Goal: Task Accomplishment & Management: Manage account settings

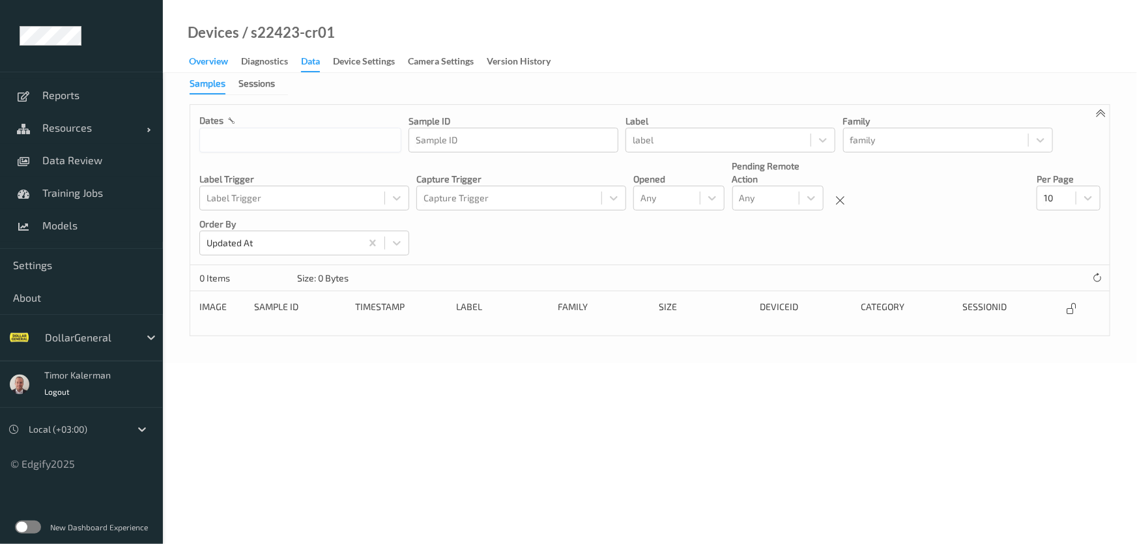
click at [205, 55] on div "Overview" at bounding box center [208, 63] width 39 height 16
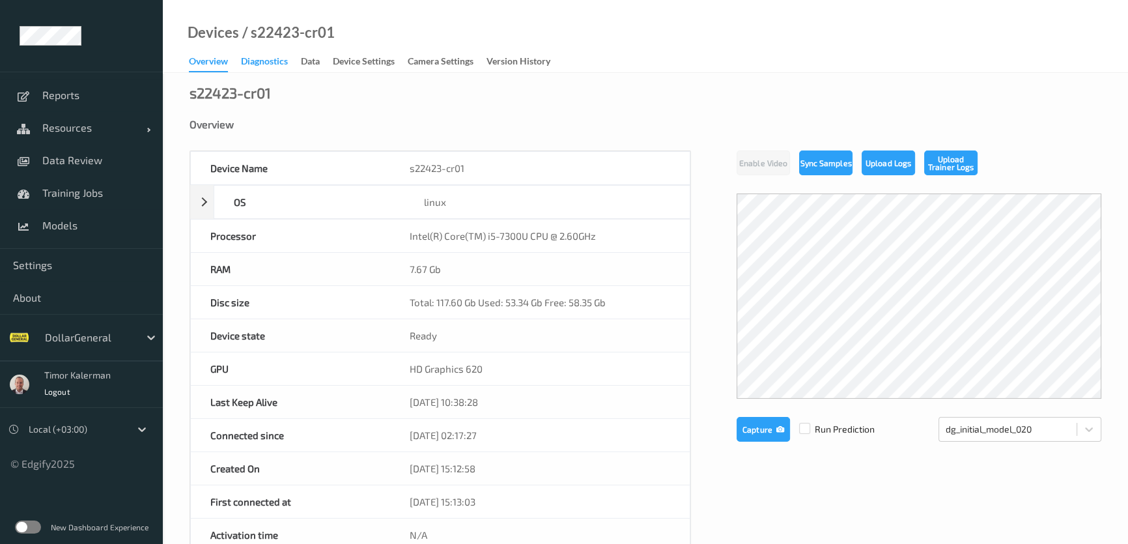
click at [260, 59] on div "Diagnostics" at bounding box center [264, 63] width 47 height 16
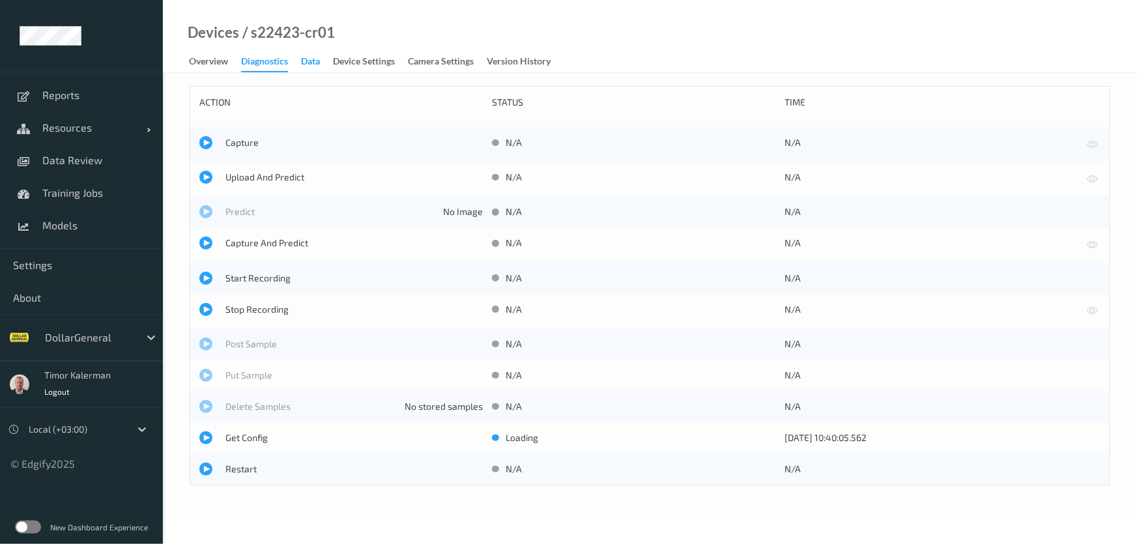
click at [320, 63] on div "Data" at bounding box center [310, 63] width 19 height 16
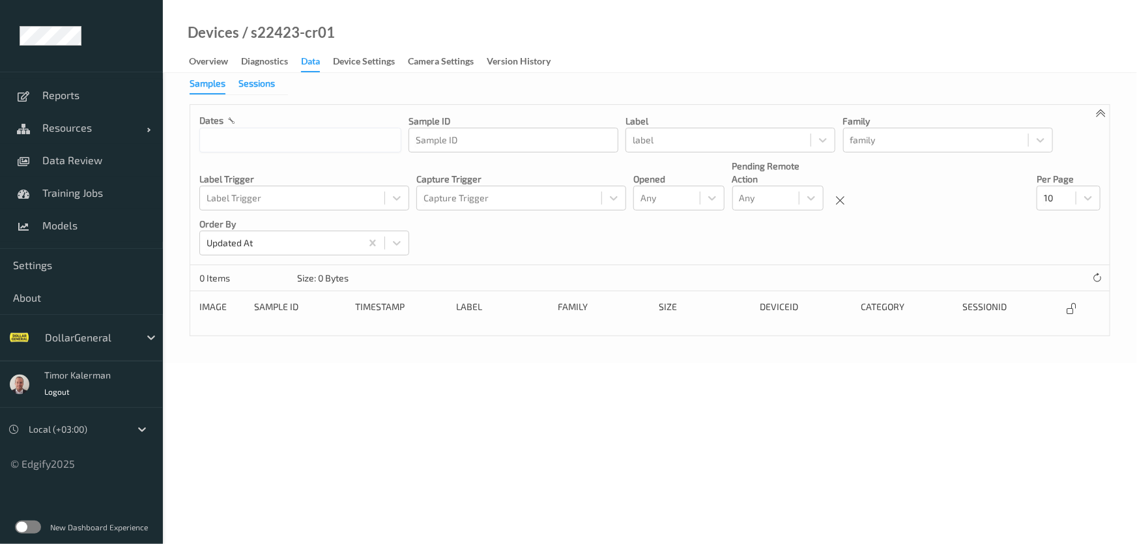
click at [248, 79] on div "Sessions" at bounding box center [256, 85] width 36 height 16
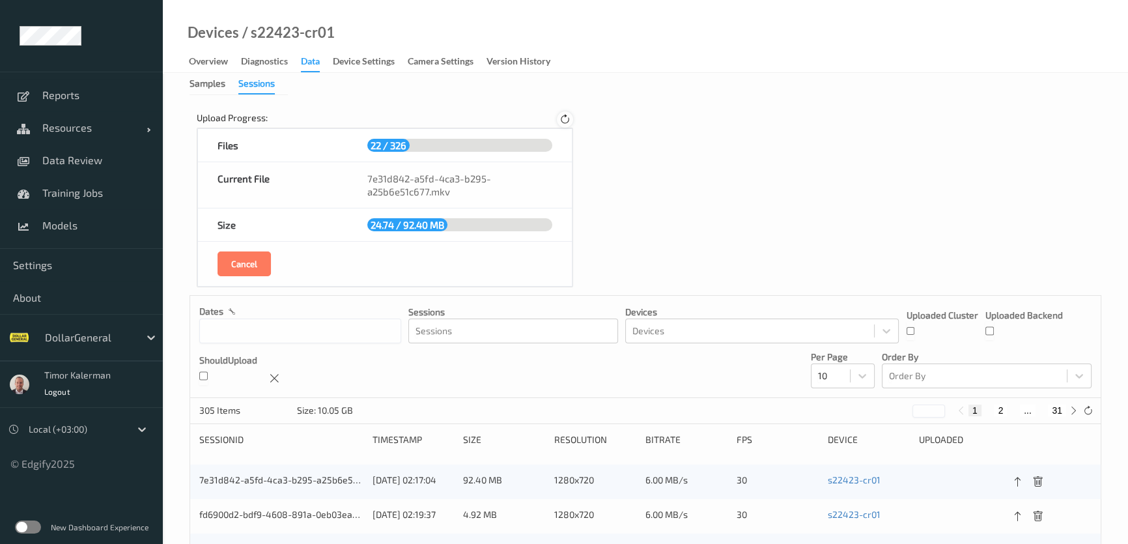
click at [563, 119] on icon at bounding box center [565, 120] width 11 height 12
click at [563, 119] on icon at bounding box center [564, 119] width 17 height 17
click at [563, 116] on icon at bounding box center [565, 119] width 16 height 16
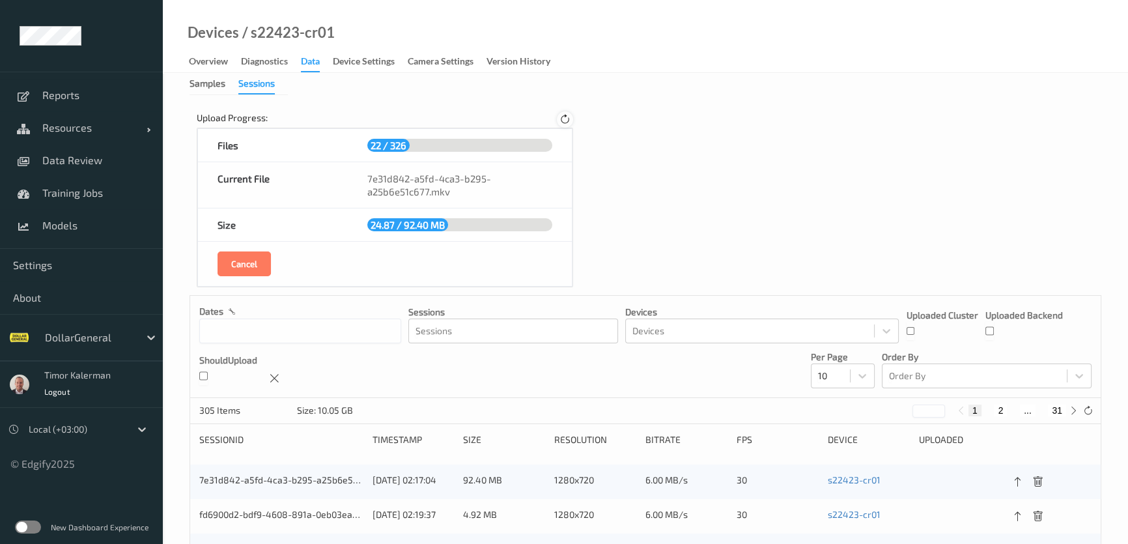
click at [563, 115] on icon at bounding box center [565, 120] width 16 height 16
click at [563, 115] on icon at bounding box center [565, 120] width 11 height 12
click at [563, 115] on icon at bounding box center [565, 119] width 15 height 15
click at [563, 115] on icon at bounding box center [565, 120] width 16 height 16
click at [560, 113] on div at bounding box center [565, 119] width 16 height 16
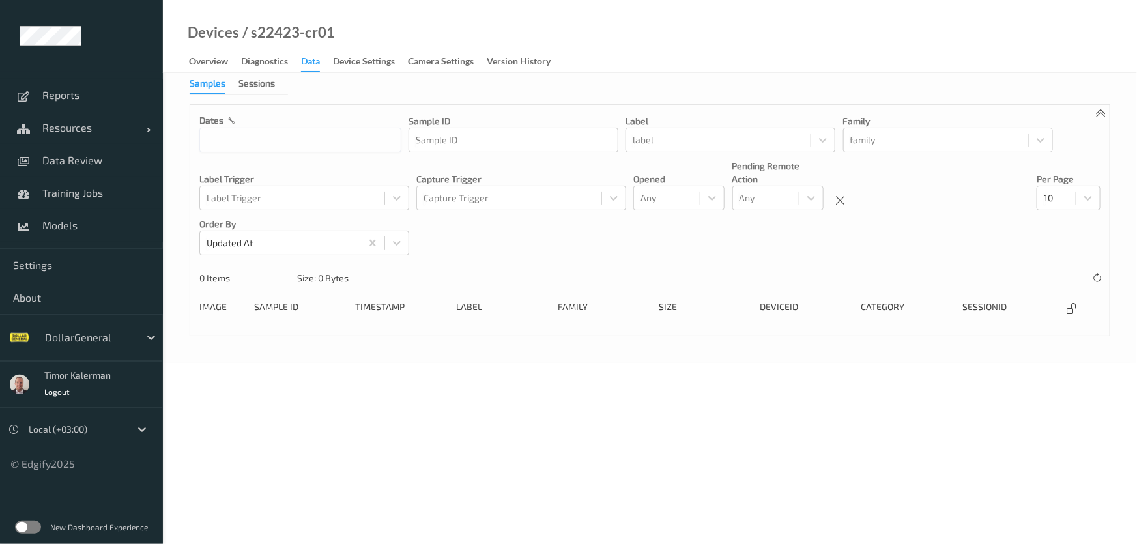
click at [298, 59] on link "Diagnostics" at bounding box center [271, 62] width 60 height 18
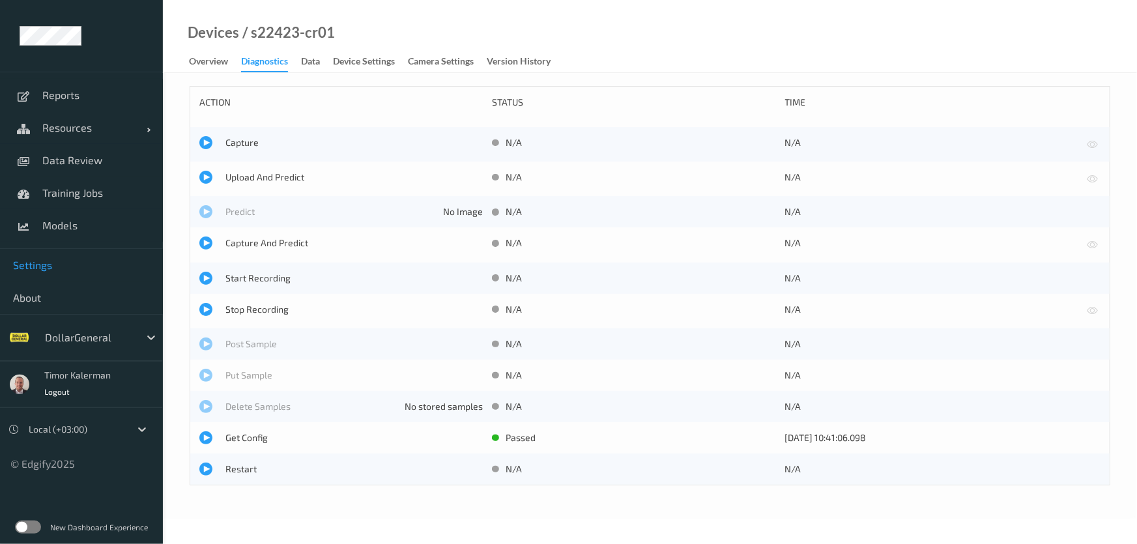
click at [58, 259] on span "Settings" at bounding box center [81, 265] width 137 height 13
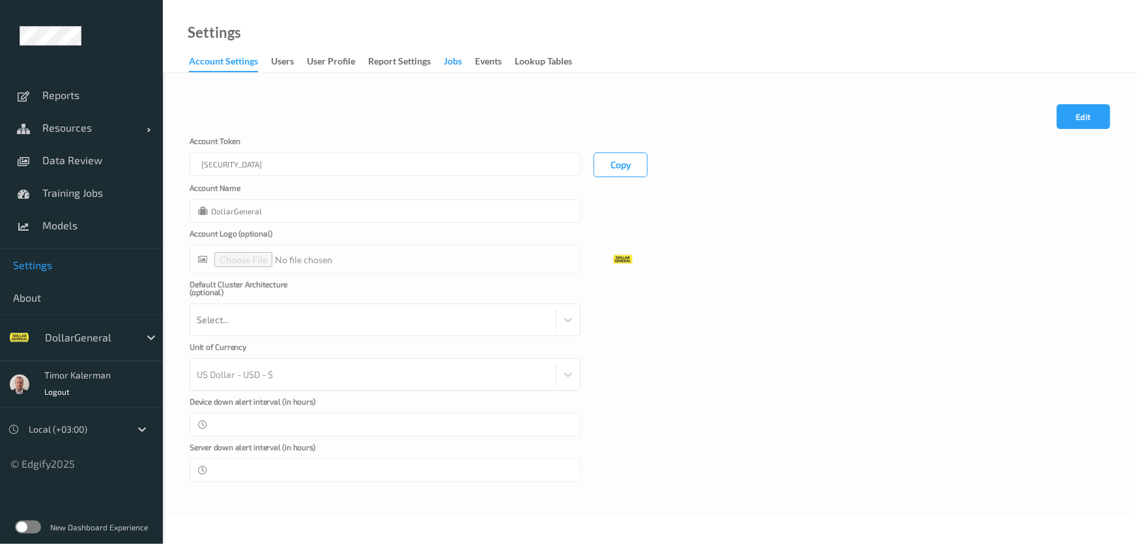
click at [451, 66] on div "Jobs" at bounding box center [453, 63] width 18 height 16
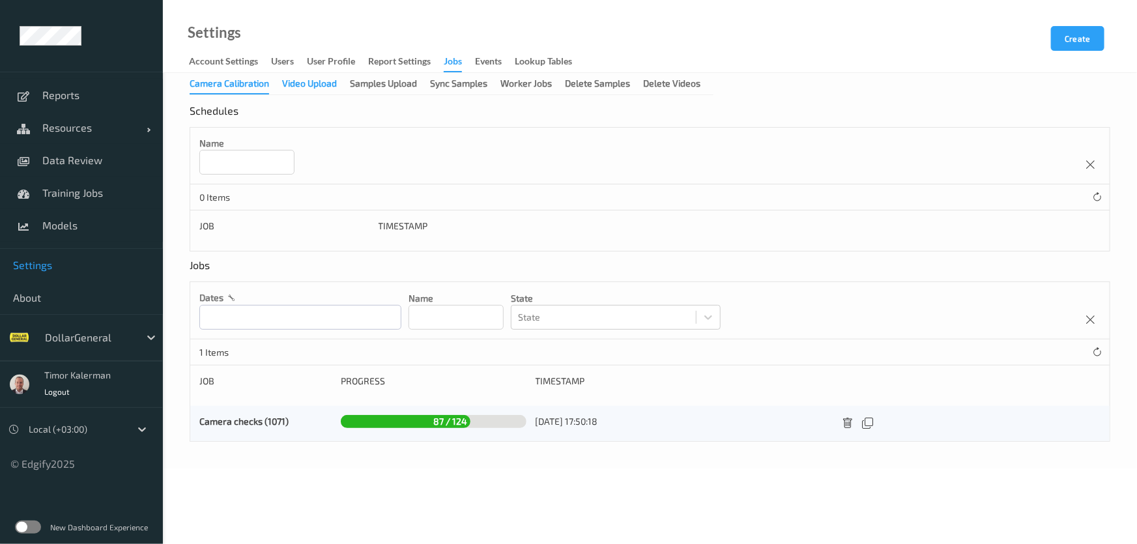
click at [298, 77] on div "Video Upload" at bounding box center [309, 85] width 55 height 16
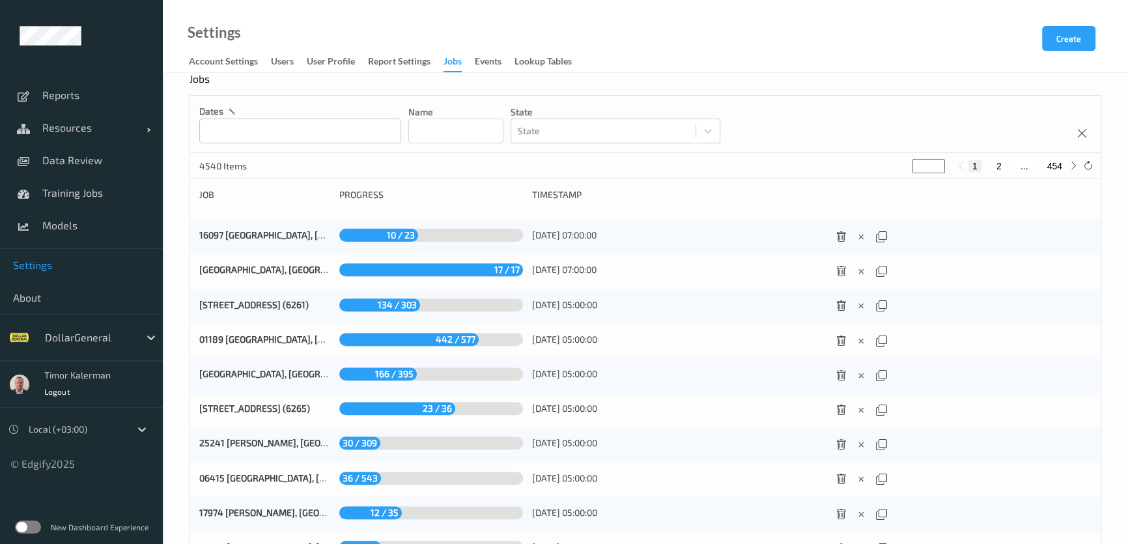
scroll to position [581, 0]
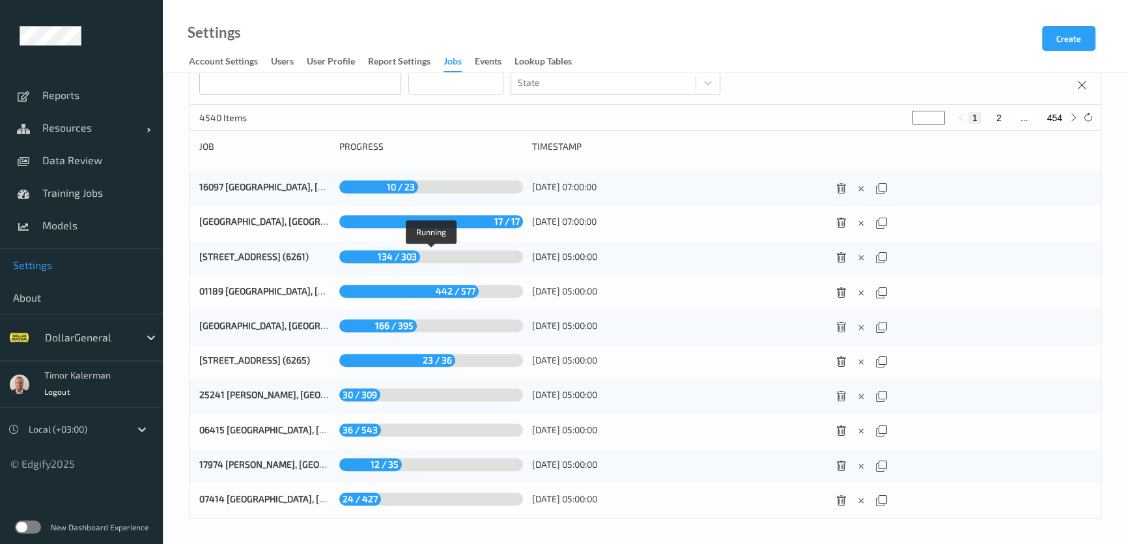
drag, startPoint x: 410, startPoint y: 251, endPoint x: 797, endPoint y: 132, distance: 404.3
click at [797, 132] on div "dates Name State State 4540 Items * 1 2 ... 454 Job Progress Timestamp 16097 Po…" at bounding box center [646, 283] width 912 height 472
click at [1087, 115] on icon at bounding box center [1088, 118] width 10 height 10
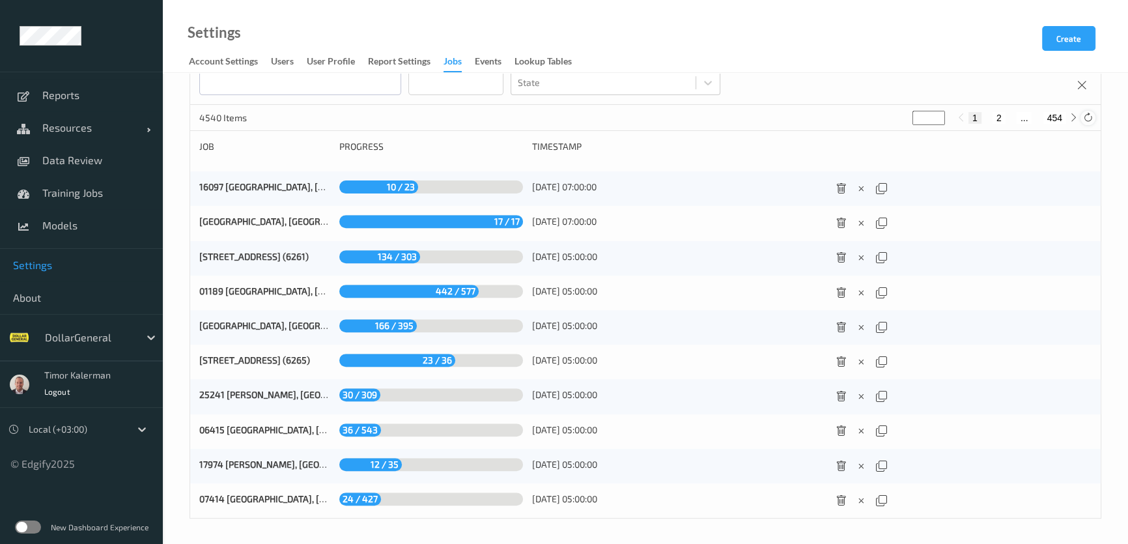
click at [1088, 115] on icon at bounding box center [1088, 118] width 10 height 10
click at [1089, 114] on icon at bounding box center [1088, 118] width 10 height 10
click at [1070, 117] on icon at bounding box center [1074, 118] width 10 height 10
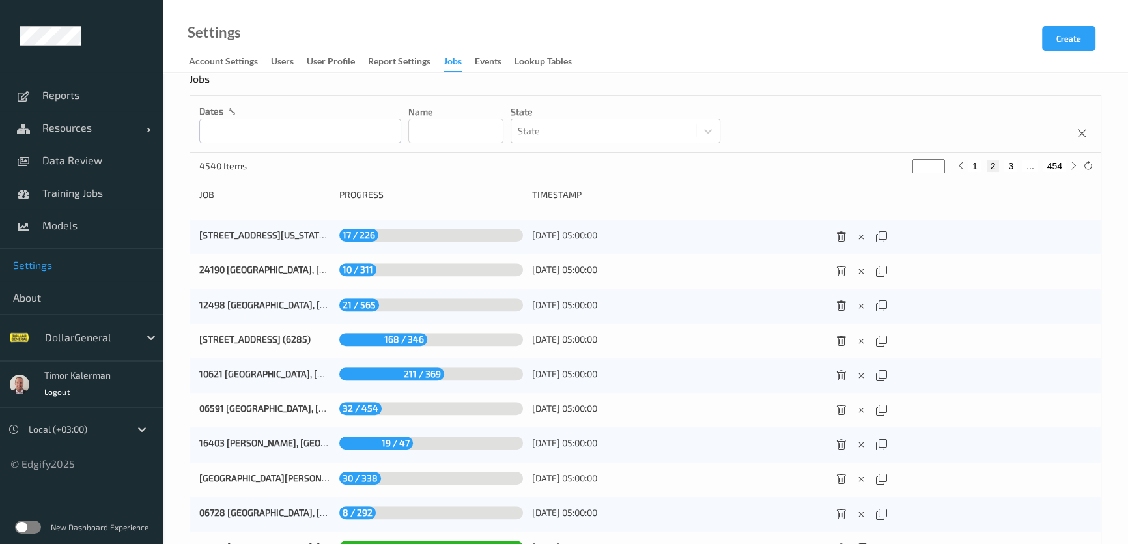
scroll to position [404, 0]
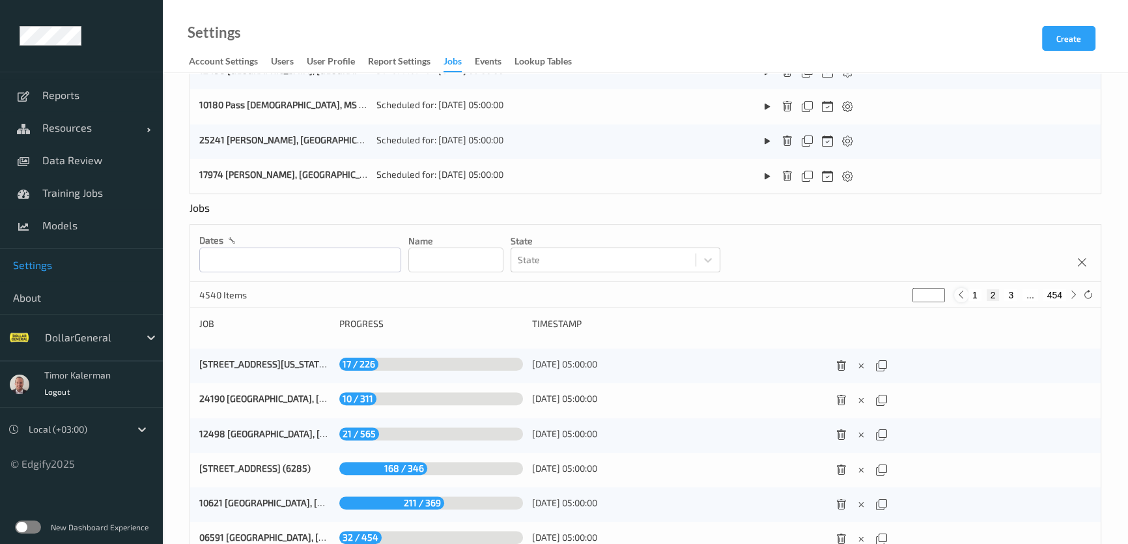
click at [960, 298] on icon at bounding box center [961, 295] width 10 height 10
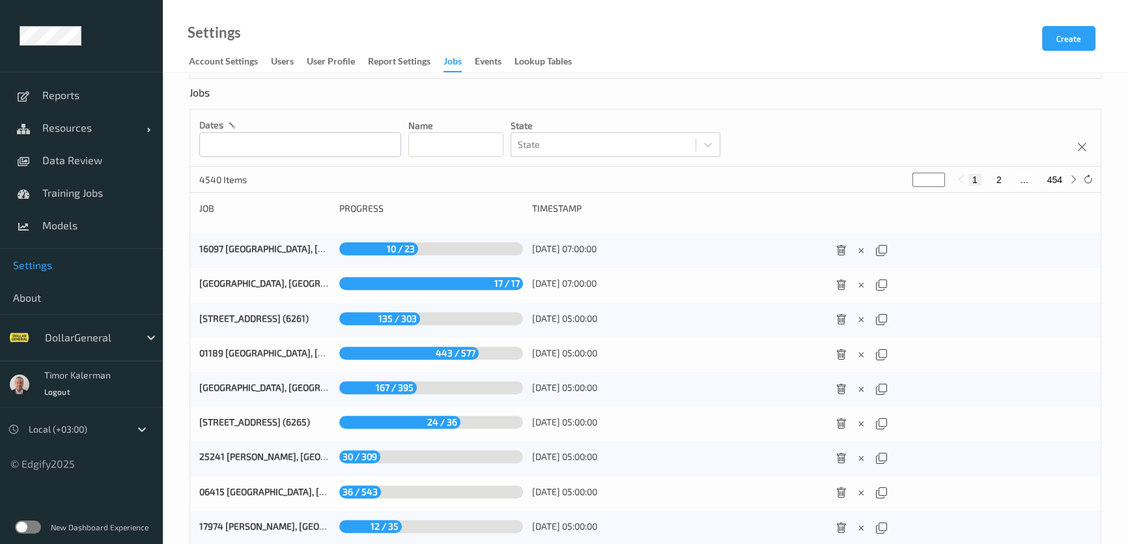
scroll to position [581, 0]
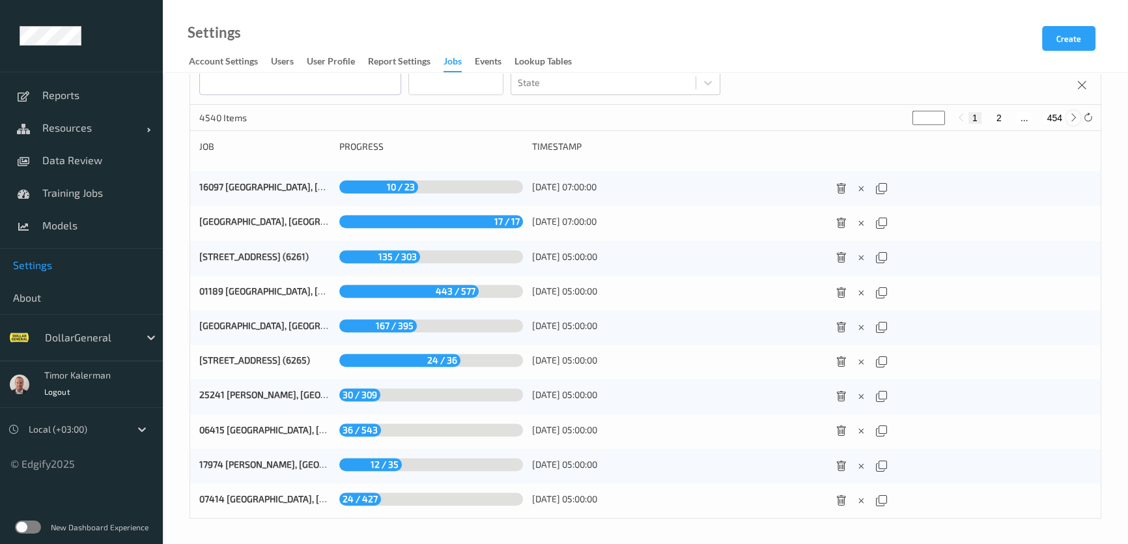
click at [1072, 119] on icon at bounding box center [1074, 118] width 10 height 10
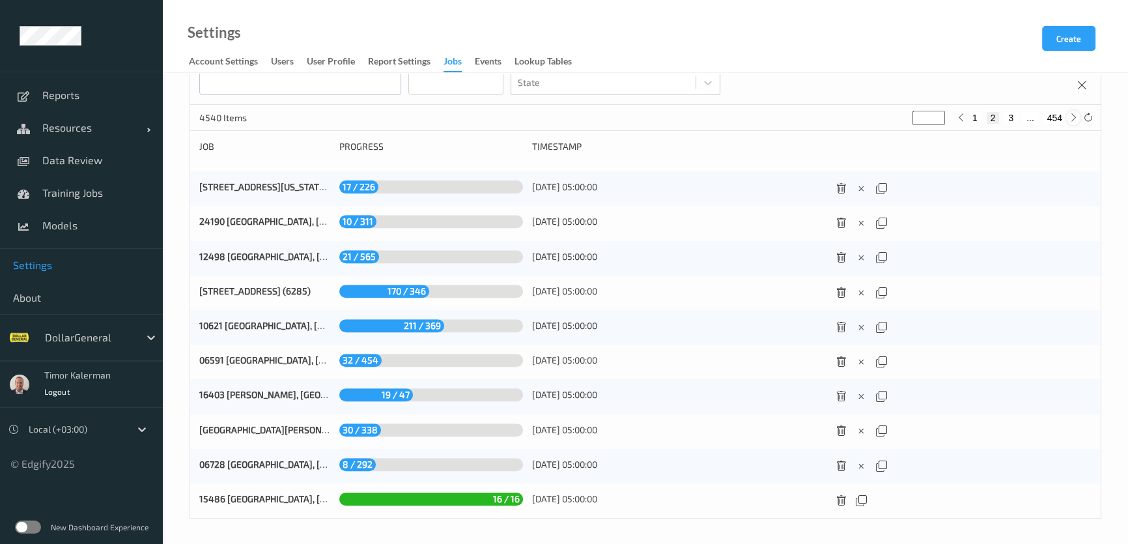
click at [1074, 120] on icon at bounding box center [1074, 118] width 10 height 10
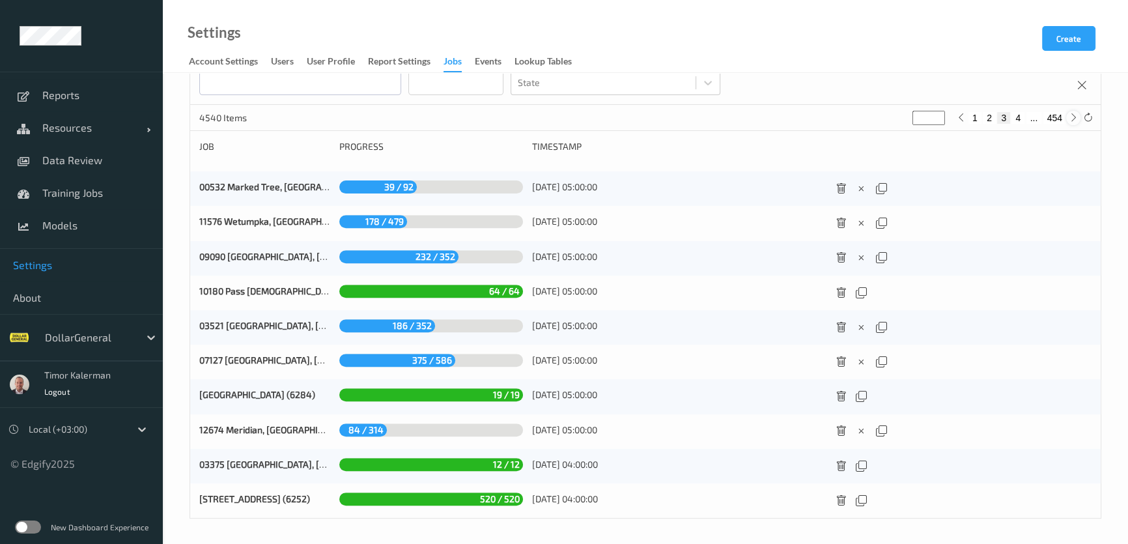
click at [1073, 115] on icon at bounding box center [1074, 118] width 10 height 10
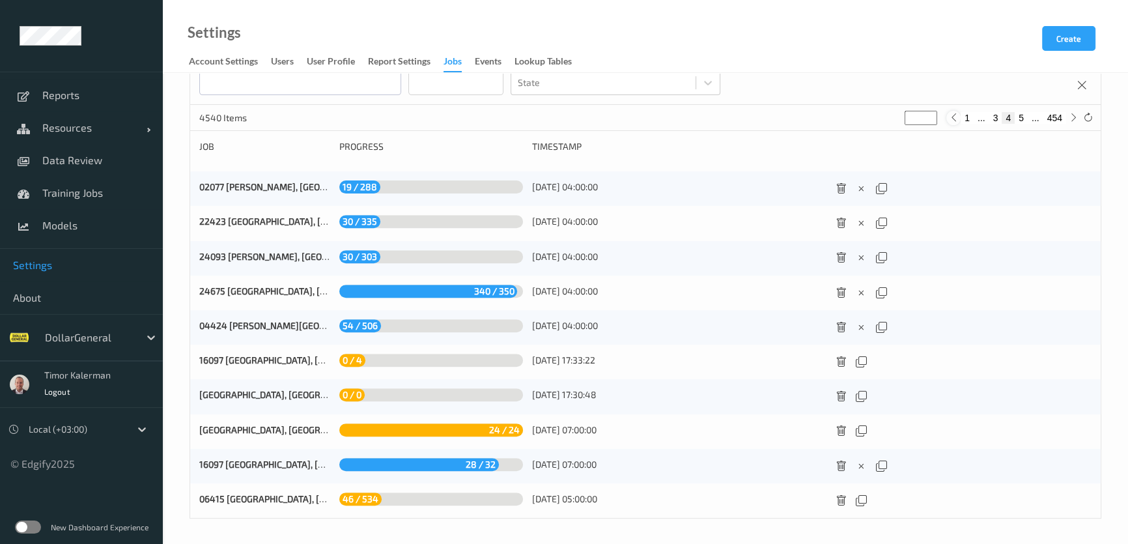
click at [956, 120] on icon at bounding box center [954, 118] width 10 height 10
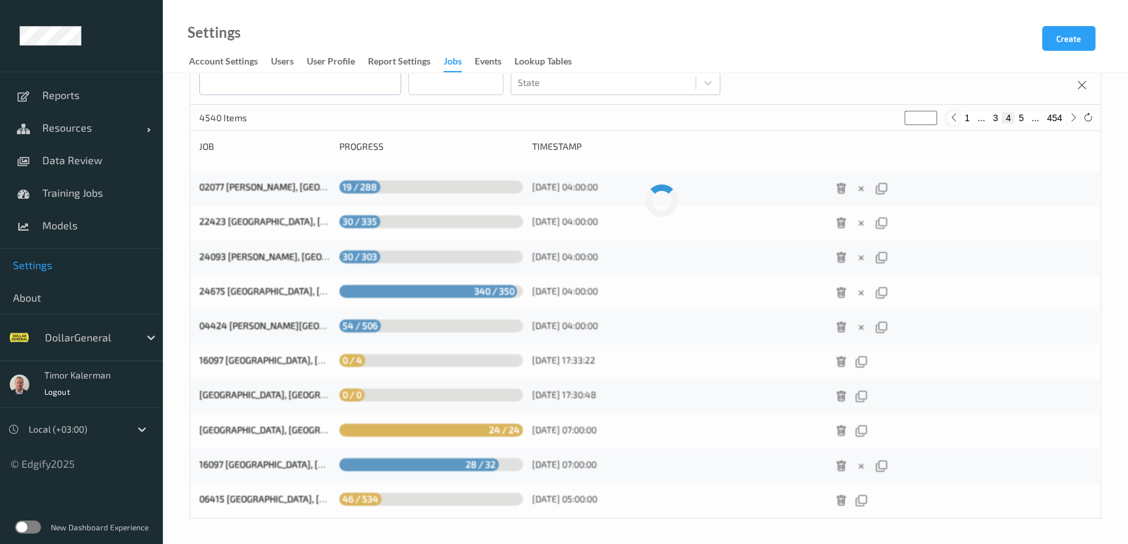
type input "*"
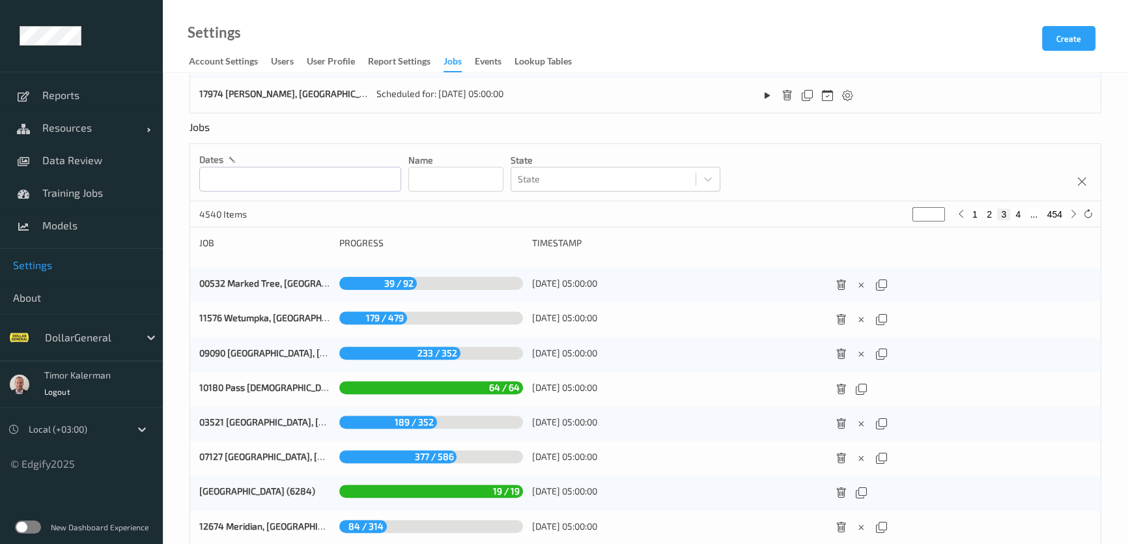
scroll to position [404, 0]
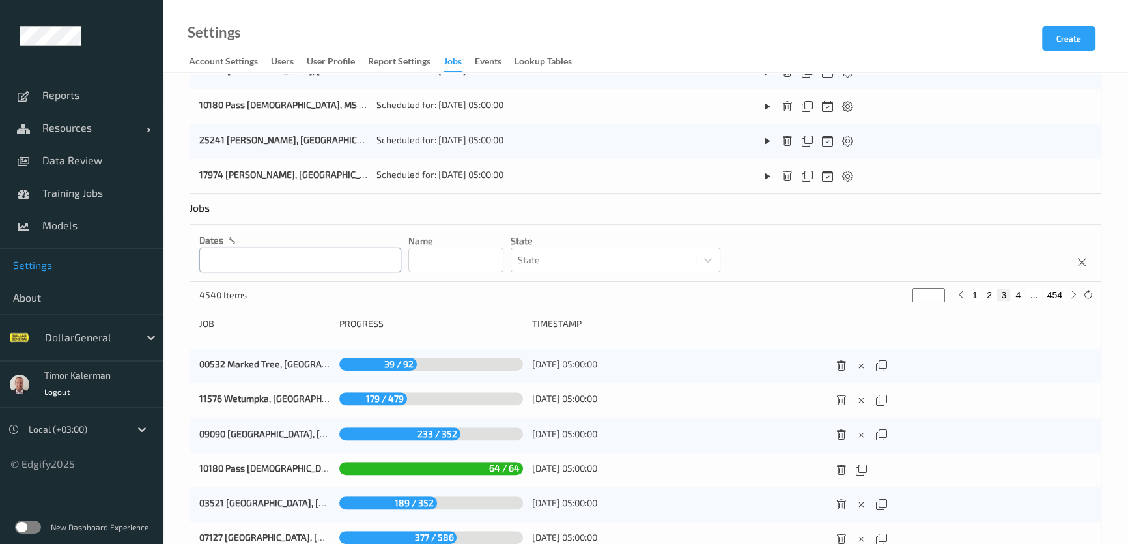
click at [302, 265] on input "text" at bounding box center [300, 260] width 202 height 25
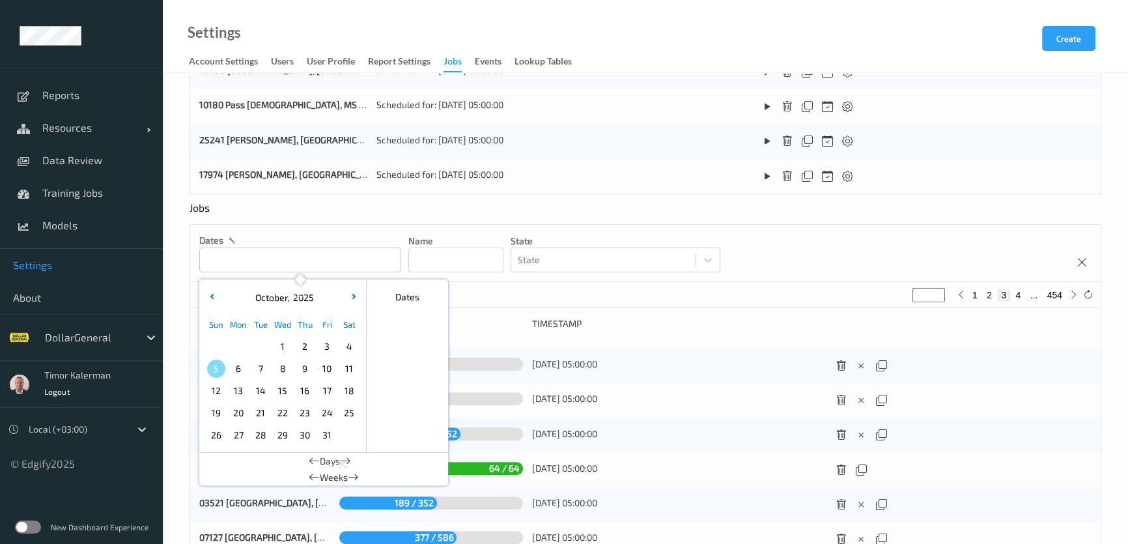
click at [210, 364] on span "5" at bounding box center [216, 369] width 18 height 18
type input "05/10/2025 00:00"
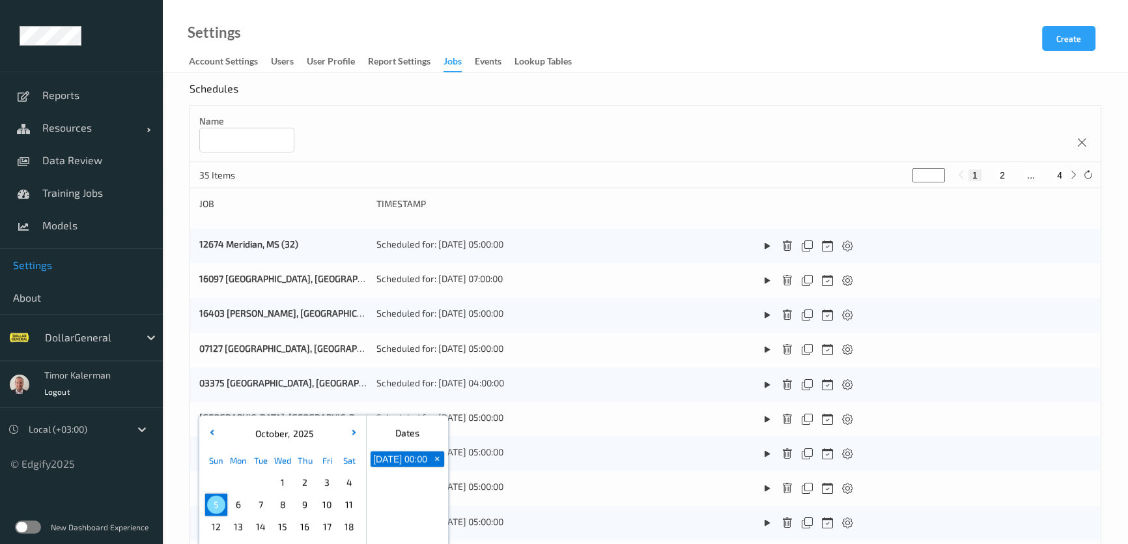
scroll to position [0, 0]
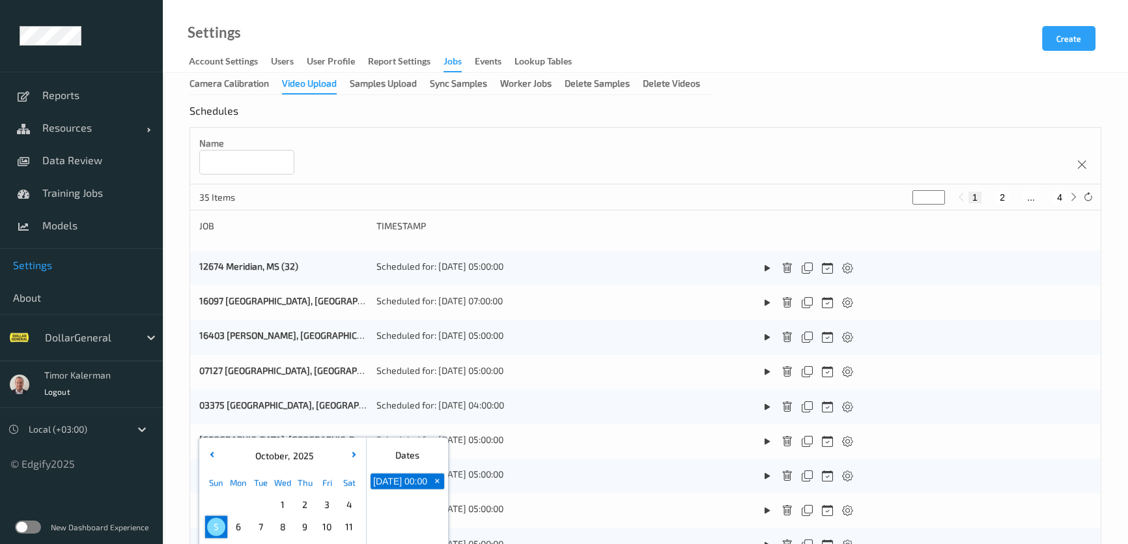
click at [658, 168] on div "Name" at bounding box center [645, 156] width 911 height 57
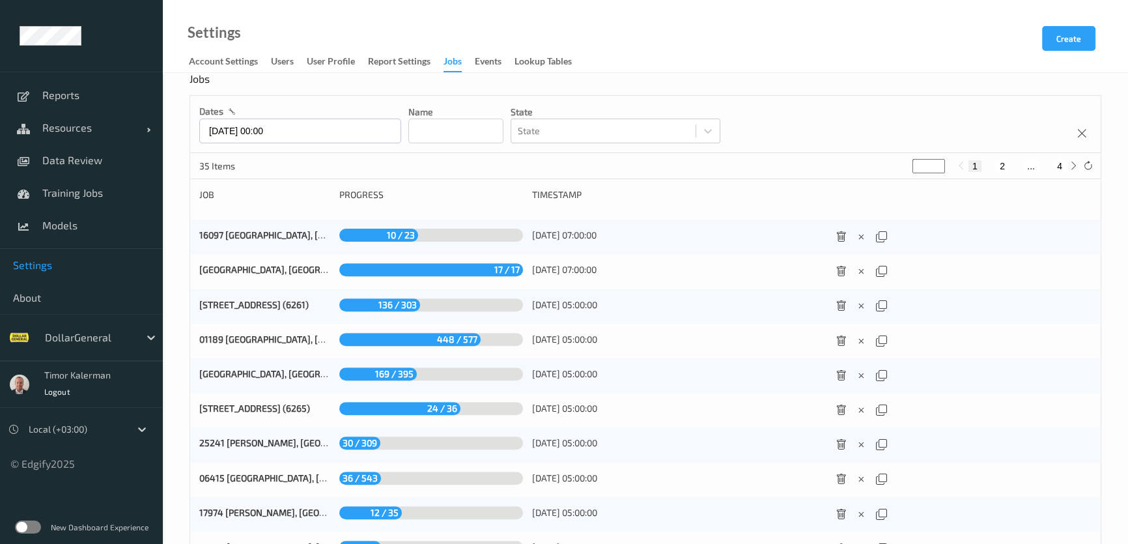
scroll to position [581, 0]
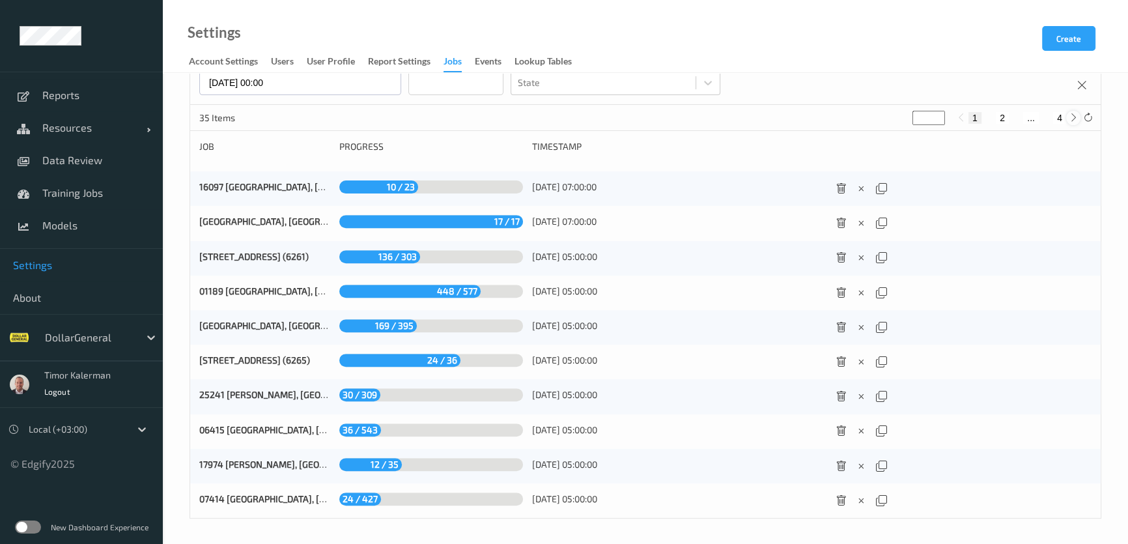
click at [1072, 122] on icon at bounding box center [1074, 118] width 10 height 10
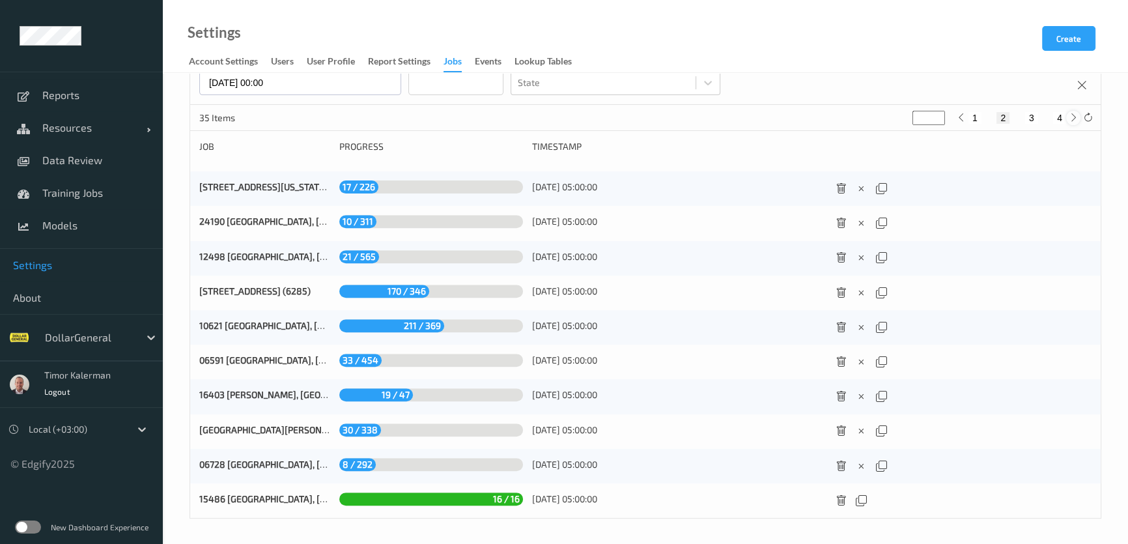
click at [1076, 120] on icon at bounding box center [1074, 118] width 10 height 10
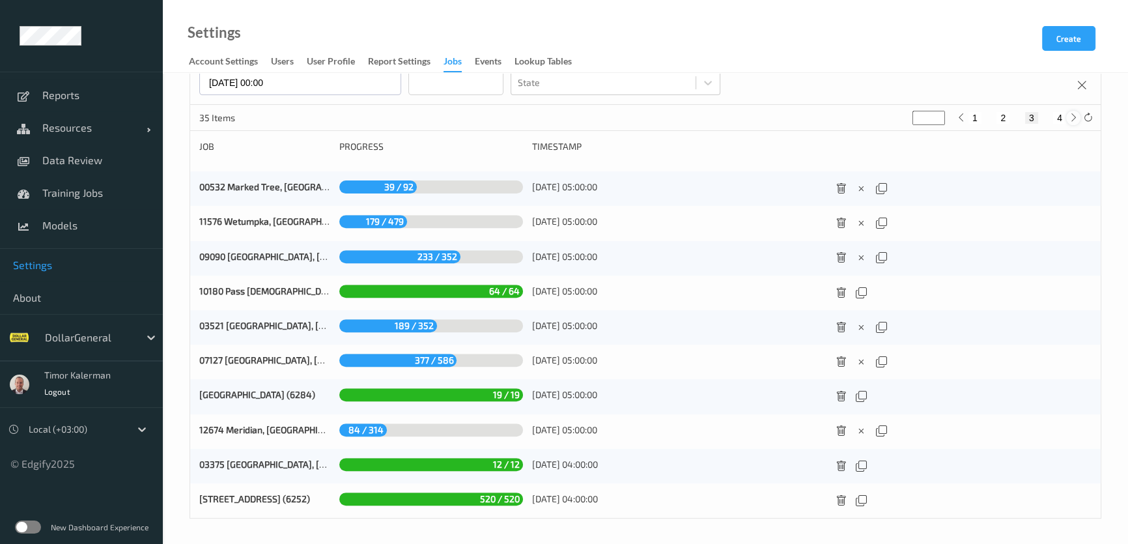
click at [1073, 117] on icon at bounding box center [1074, 118] width 10 height 10
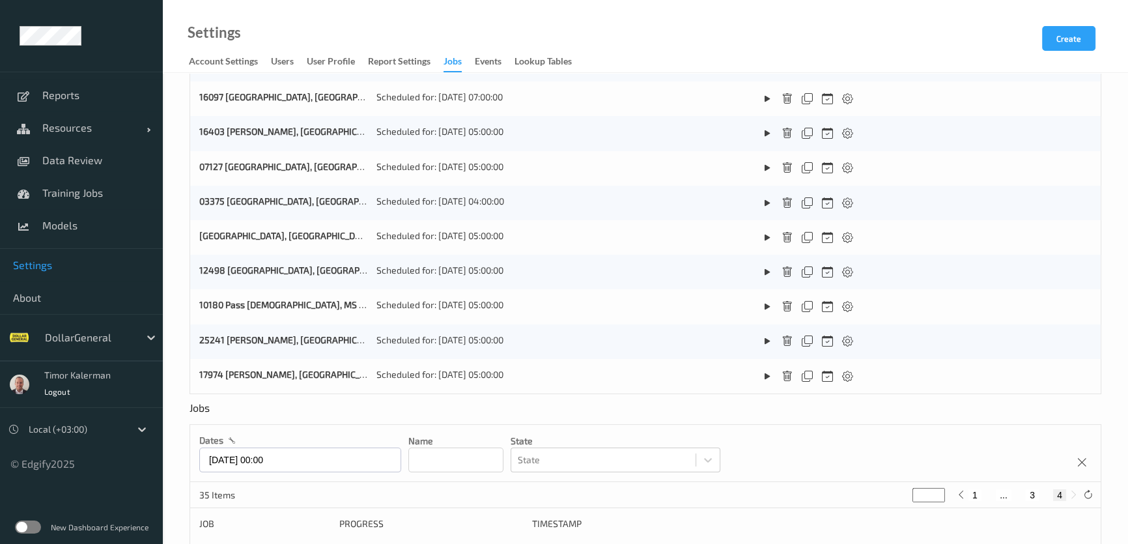
scroll to position [408, 0]
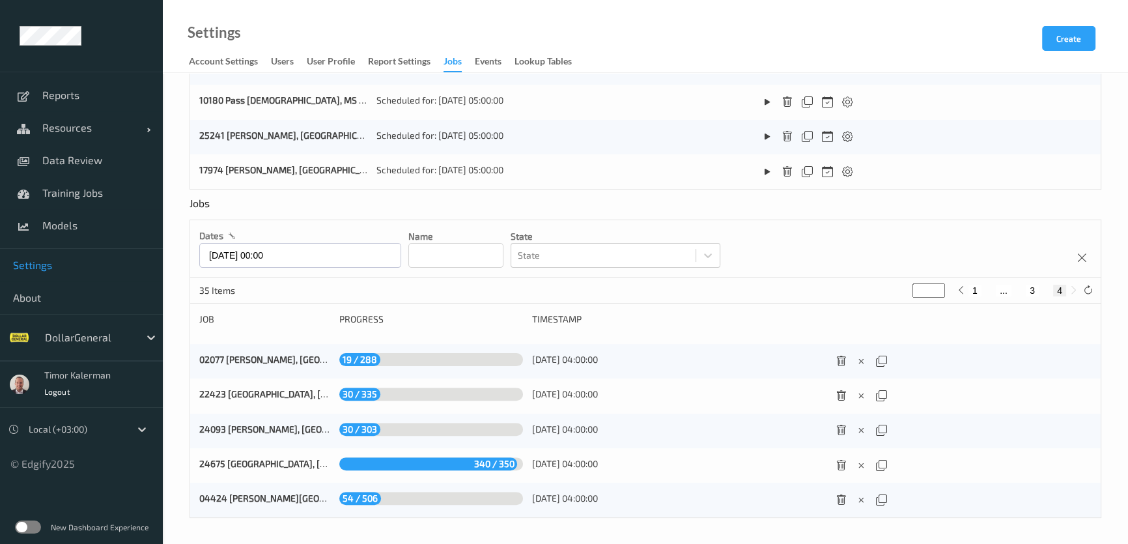
click at [979, 286] on button "1" at bounding box center [975, 291] width 13 height 12
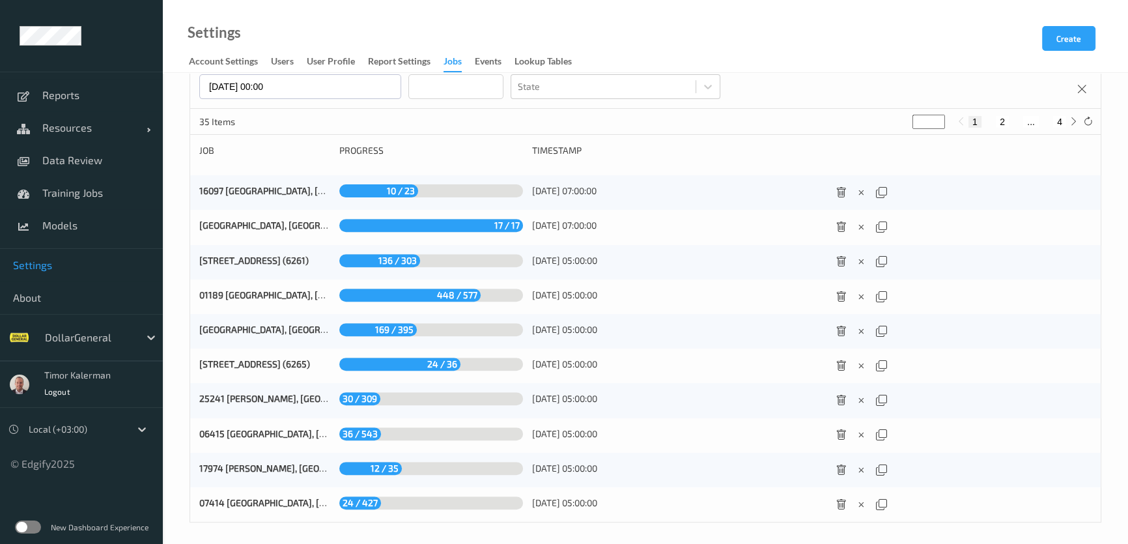
scroll to position [581, 0]
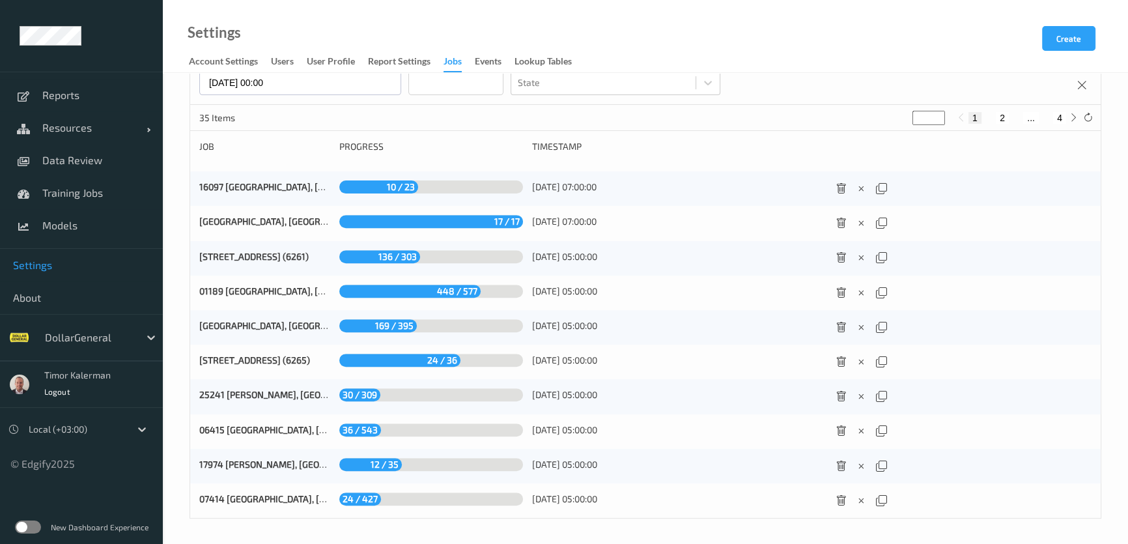
click at [1057, 121] on button "4" at bounding box center [1059, 118] width 13 height 12
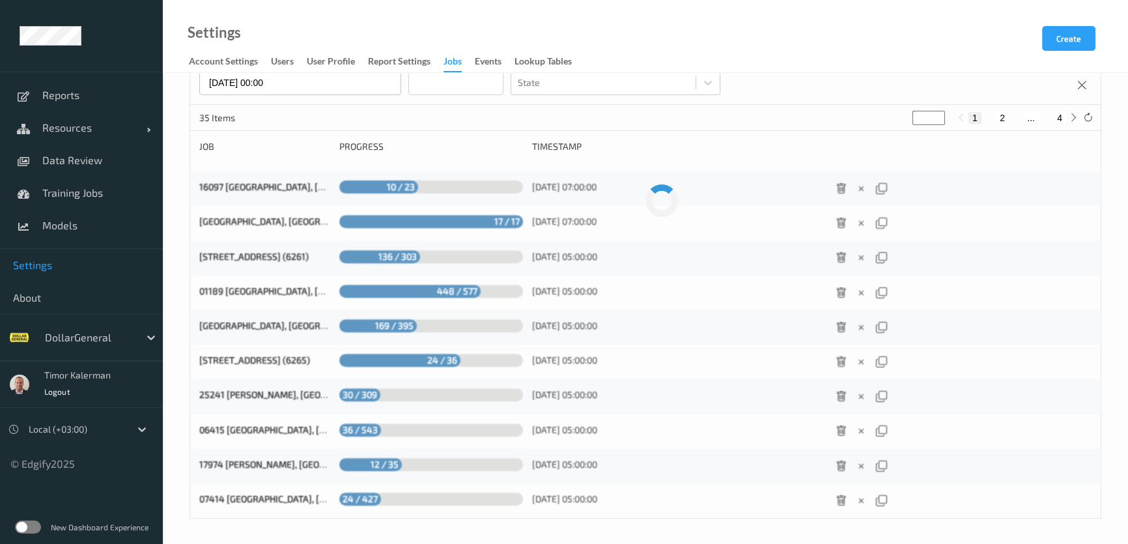
type input "*"
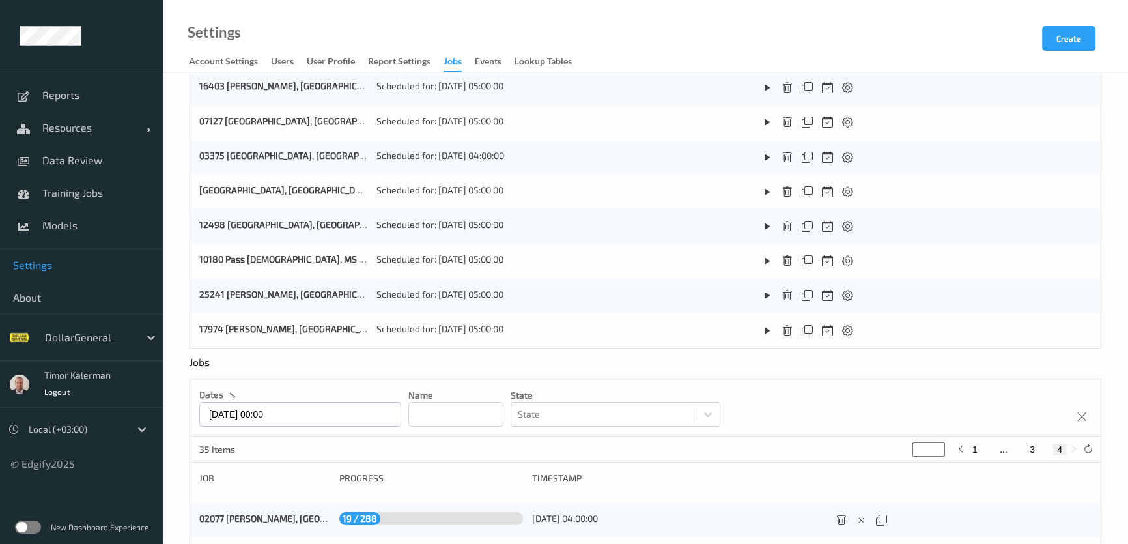
scroll to position [408, 0]
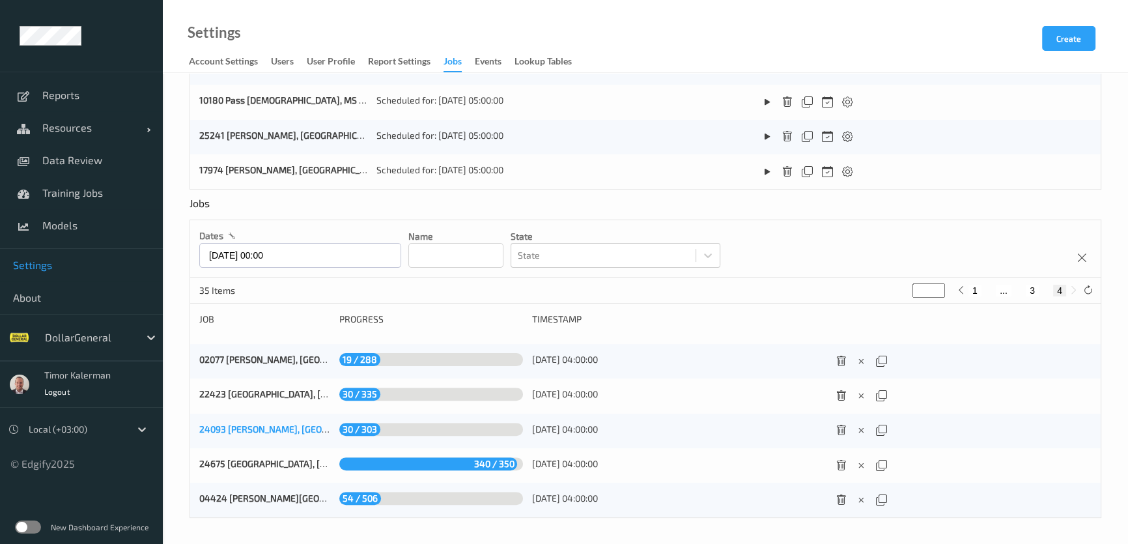
click at [281, 433] on link "24093 Shellman, GA (6255)" at bounding box center [307, 428] width 217 height 11
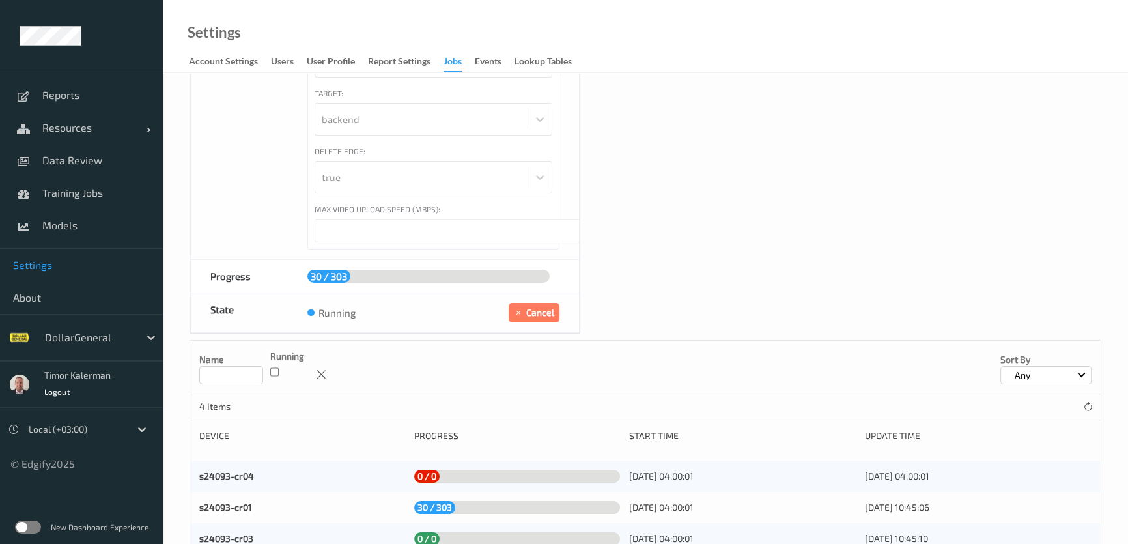
scroll to position [300, 0]
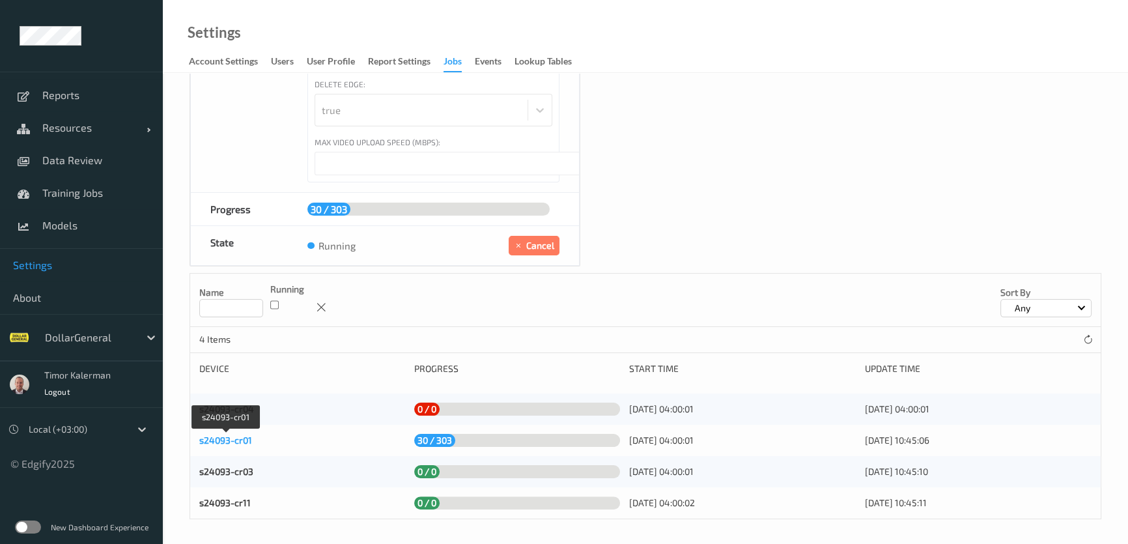
click at [233, 440] on link "s24093-cr01" at bounding box center [225, 440] width 53 height 11
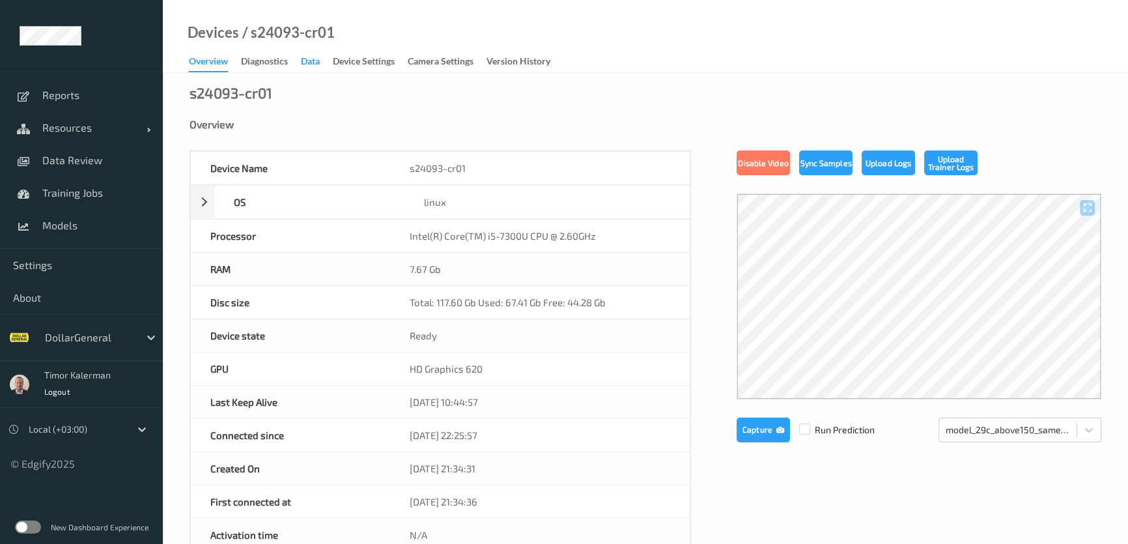
click at [315, 61] on div "Data" at bounding box center [310, 63] width 19 height 16
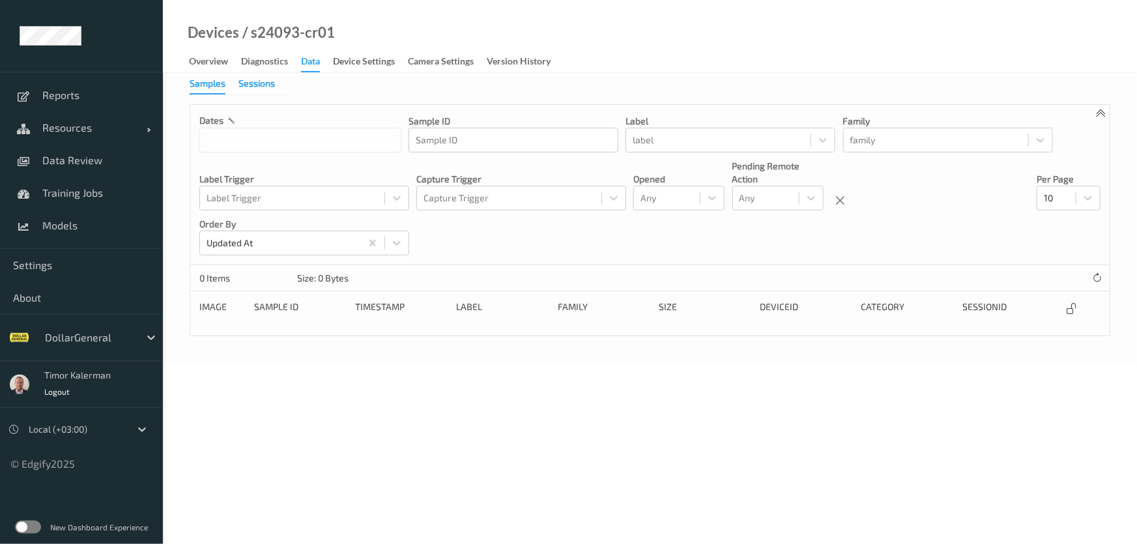
click at [259, 82] on div "Sessions" at bounding box center [256, 85] width 36 height 16
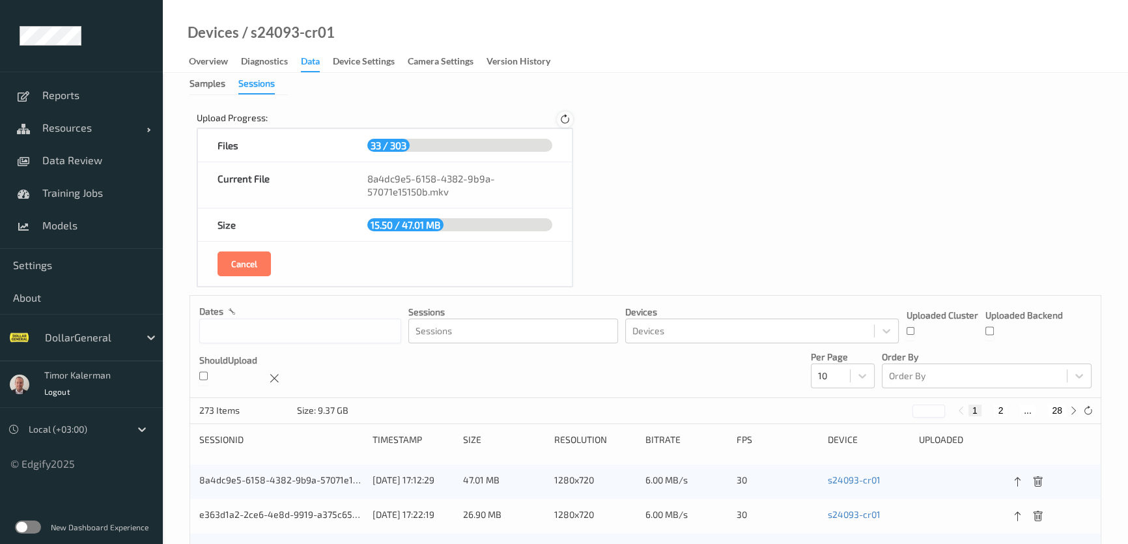
click at [562, 122] on icon at bounding box center [565, 120] width 11 height 12
click at [564, 122] on icon at bounding box center [565, 120] width 11 height 12
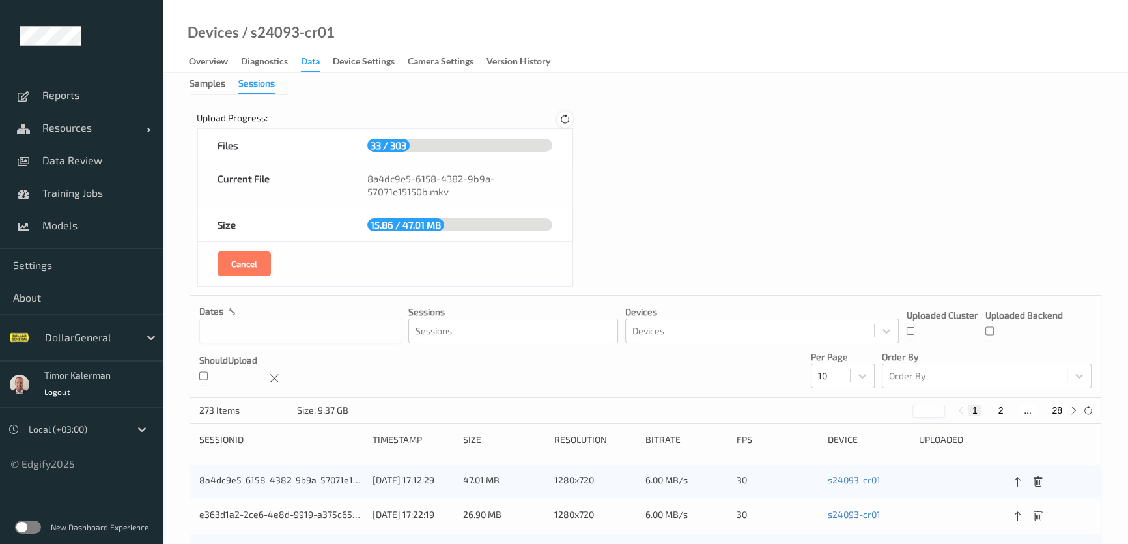
click at [564, 122] on icon at bounding box center [565, 120] width 11 height 12
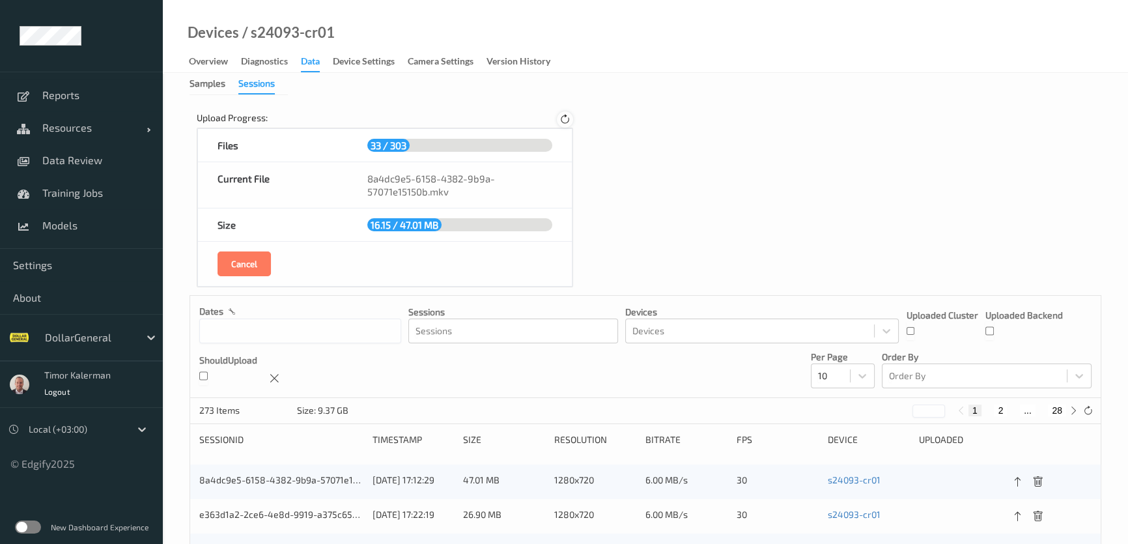
click at [564, 122] on icon at bounding box center [565, 120] width 11 height 12
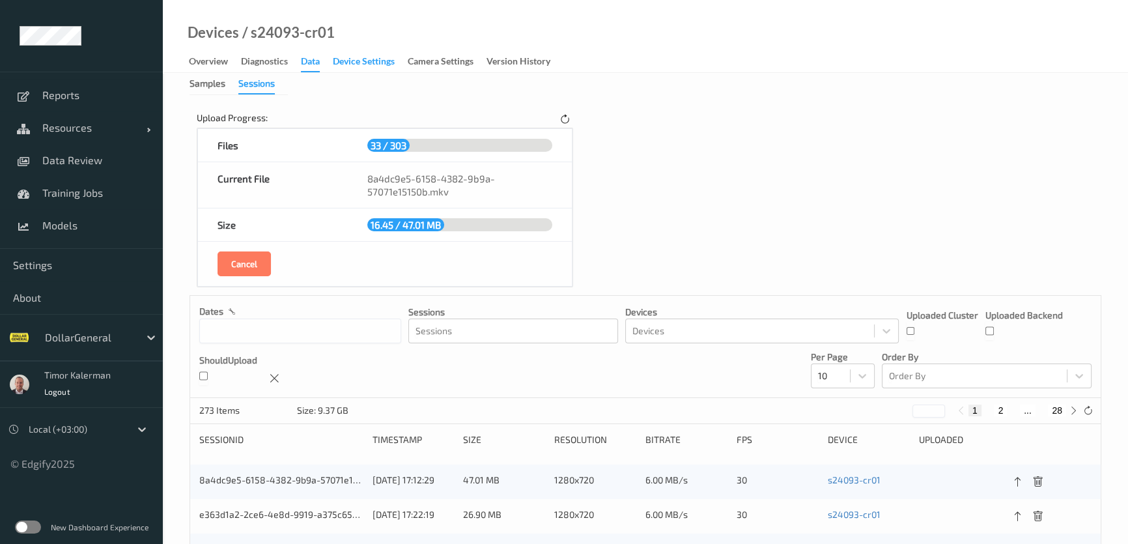
click at [367, 63] on div "Device Settings" at bounding box center [364, 63] width 62 height 16
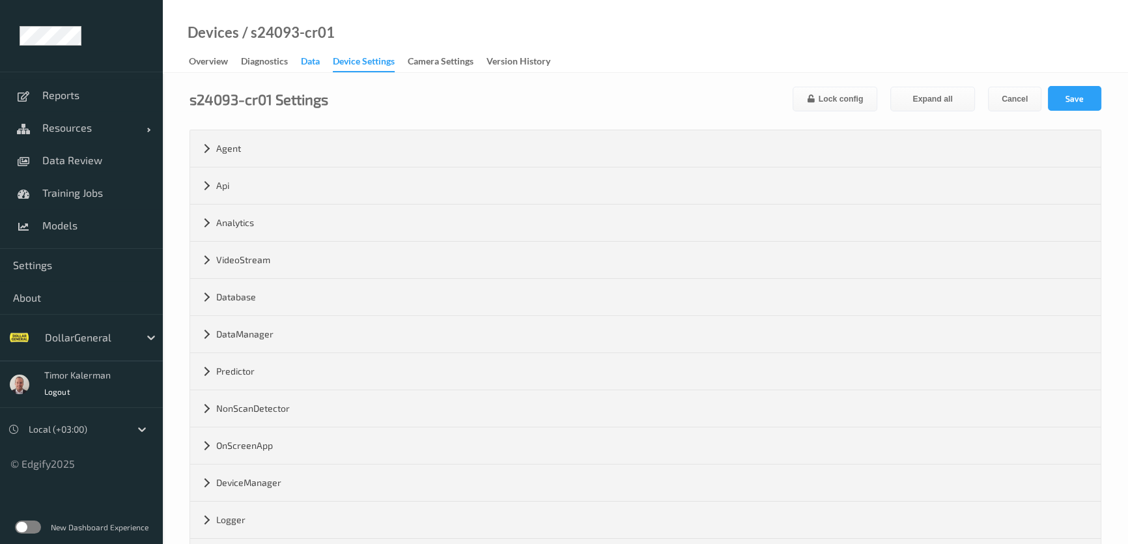
click at [305, 60] on div "Data" at bounding box center [310, 63] width 19 height 16
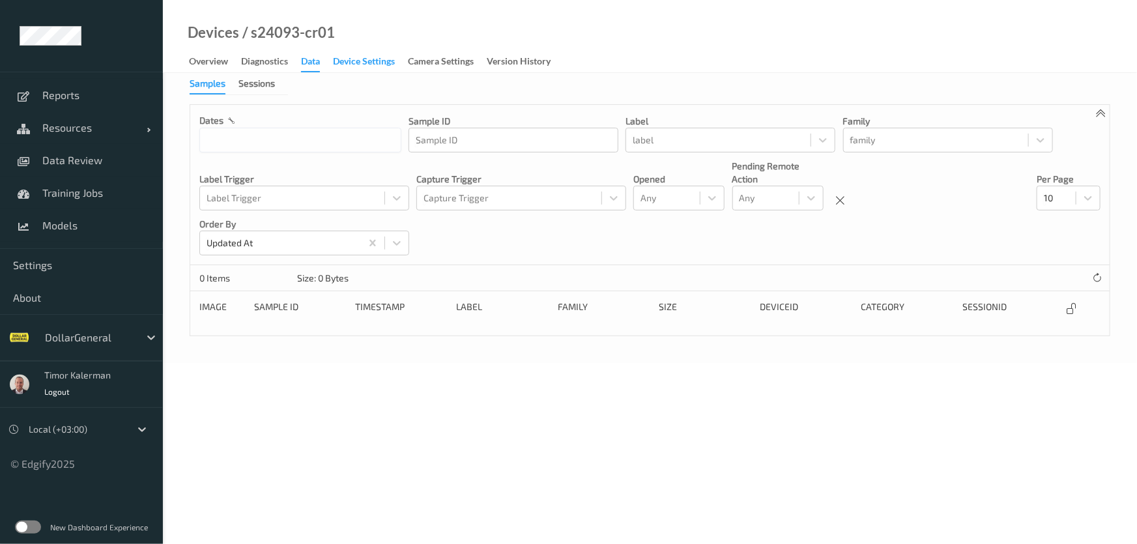
click at [379, 64] on div "Device Settings" at bounding box center [364, 63] width 62 height 16
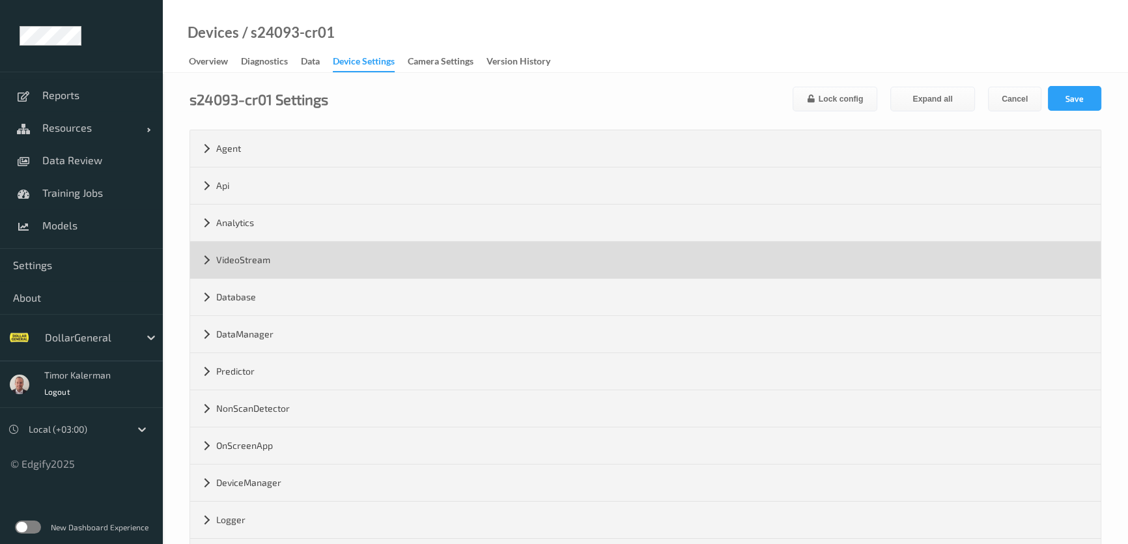
click at [254, 247] on div "VideoStream" at bounding box center [645, 260] width 911 height 36
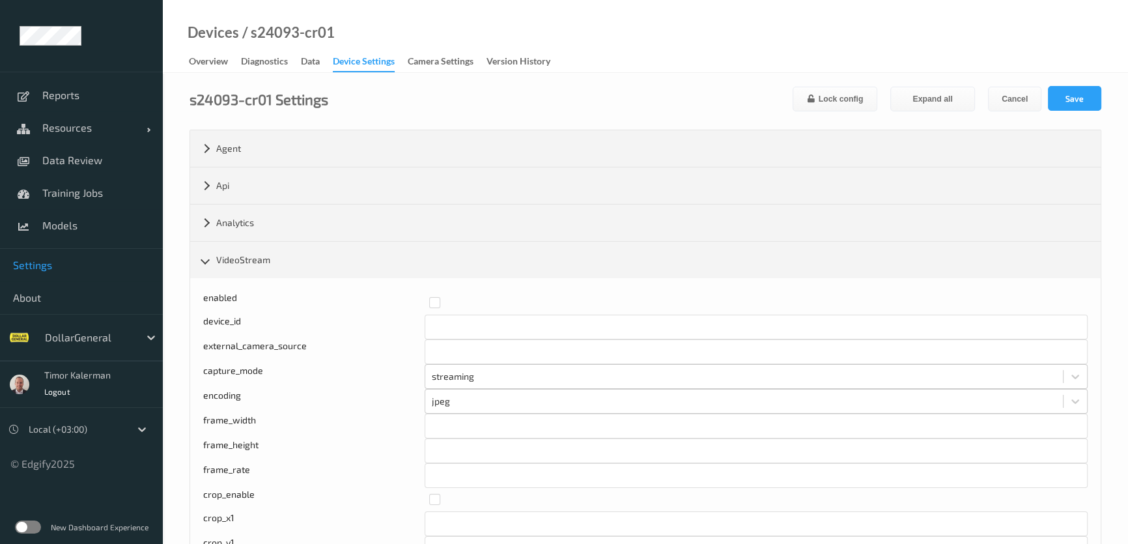
click at [47, 253] on link "Settings" at bounding box center [81, 265] width 163 height 33
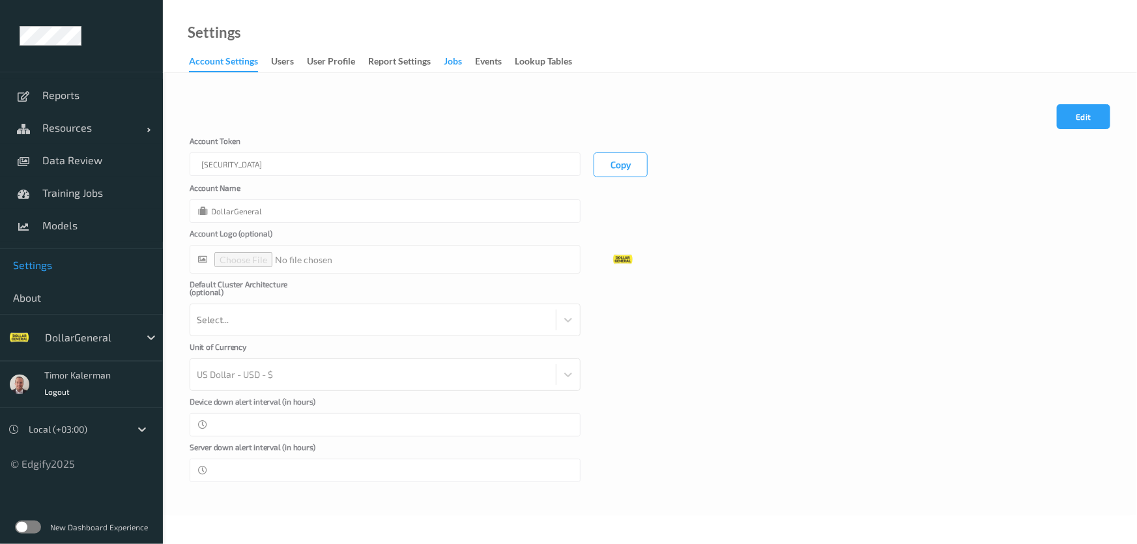
click at [458, 65] on div "Jobs" at bounding box center [453, 63] width 18 height 16
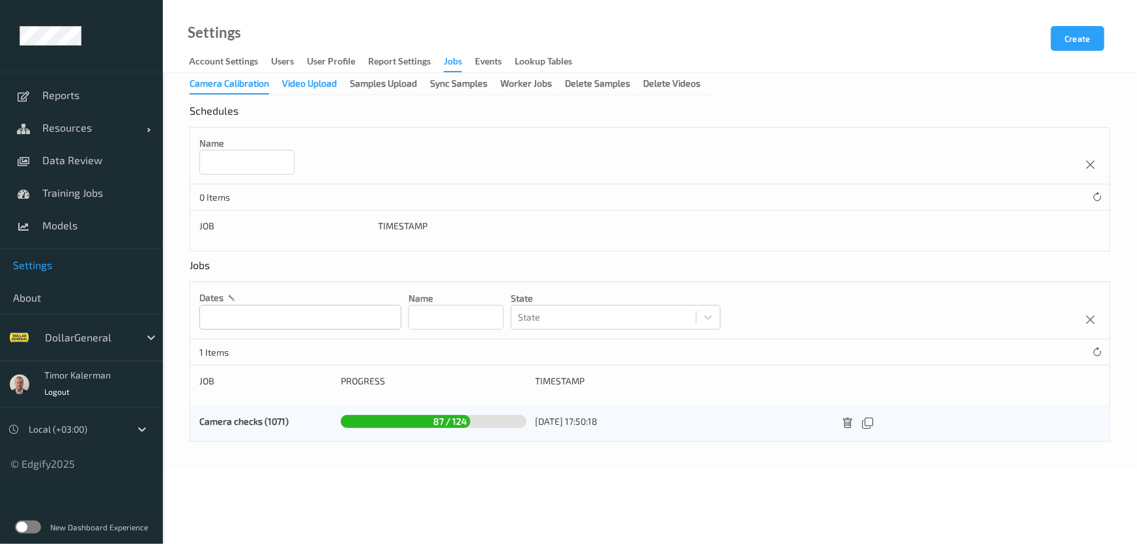
click at [317, 84] on div "Video Upload" at bounding box center [309, 85] width 55 height 16
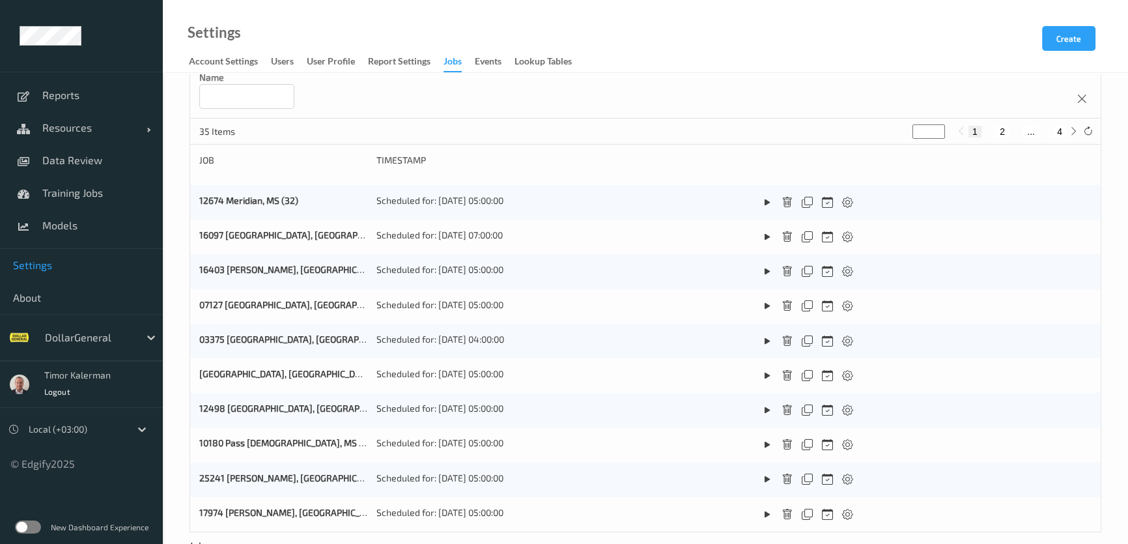
scroll to position [59, 0]
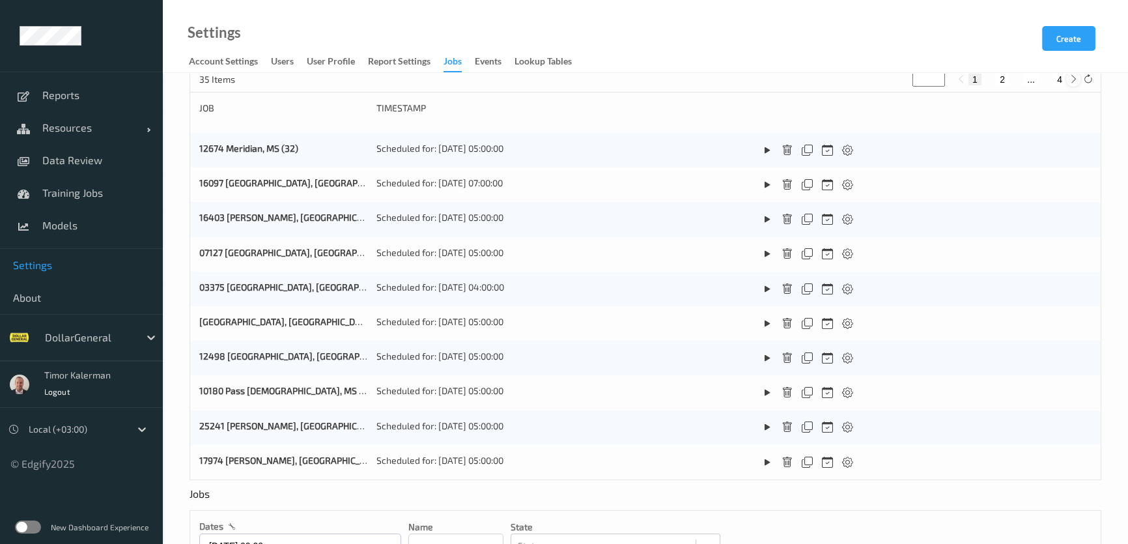
click at [1073, 83] on icon at bounding box center [1074, 79] width 10 height 10
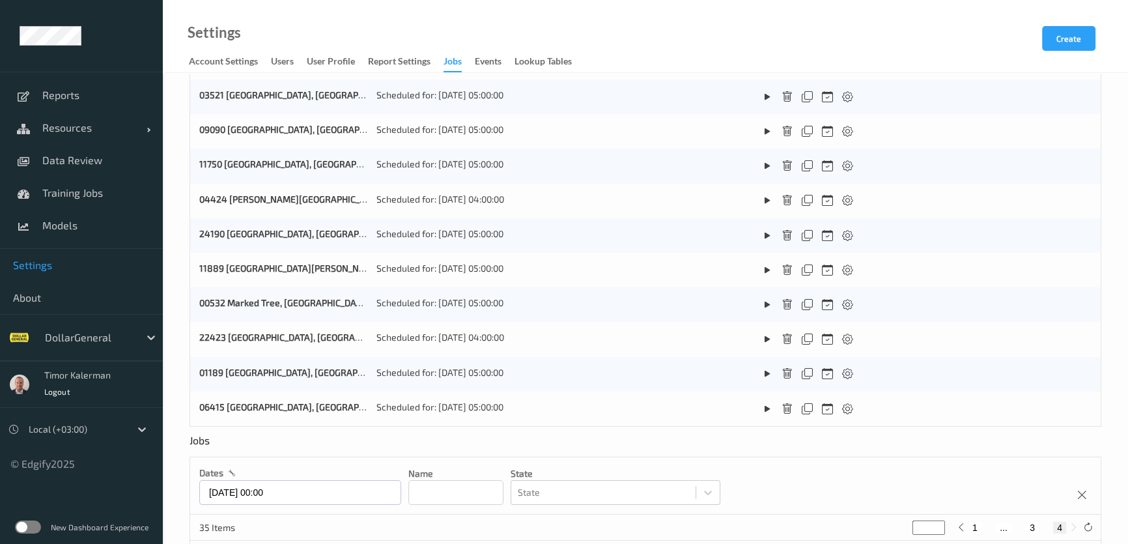
scroll to position [0, 0]
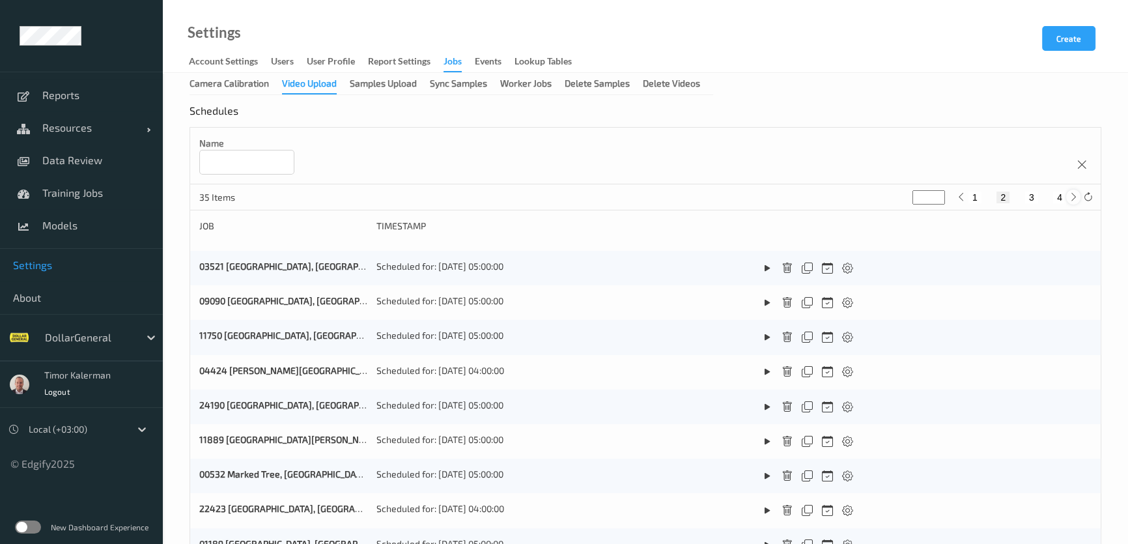
click at [1075, 190] on div at bounding box center [1073, 197] width 14 height 14
type input "*"
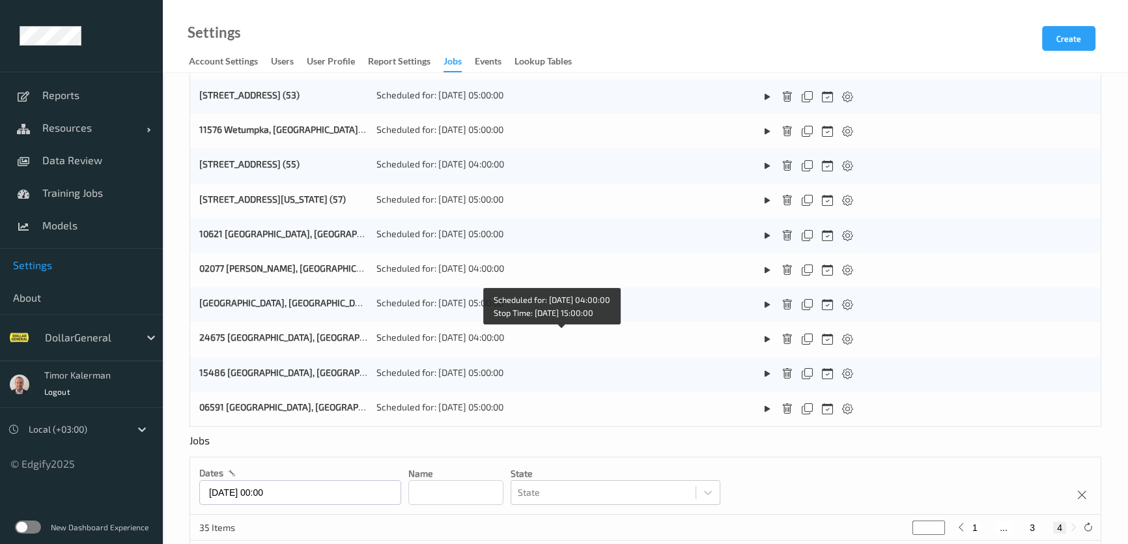
scroll to position [408, 0]
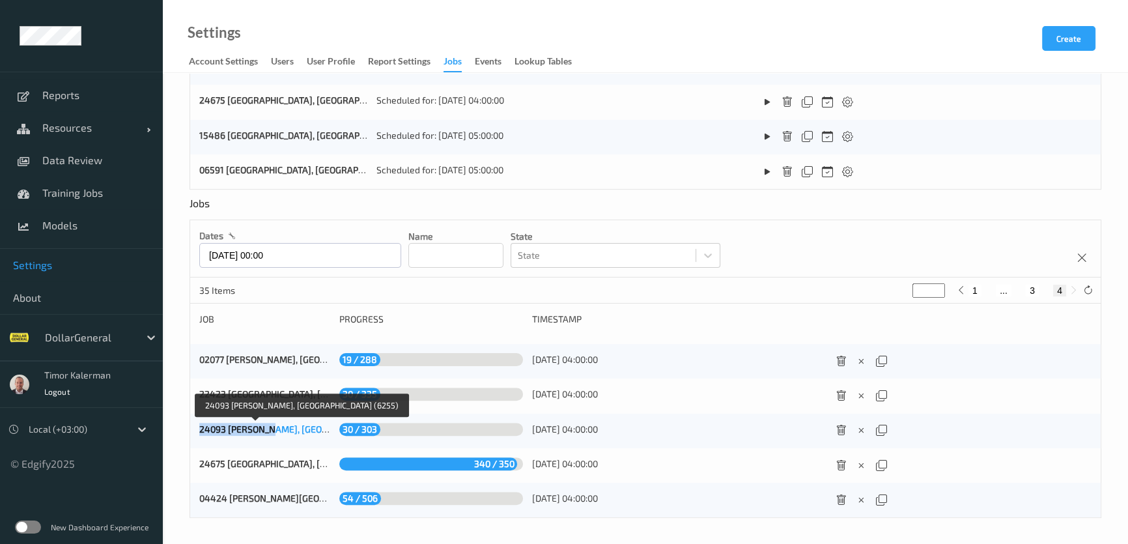
drag, startPoint x: 190, startPoint y: 429, endPoint x: 268, endPoint y: 427, distance: 77.5
click at [268, 427] on div "Camera Calibration Video Upload Samples Upload Sync Samples Worker Jobs Delete …" at bounding box center [645, 104] width 965 height 880
copy link "24093 Shellman,"
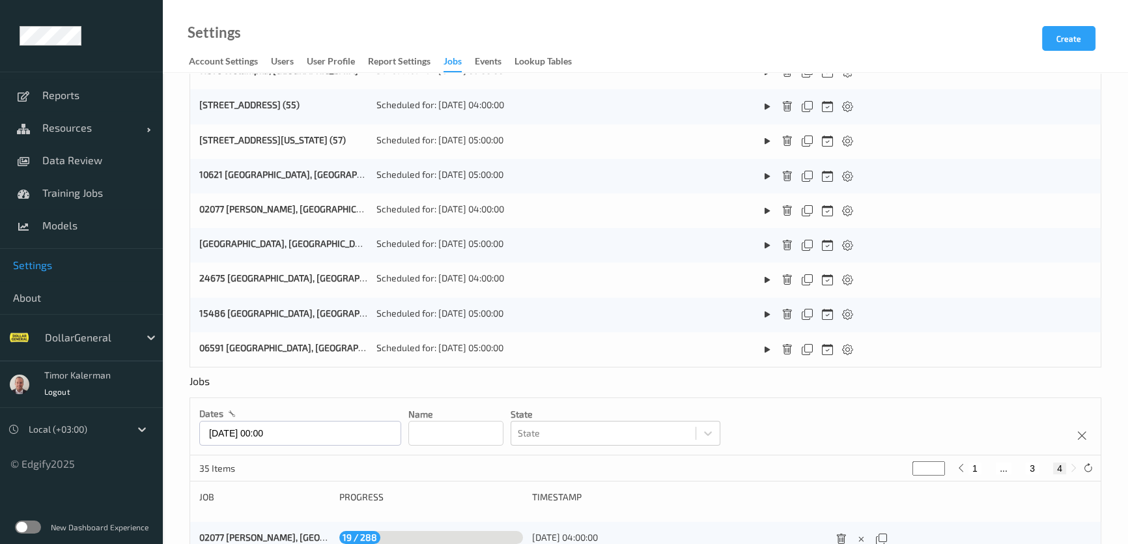
scroll to position [0, 0]
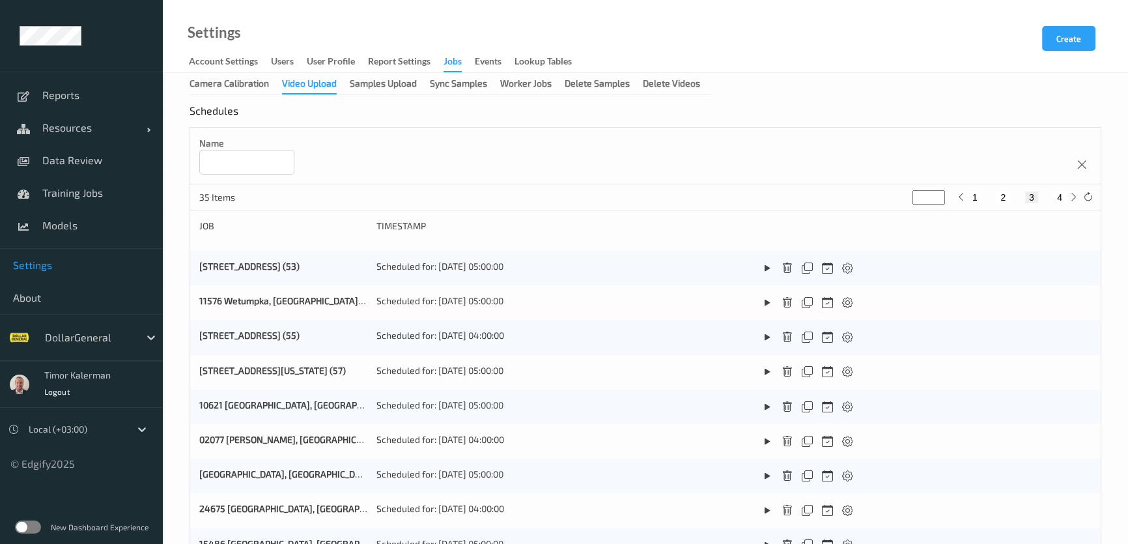
click at [264, 168] on input at bounding box center [246, 162] width 95 height 25
paste input "**********"
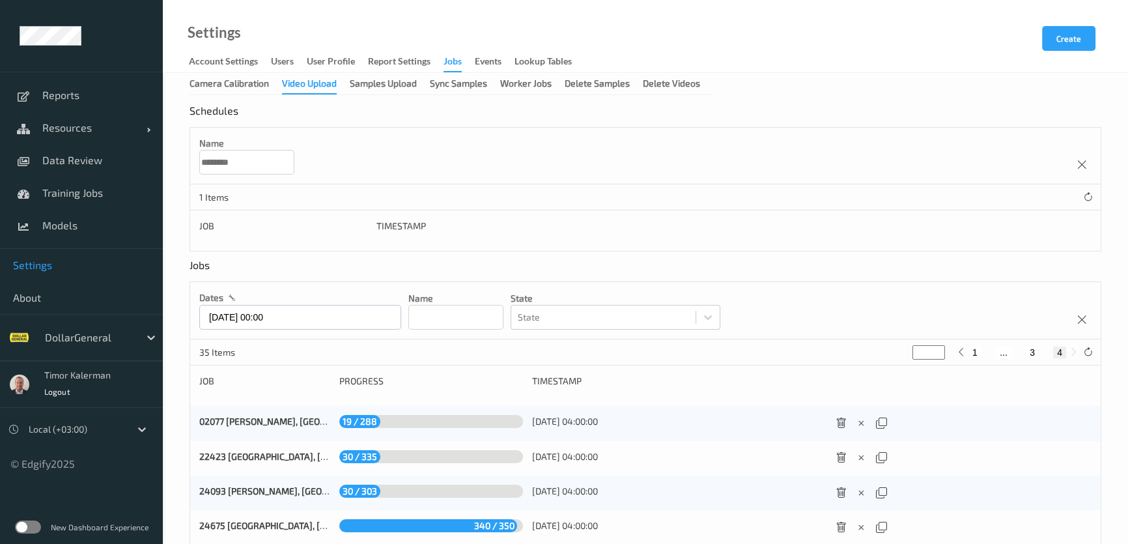
type input "********"
click at [268, 169] on input "********" at bounding box center [246, 162] width 95 height 25
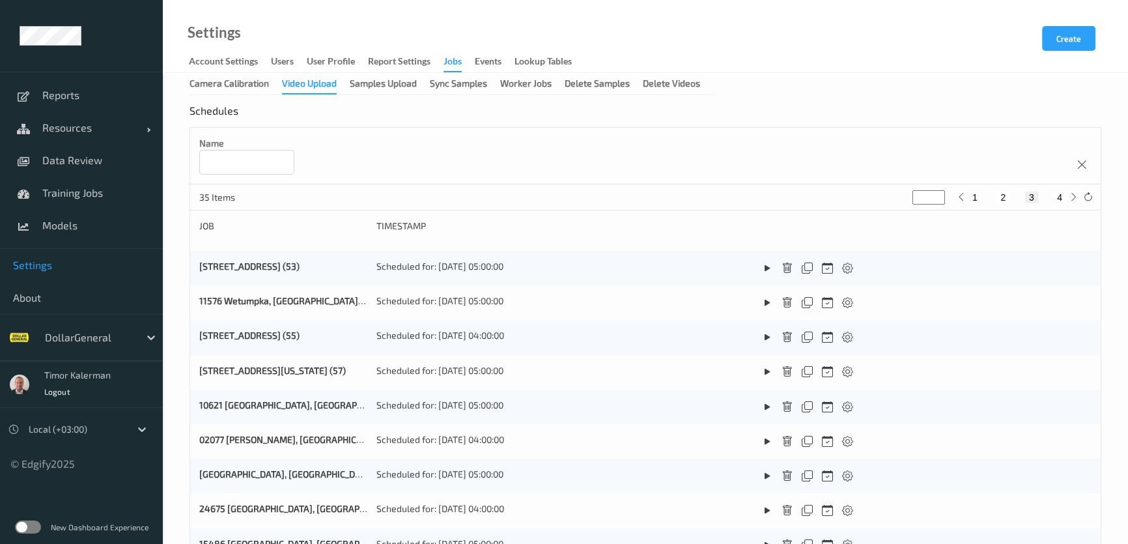
click at [1065, 198] on button "4" at bounding box center [1059, 198] width 13 height 12
type input "*"
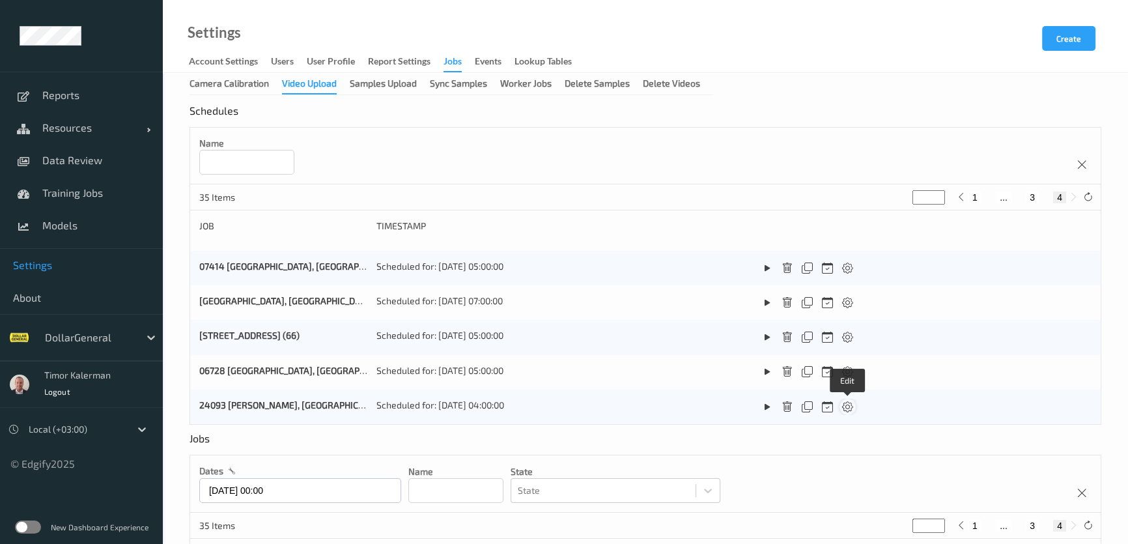
click at [851, 408] on icon at bounding box center [847, 407] width 11 height 12
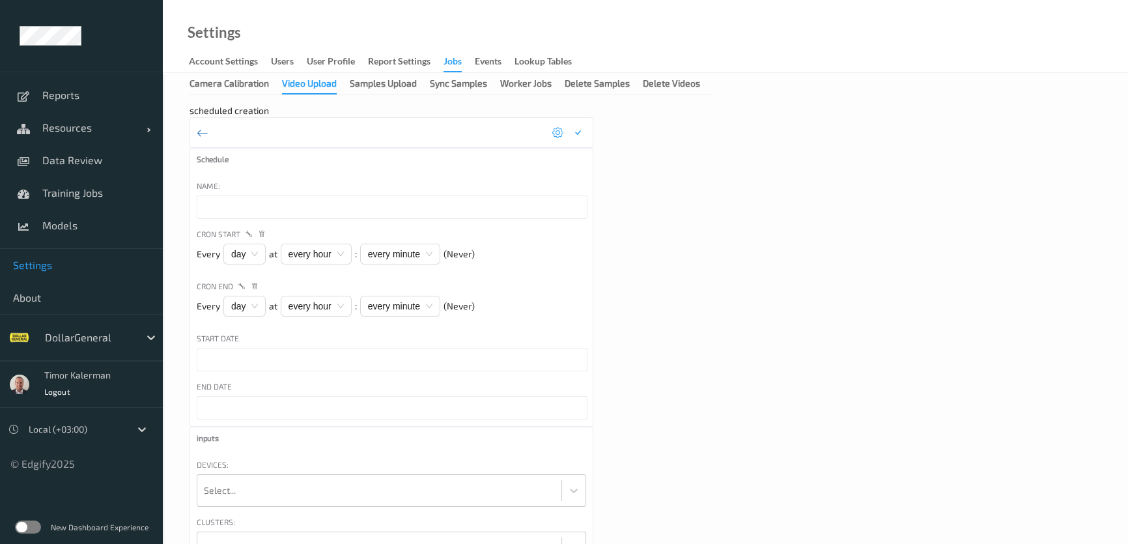
type input "24093 [PERSON_NAME], [GEOGRAPHIC_DATA]"
type input "11/07/2025 10:00 AM"
type input "***"
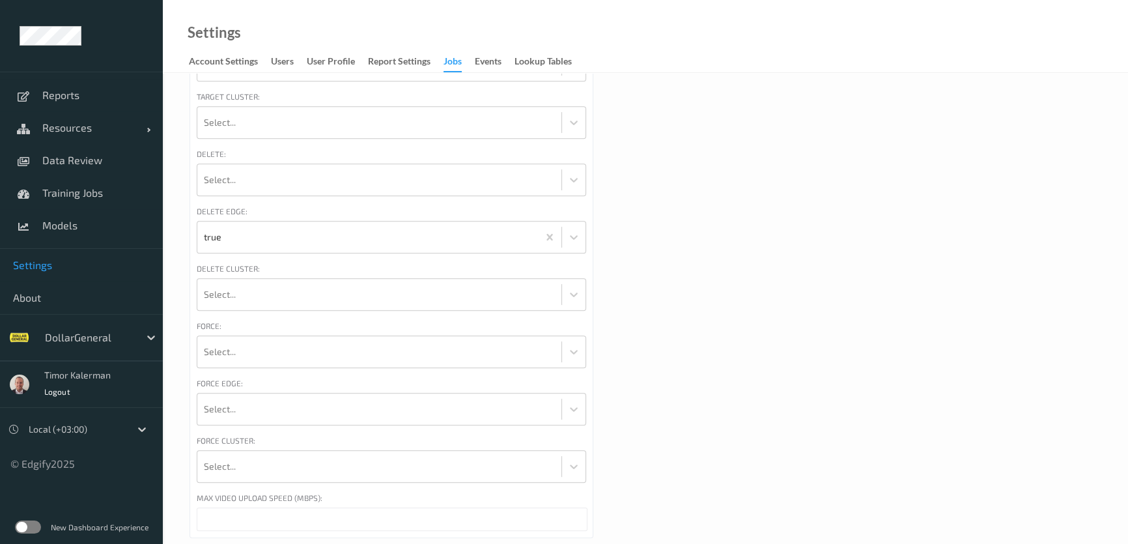
scroll to position [793, 0]
click at [304, 496] on input "***" at bounding box center [392, 494] width 391 height 23
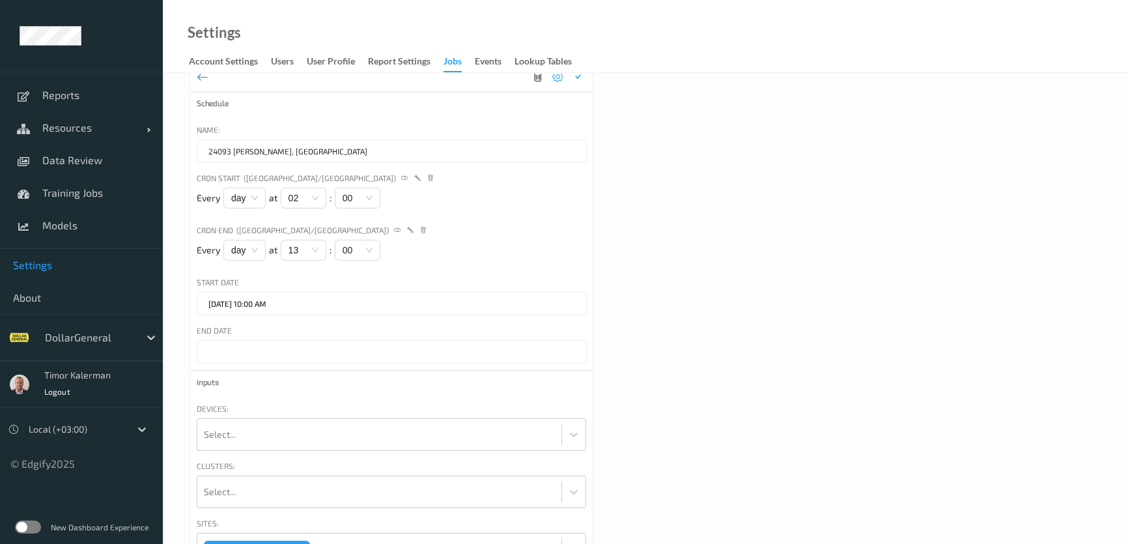
scroll to position [0, 0]
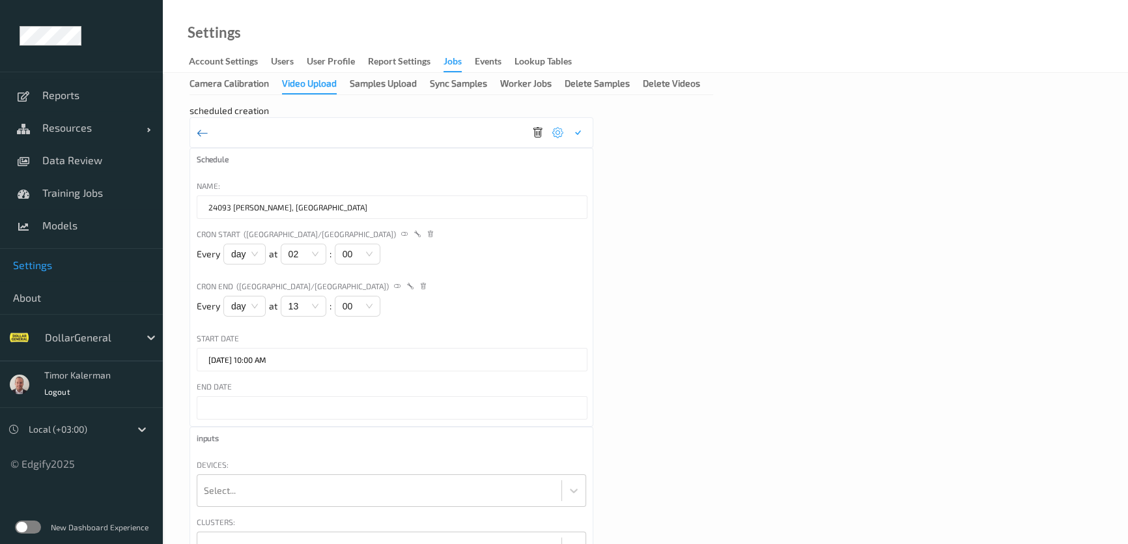
click at [206, 126] on icon at bounding box center [203, 133] width 12 height 14
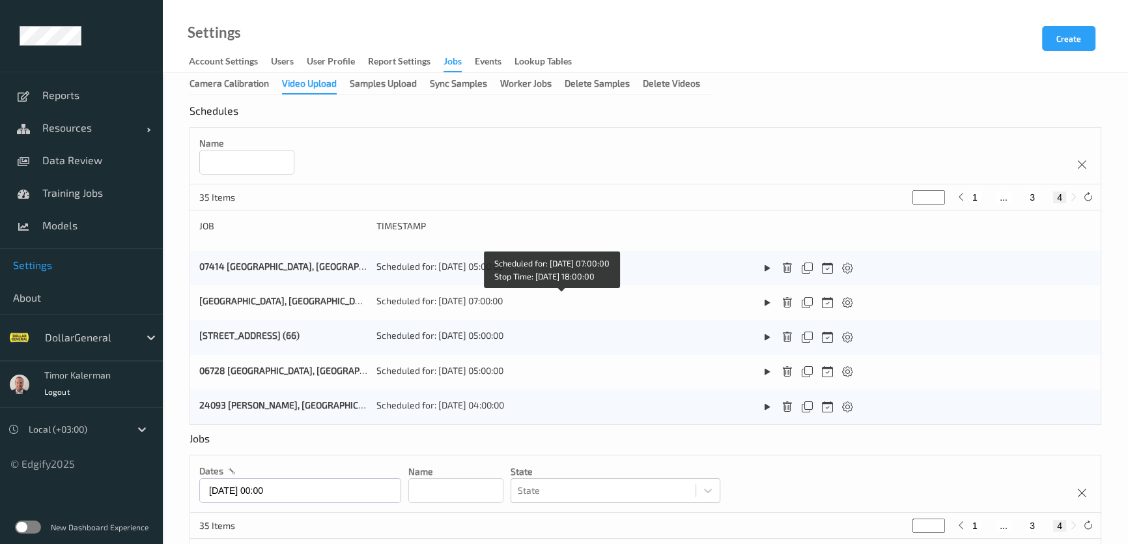
scroll to position [235, 0]
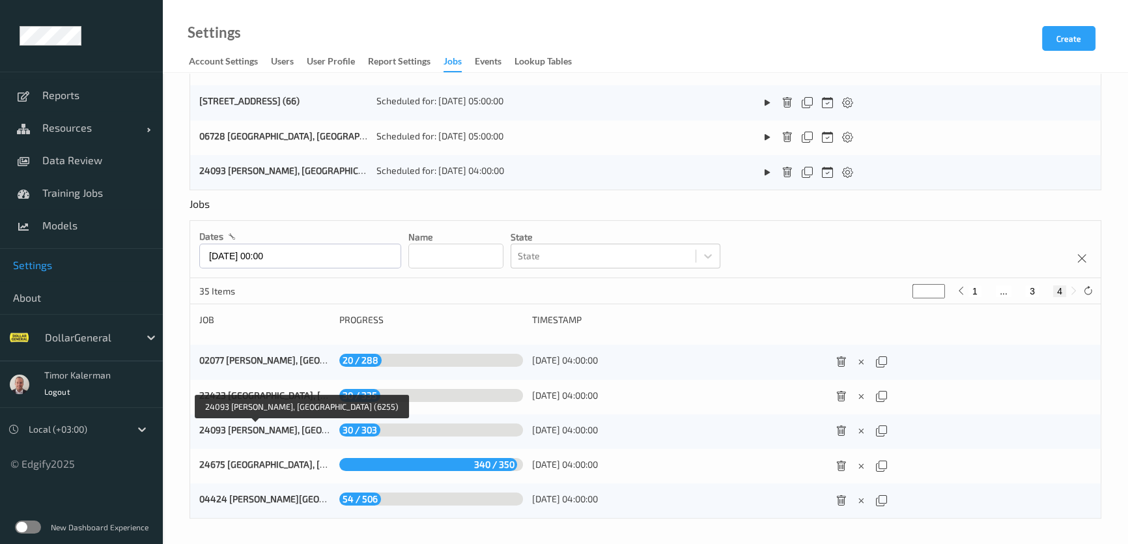
click at [227, 436] on div "24093 Shellman, GA (6255)" at bounding box center [264, 431] width 131 height 16
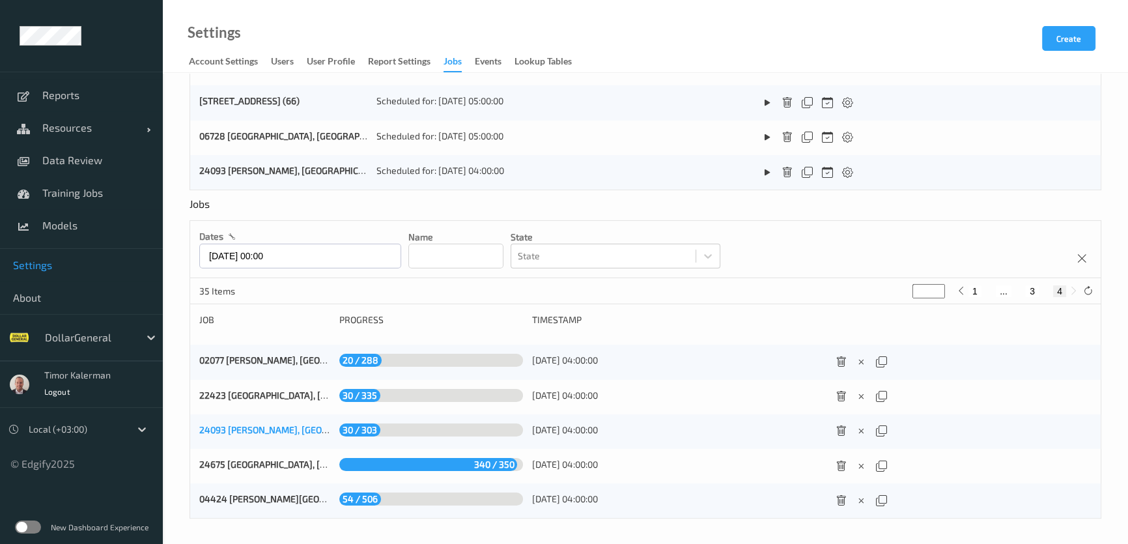
click at [233, 431] on link "24093 Shellman, GA (6255)" at bounding box center [307, 429] width 217 height 11
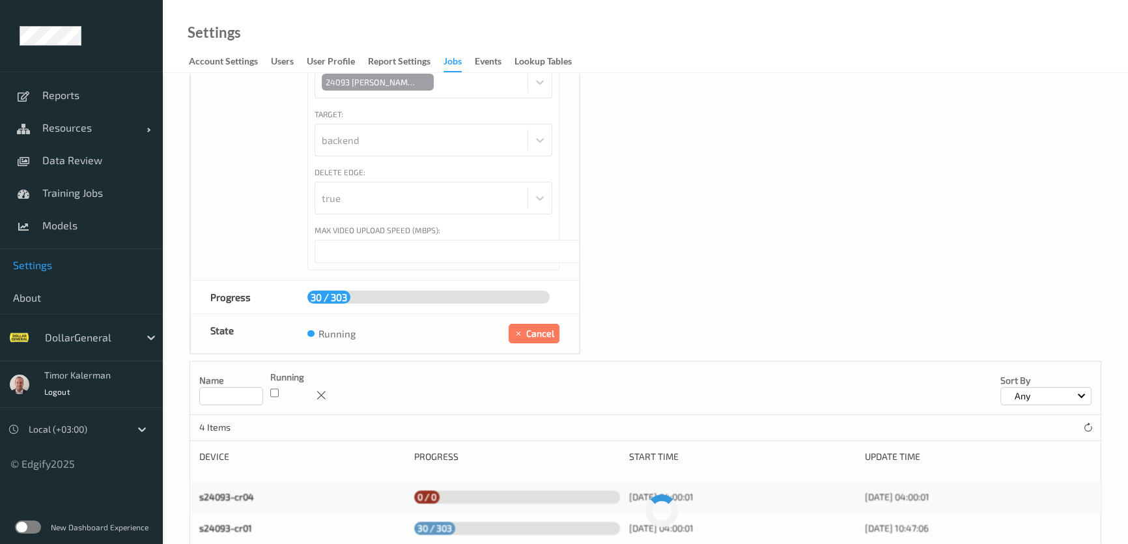
scroll to position [300, 0]
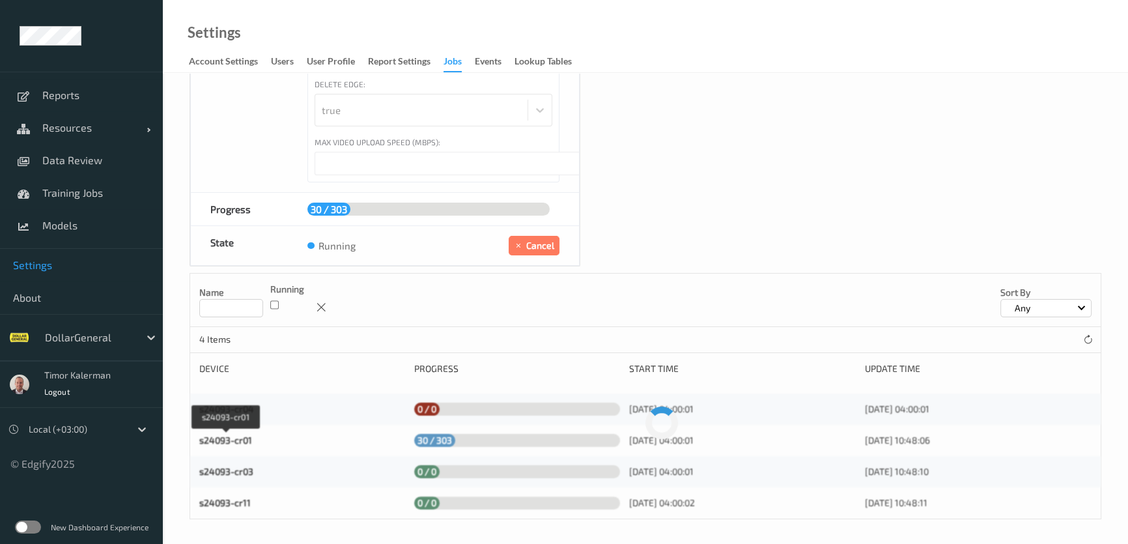
click at [248, 435] on link "s24093-cr01" at bounding box center [225, 440] width 53 height 11
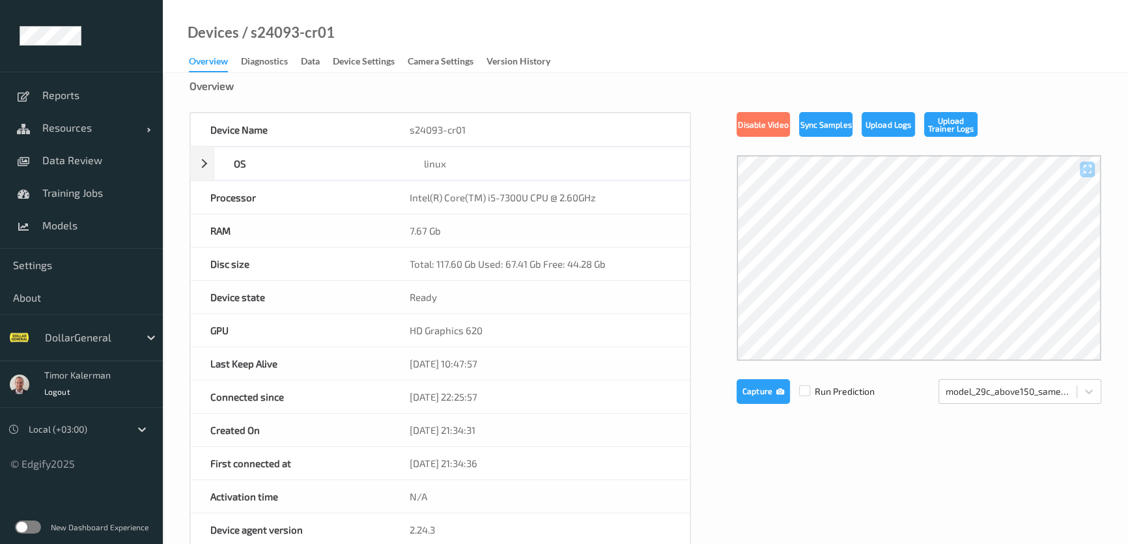
scroll to position [59, 0]
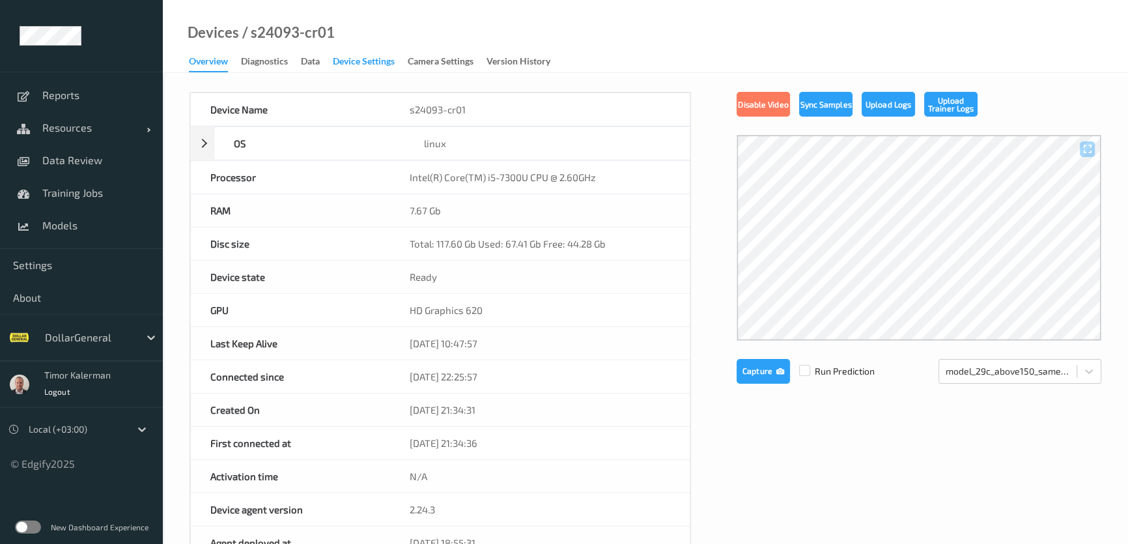
click at [364, 61] on div "Device Settings" at bounding box center [364, 63] width 62 height 16
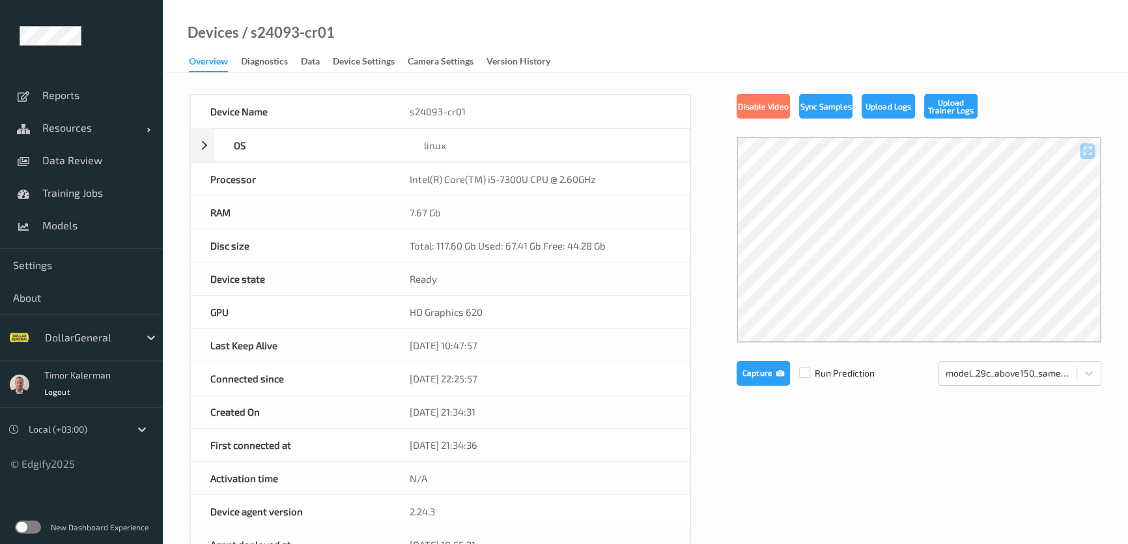
scroll to position [59, 0]
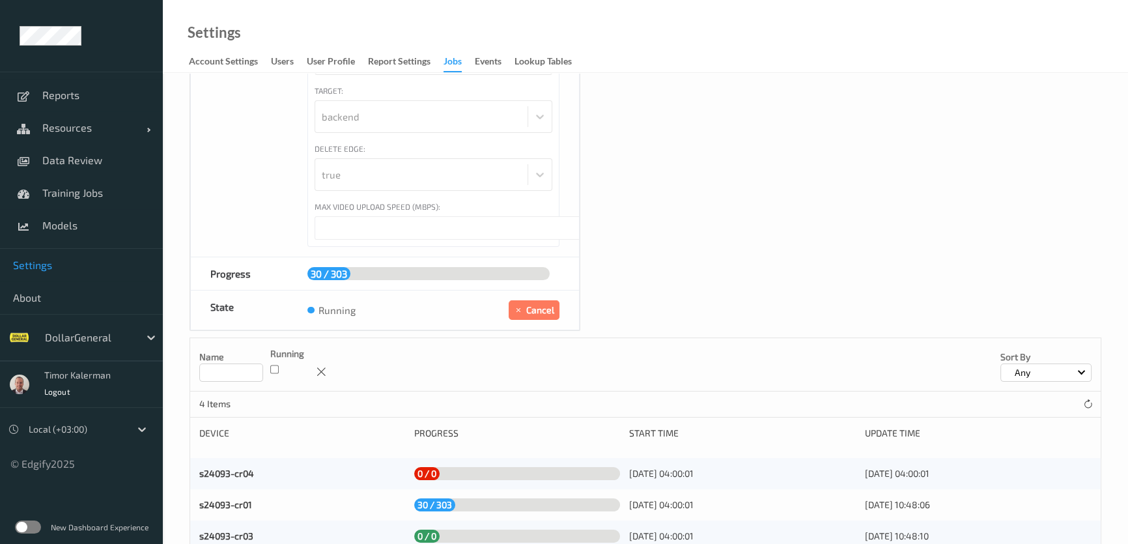
scroll to position [236, 0]
click at [567, 316] on div "running Cancel" at bounding box center [433, 308] width 291 height 39
click at [554, 311] on button "Cancel" at bounding box center [534, 309] width 51 height 20
click at [532, 307] on button "Cancel" at bounding box center [534, 309] width 51 height 20
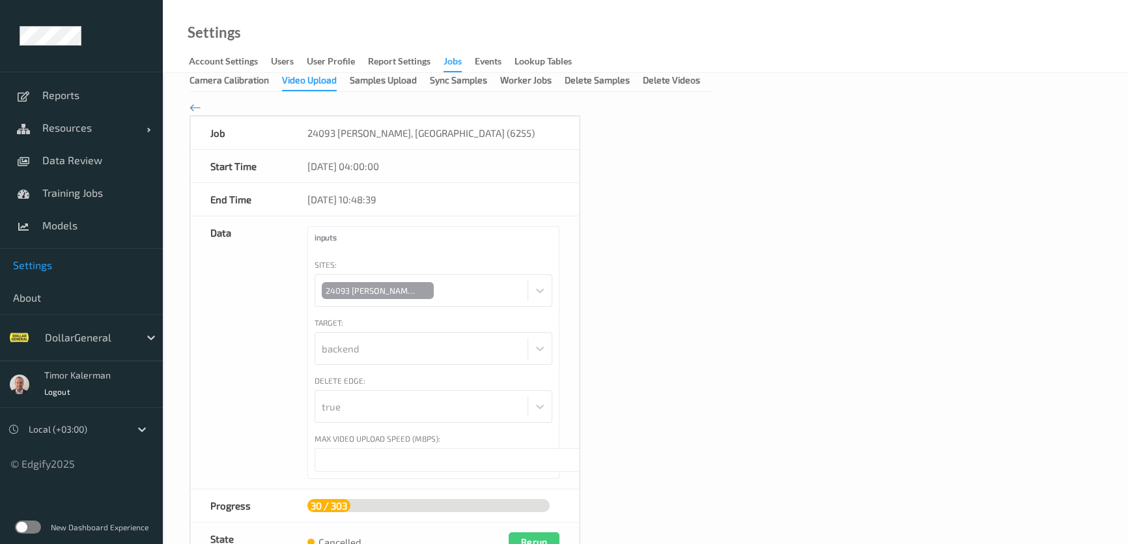
scroll to position [0, 0]
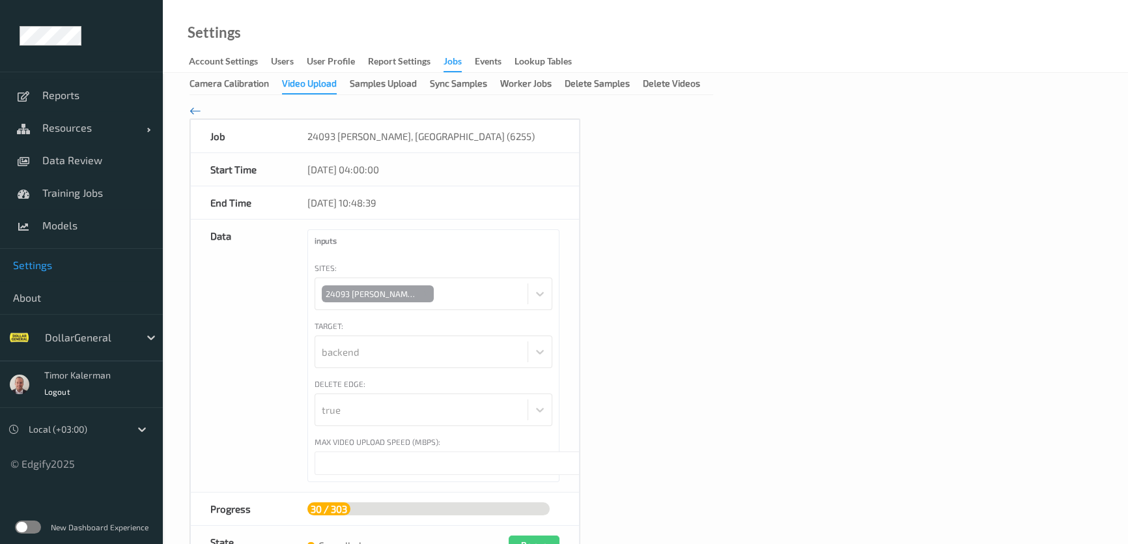
click at [197, 106] on icon at bounding box center [196, 111] width 12 height 14
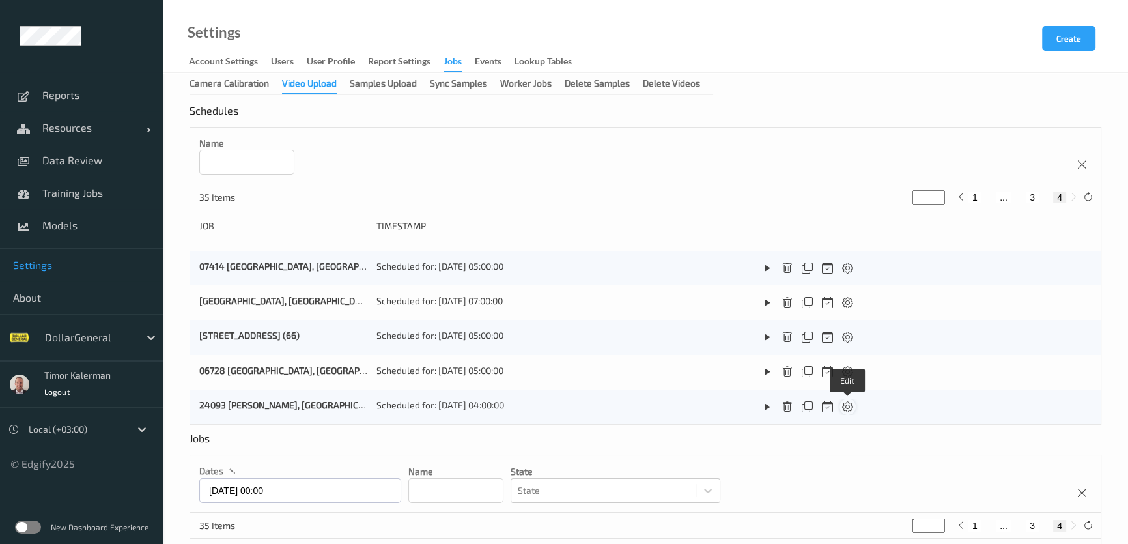
click at [845, 406] on icon at bounding box center [847, 407] width 11 height 12
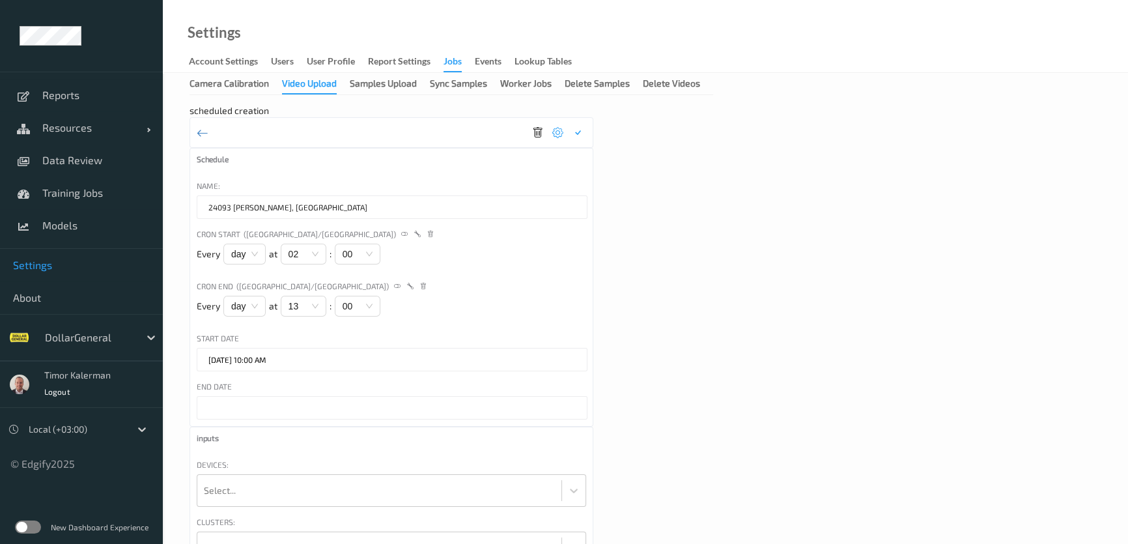
scroll to position [793, 0]
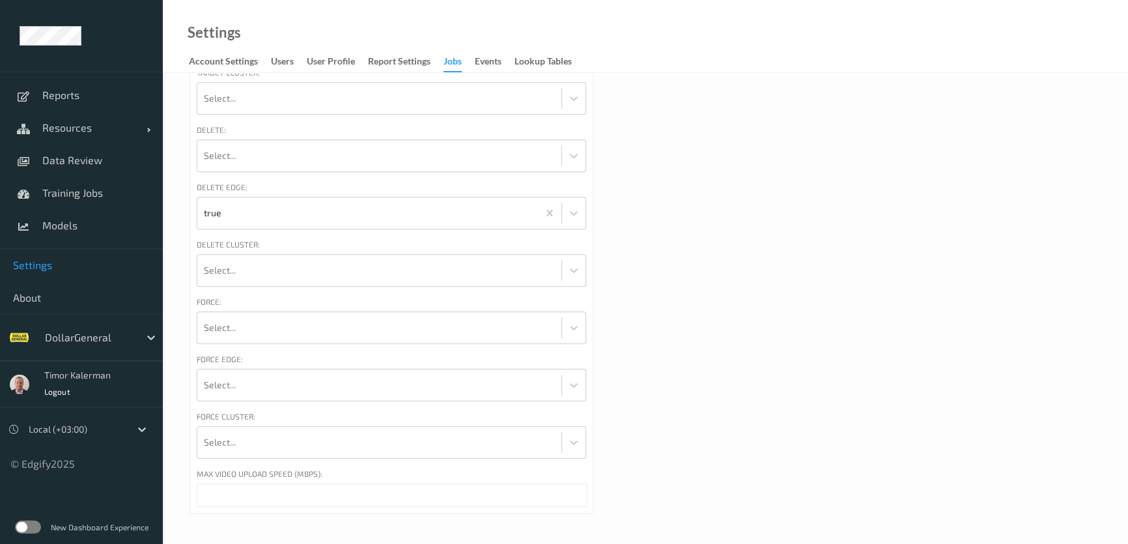
click at [294, 494] on input "***" at bounding box center [392, 494] width 391 height 23
click at [293, 494] on input "***" at bounding box center [392, 494] width 391 height 23
type input "*"
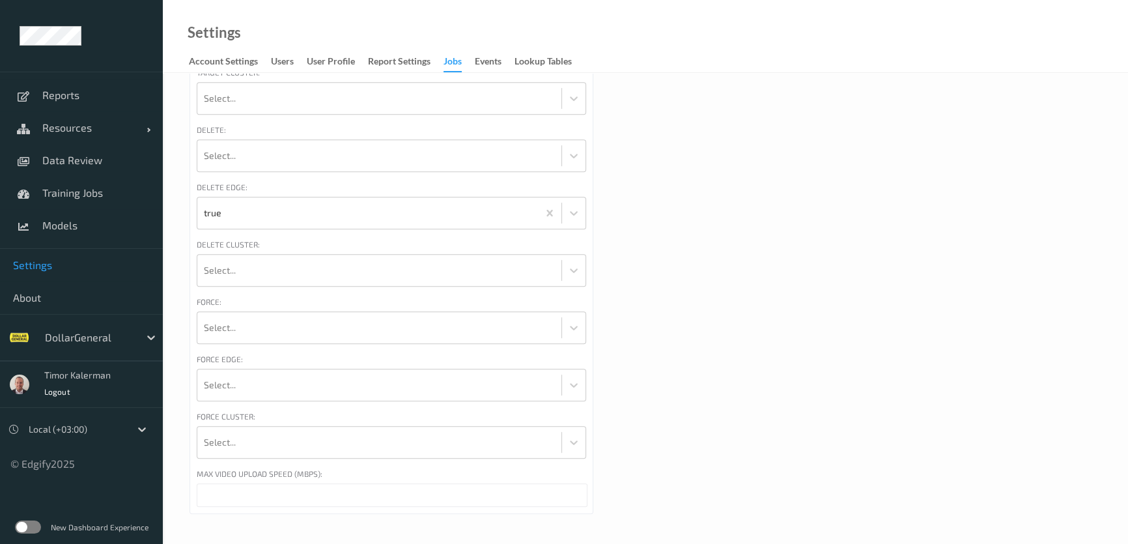
click at [457, 474] on div "Max Video Upload Speed (Mbps):" at bounding box center [392, 476] width 390 height 16
click at [448, 490] on input "*" at bounding box center [392, 494] width 391 height 23
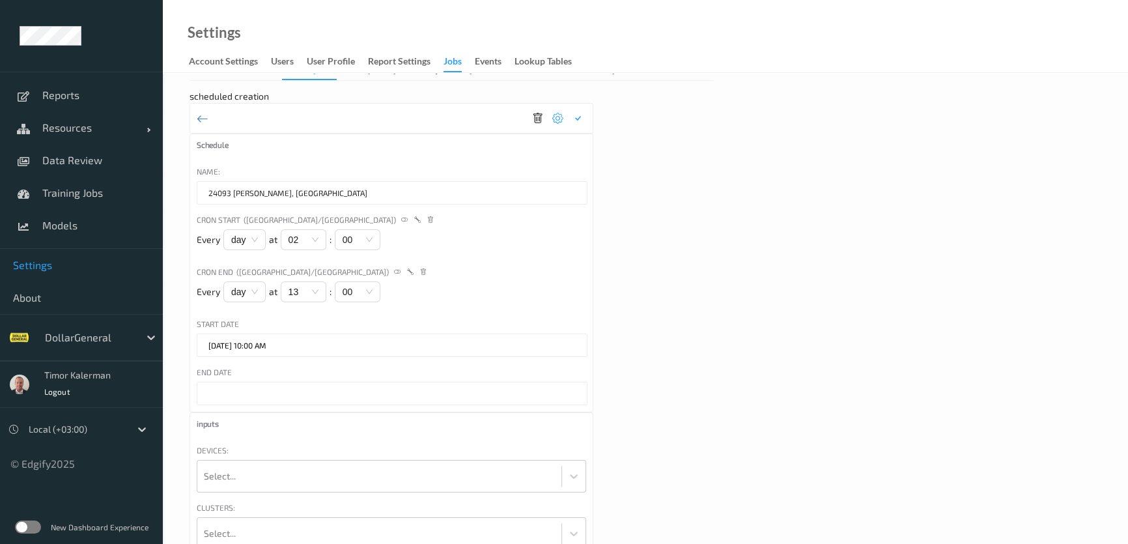
scroll to position [0, 0]
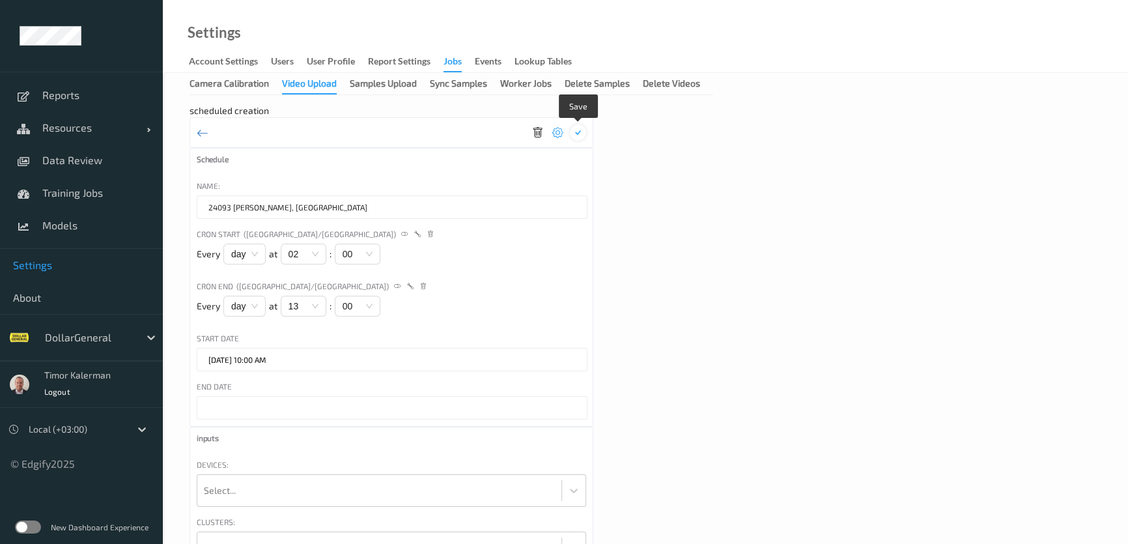
click at [582, 134] on icon at bounding box center [578, 133] width 11 height 12
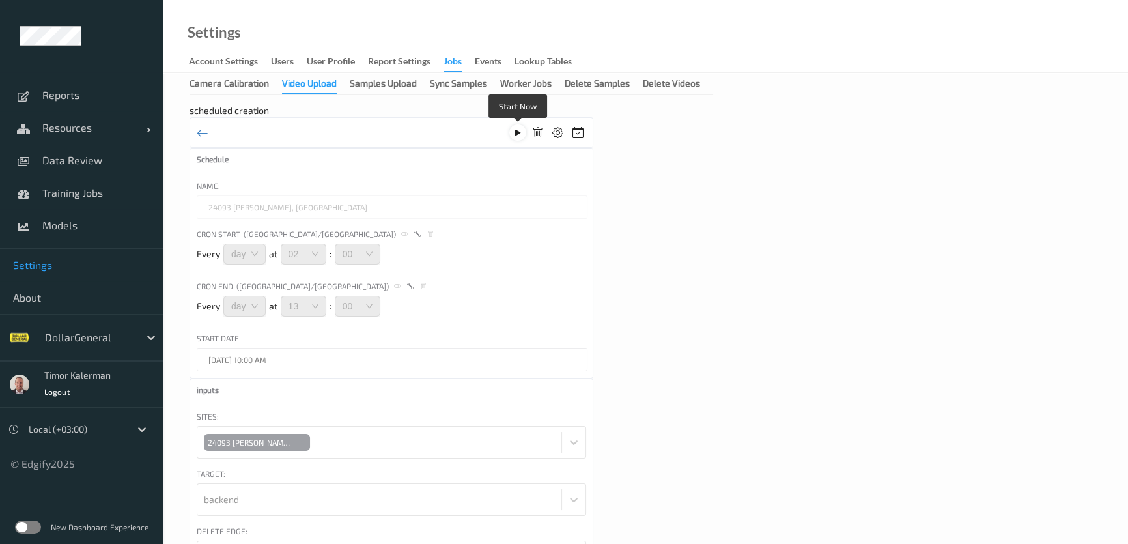
click at [519, 128] on icon at bounding box center [518, 133] width 11 height 12
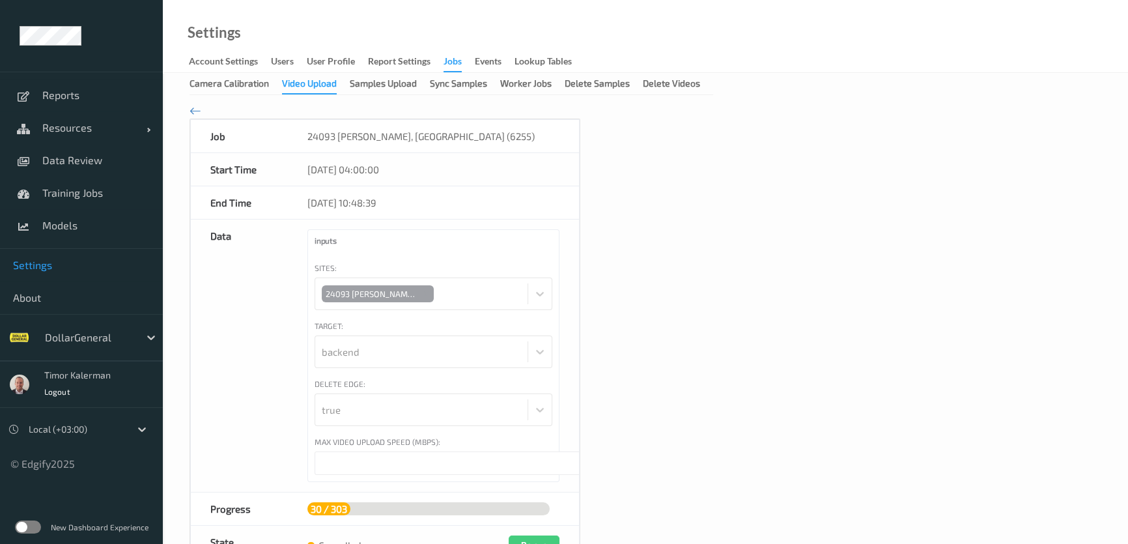
type input "*"
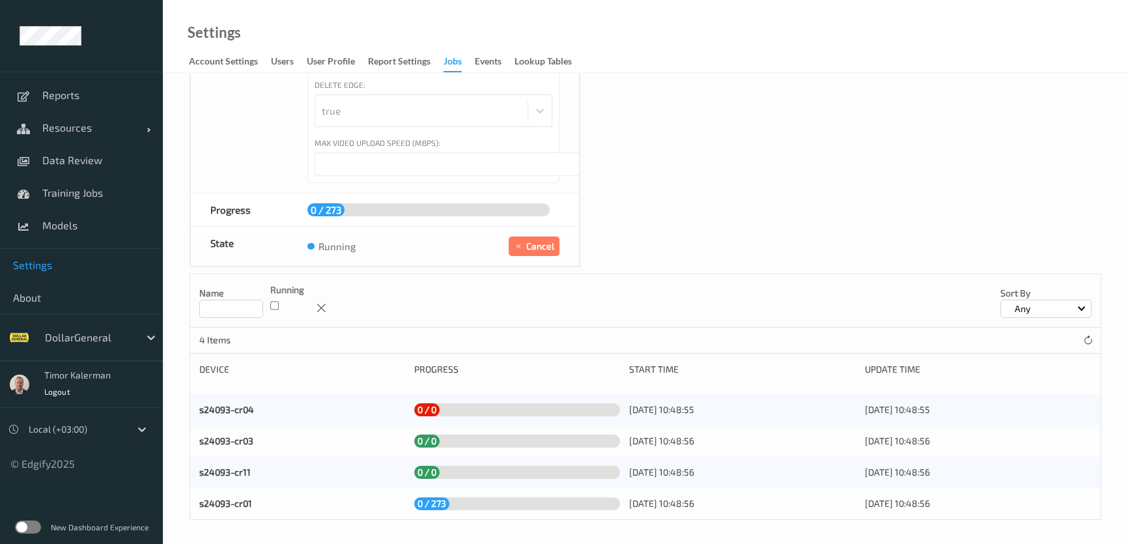
scroll to position [300, 0]
click at [229, 502] on link "s24093-cr01" at bounding box center [225, 502] width 53 height 11
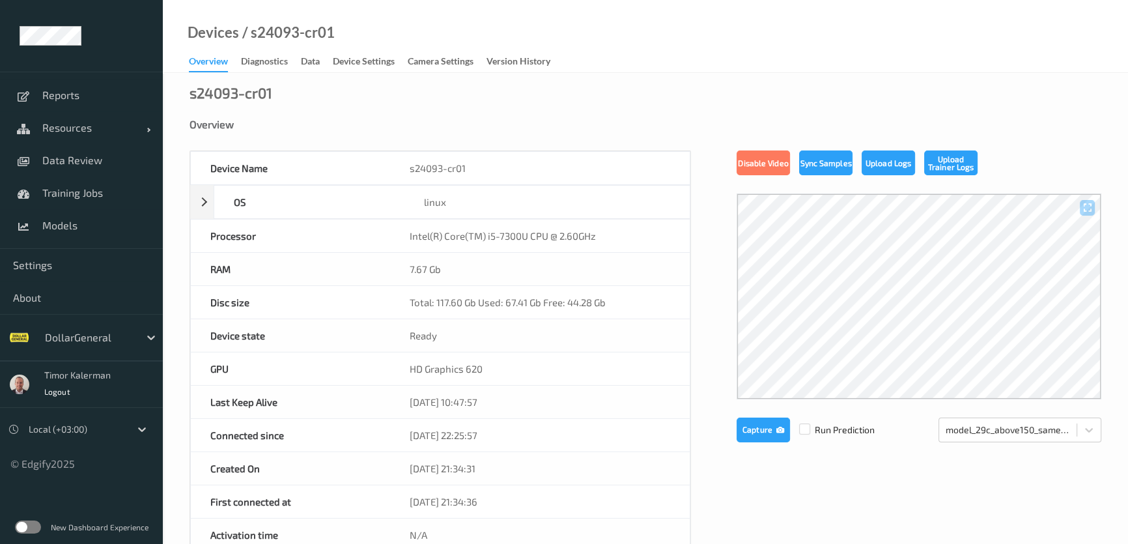
click at [301, 63] on link "Diagnostics" at bounding box center [271, 62] width 60 height 18
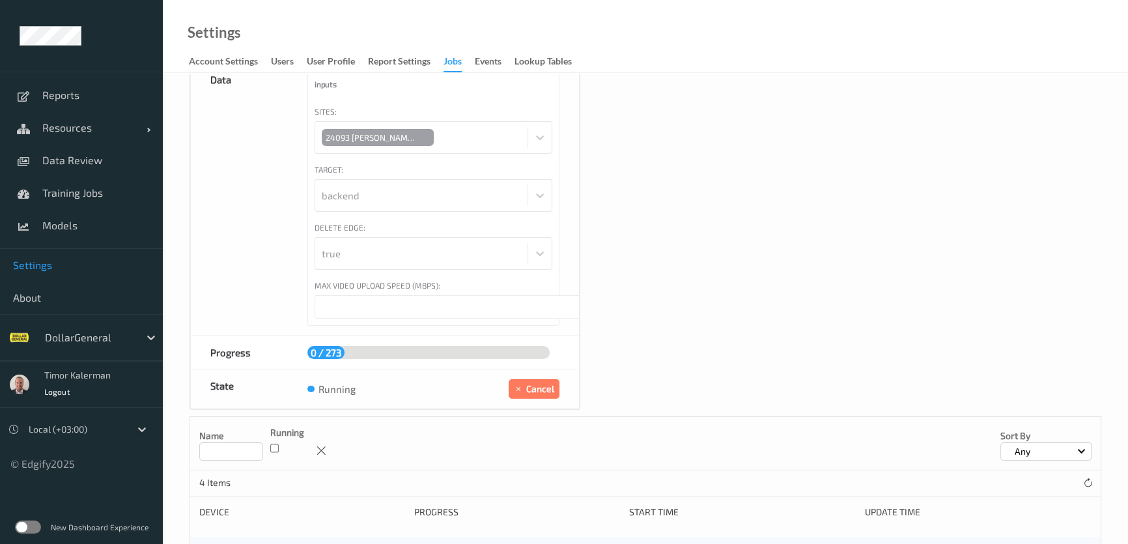
scroll to position [300, 0]
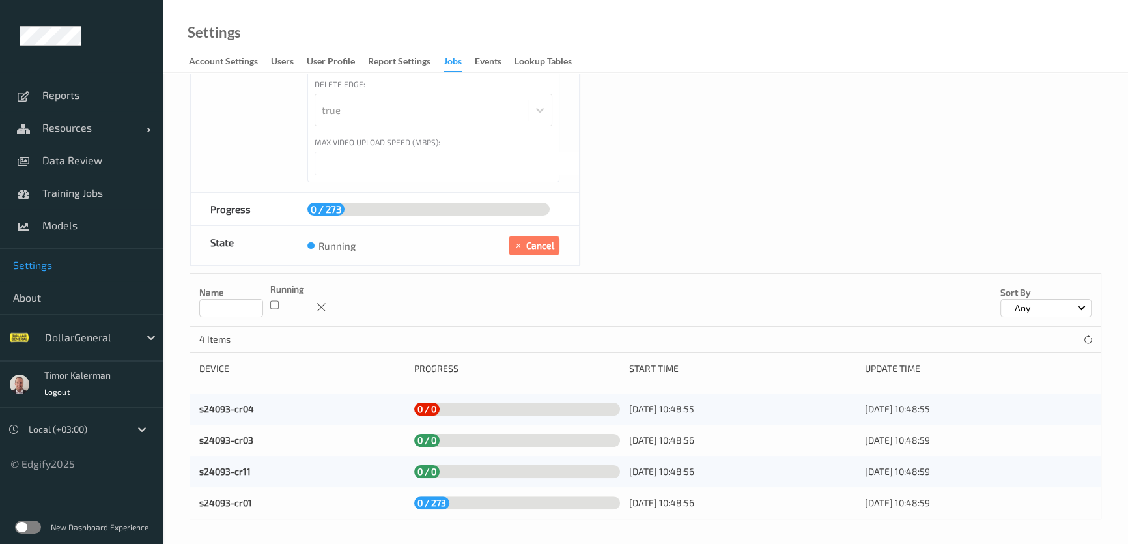
type input "*"
click at [268, 505] on div "s24093-cr01" at bounding box center [302, 502] width 206 height 13
click at [212, 502] on link "s24093-cr01" at bounding box center [225, 502] width 53 height 11
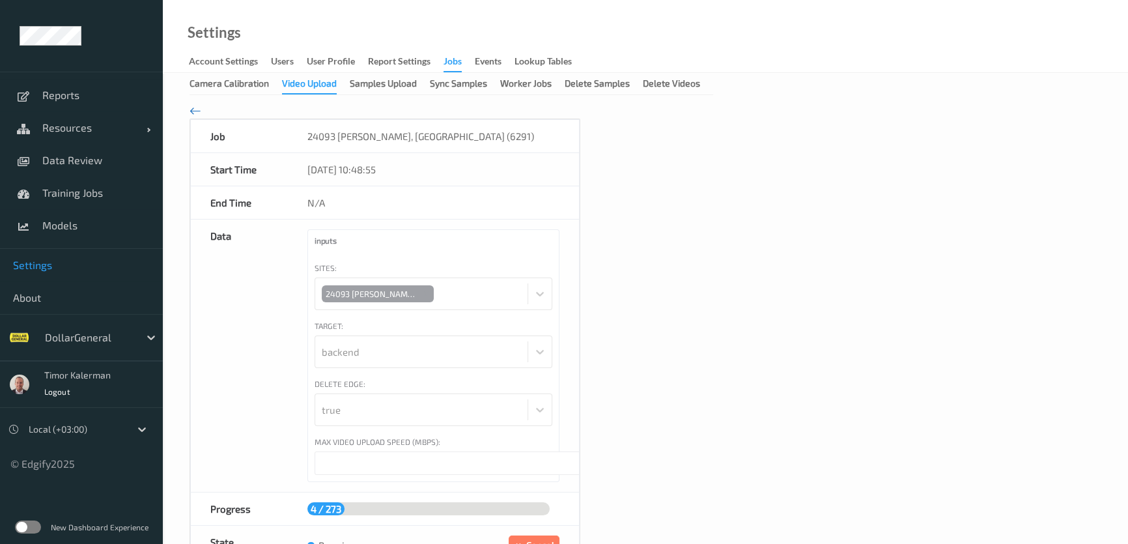
click at [198, 107] on icon at bounding box center [196, 111] width 12 height 14
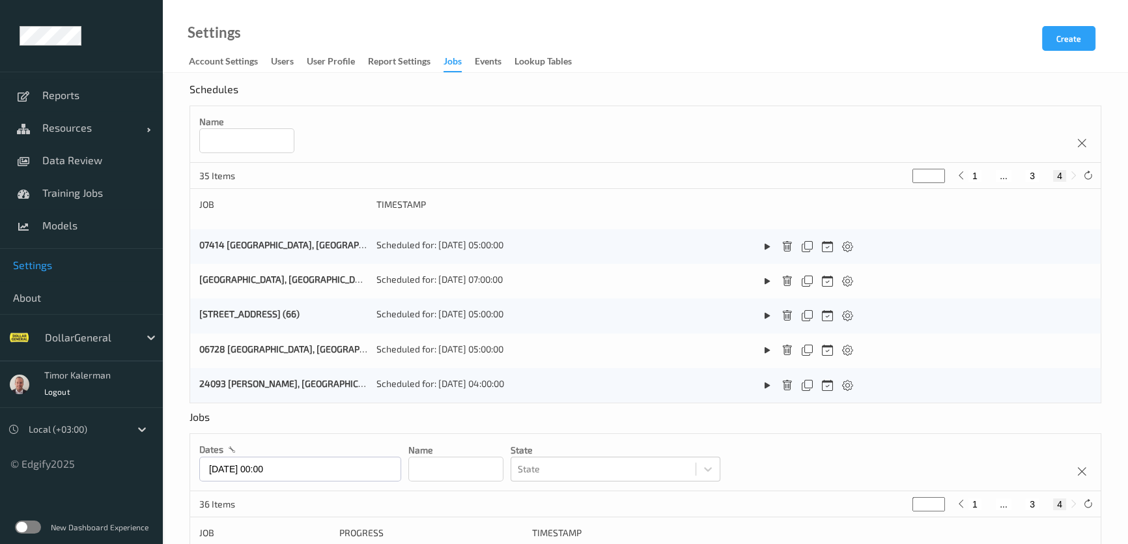
scroll to position [270, 0]
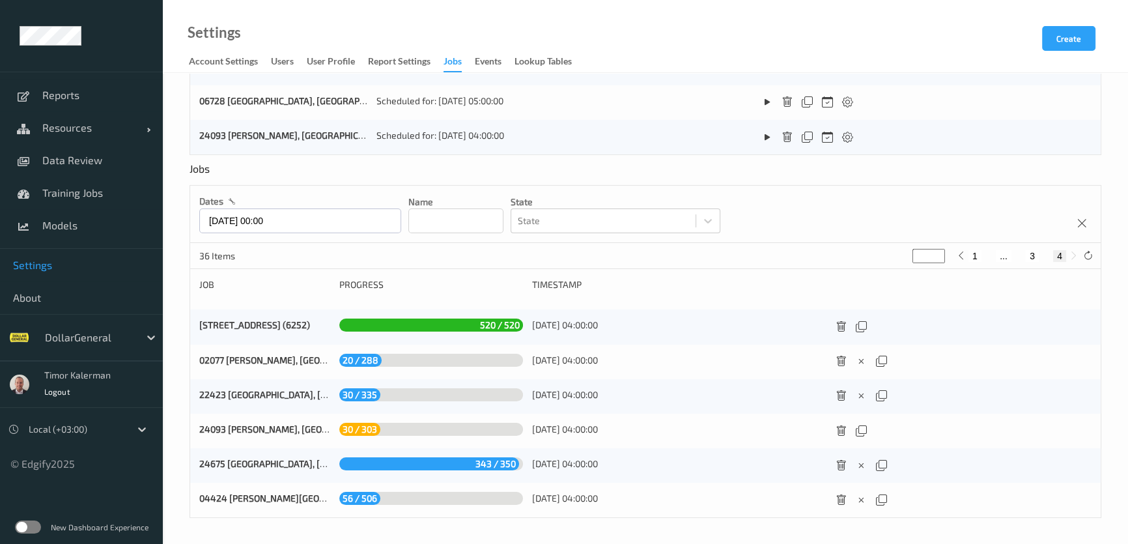
click at [903, 176] on div "Jobs dates 05/10/2025 00:00 Name State State 36 Items * 1 ... 3 4 Job Progress …" at bounding box center [646, 340] width 912 height 356
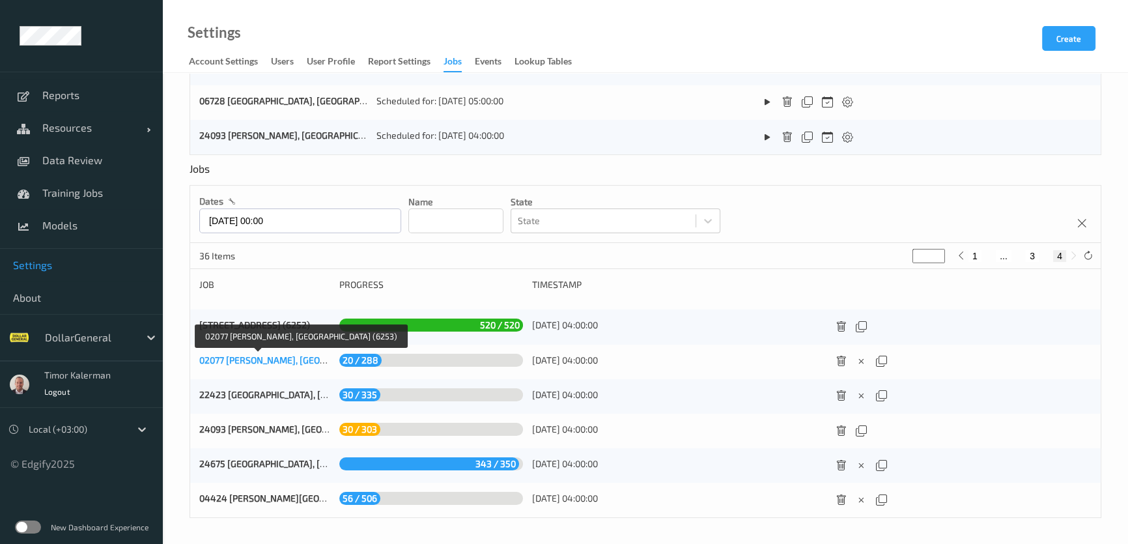
click at [261, 364] on link "02077 Blackshear, GA (6253)" at bounding box center [306, 359] width 215 height 11
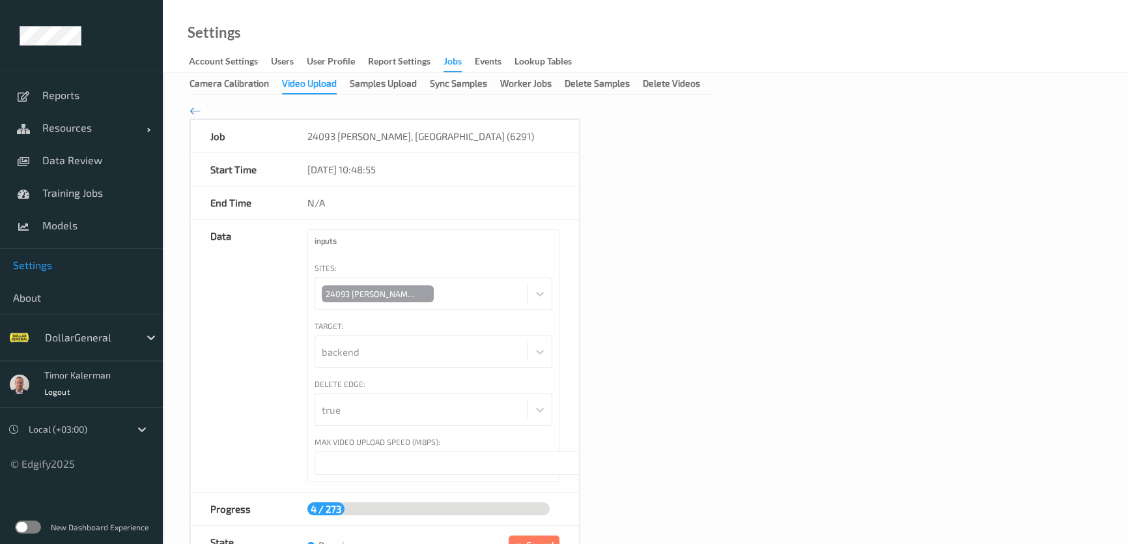
type input "***"
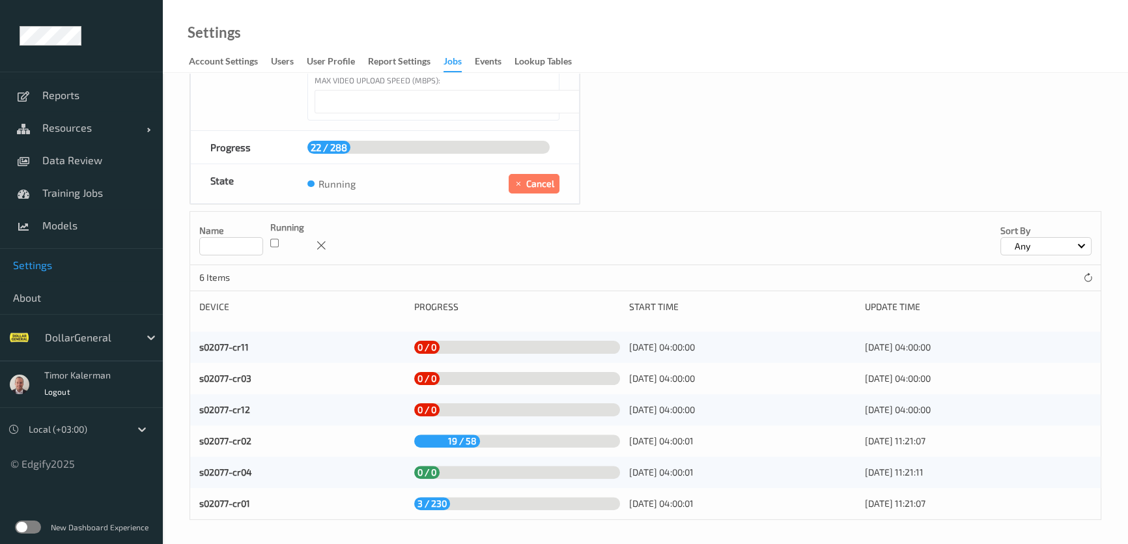
click at [313, 312] on div "Device Progress Start Time Update Time" at bounding box center [645, 311] width 893 height 22
click at [229, 497] on div "s02077-cr01" at bounding box center [302, 503] width 206 height 13
click at [227, 502] on link "s02077-cr01" at bounding box center [224, 503] width 51 height 11
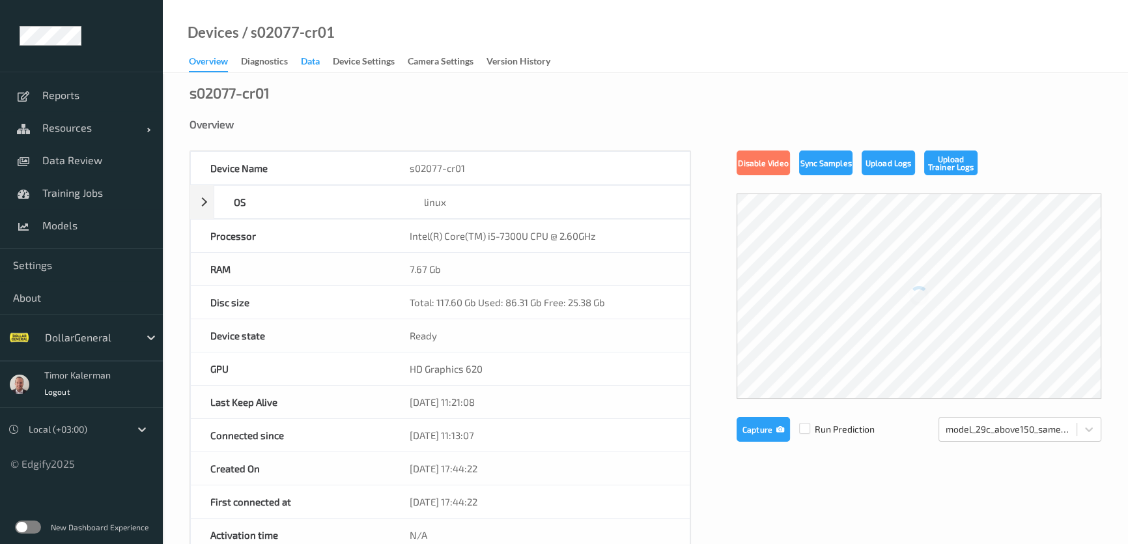
click at [313, 58] on div "Data" at bounding box center [310, 63] width 19 height 16
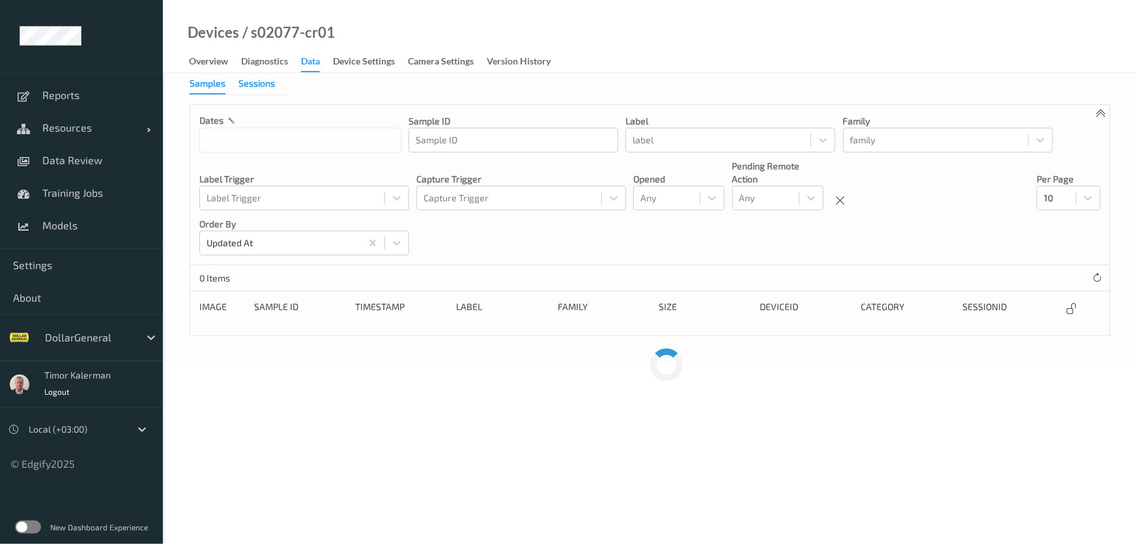
click at [260, 82] on div "Sessions" at bounding box center [256, 85] width 36 height 16
click at [52, 263] on span "Settings" at bounding box center [81, 265] width 137 height 13
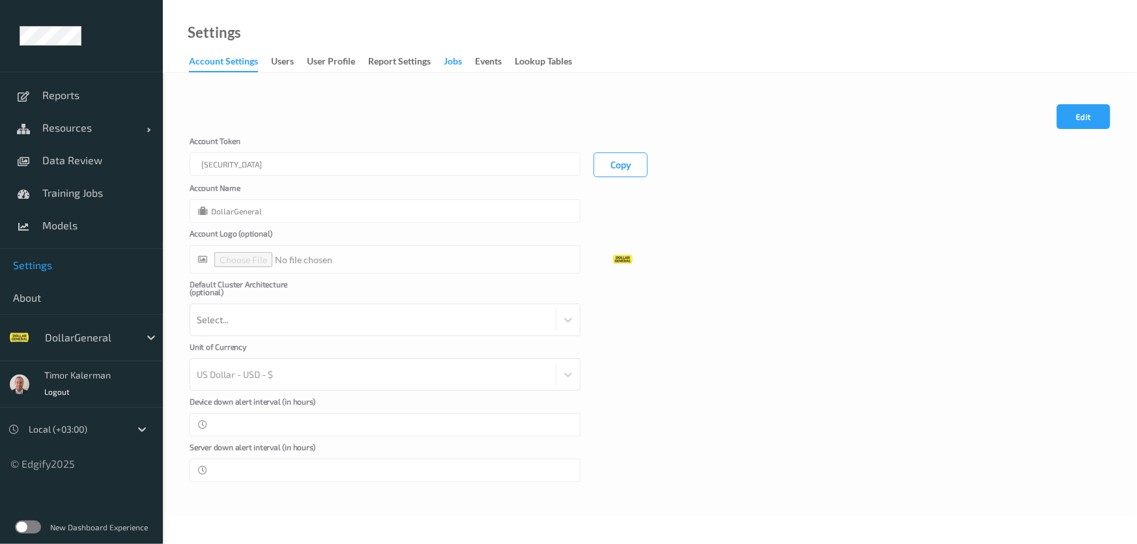
click at [445, 60] on div "Jobs" at bounding box center [453, 63] width 18 height 16
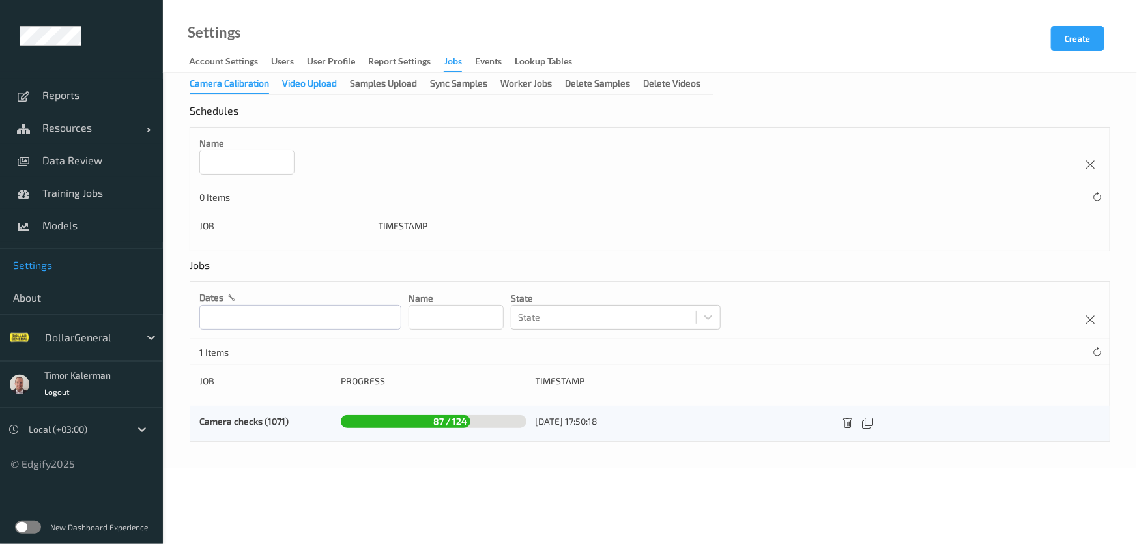
click at [315, 83] on div "Video Upload" at bounding box center [309, 85] width 55 height 16
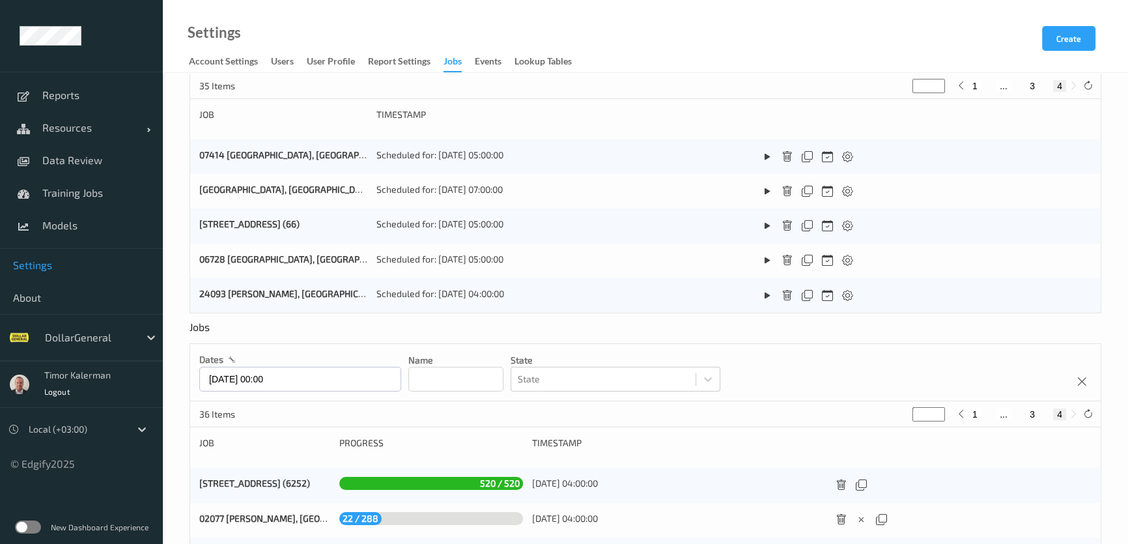
scroll to position [236, 0]
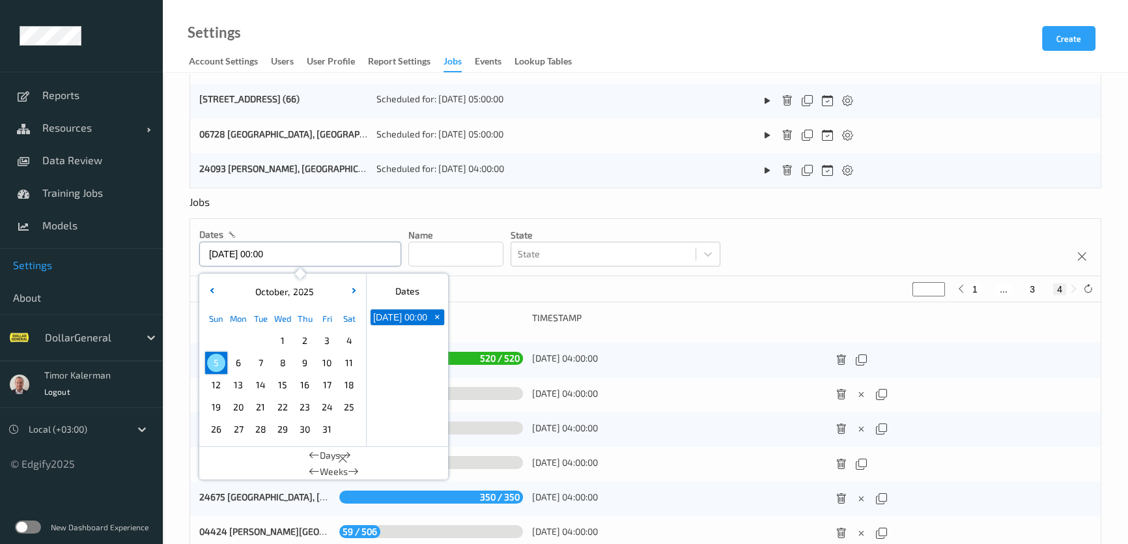
click at [286, 254] on input "05/10/2025 00:00" at bounding box center [300, 254] width 202 height 25
click at [464, 266] on div "dates 05/10/2025 00:00 October , 2025 Sun Mon Tue Wed Thu Fri Sat 1 2 3 4 5 6 7…" at bounding box center [645, 247] width 911 height 57
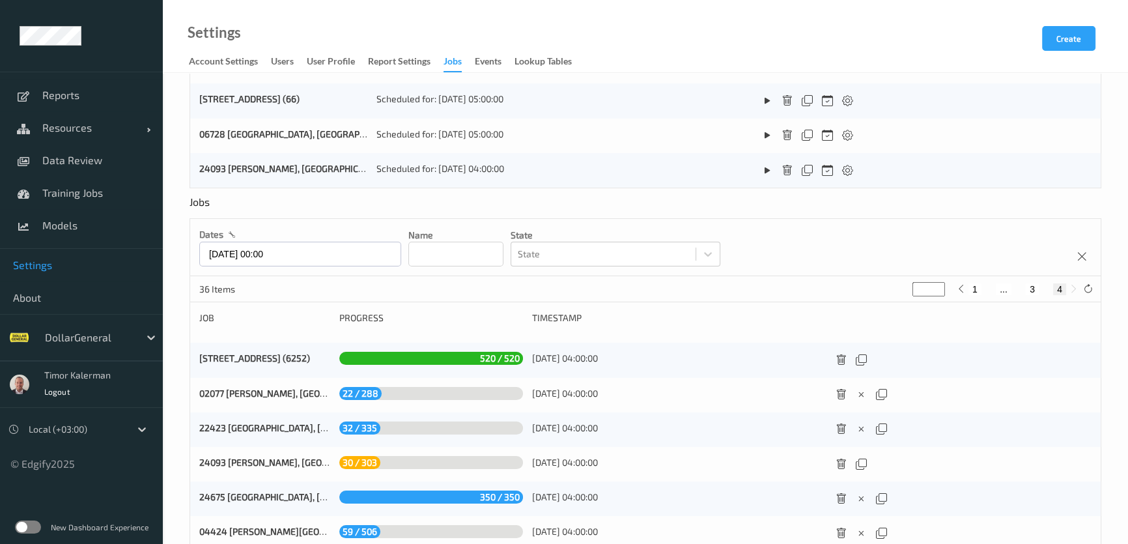
click at [465, 264] on input at bounding box center [455, 254] width 95 height 25
paste input "*****"
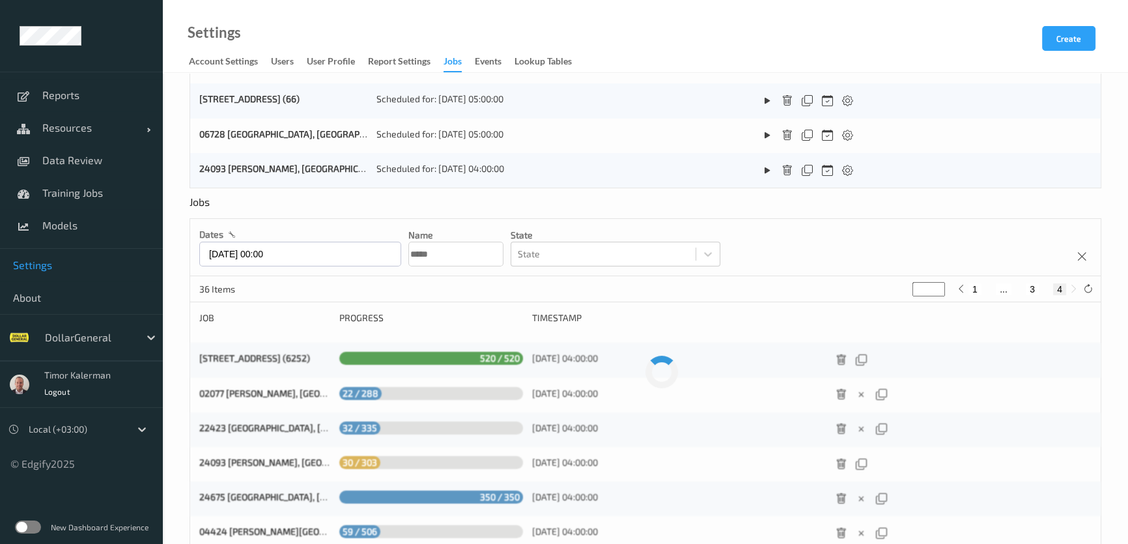
scroll to position [62, 0]
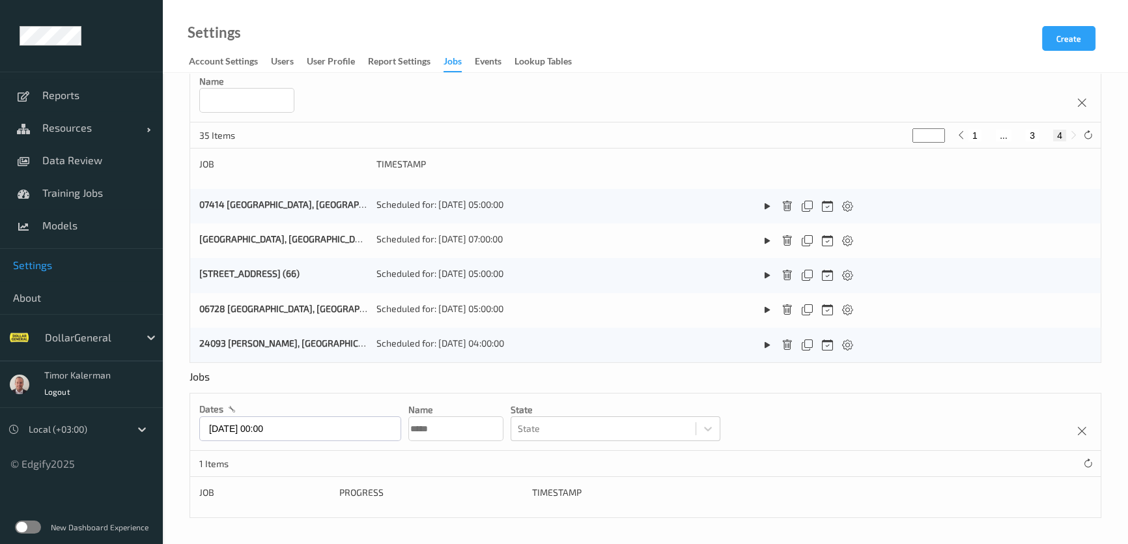
type input "*****"
click at [299, 422] on div "05/10/2025 00:00" at bounding box center [300, 428] width 202 height 25
click at [272, 92] on input at bounding box center [246, 100] width 95 height 25
paste input "*****"
type input "*****"
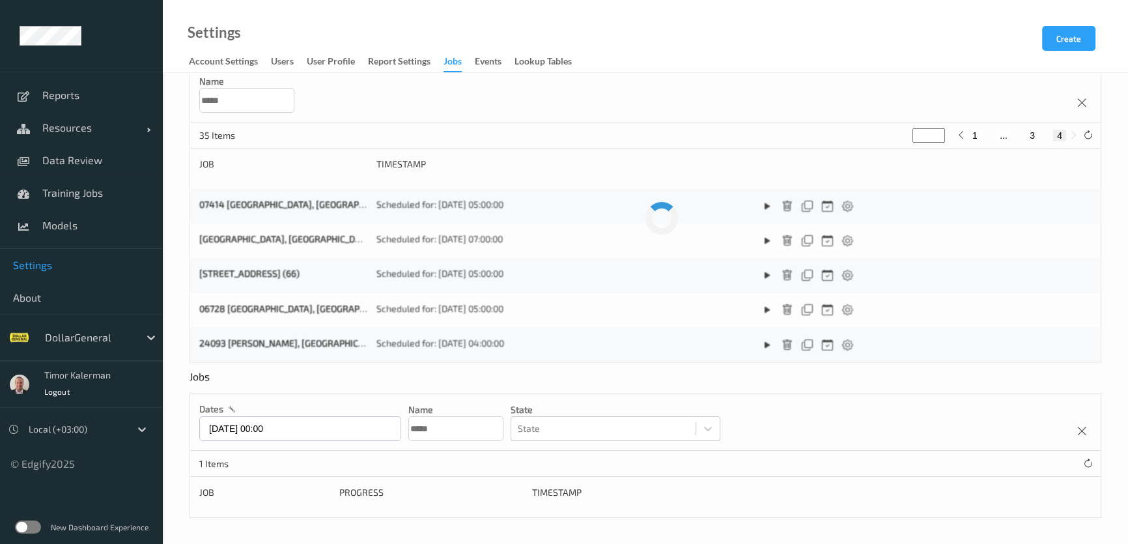
scroll to position [0, 0]
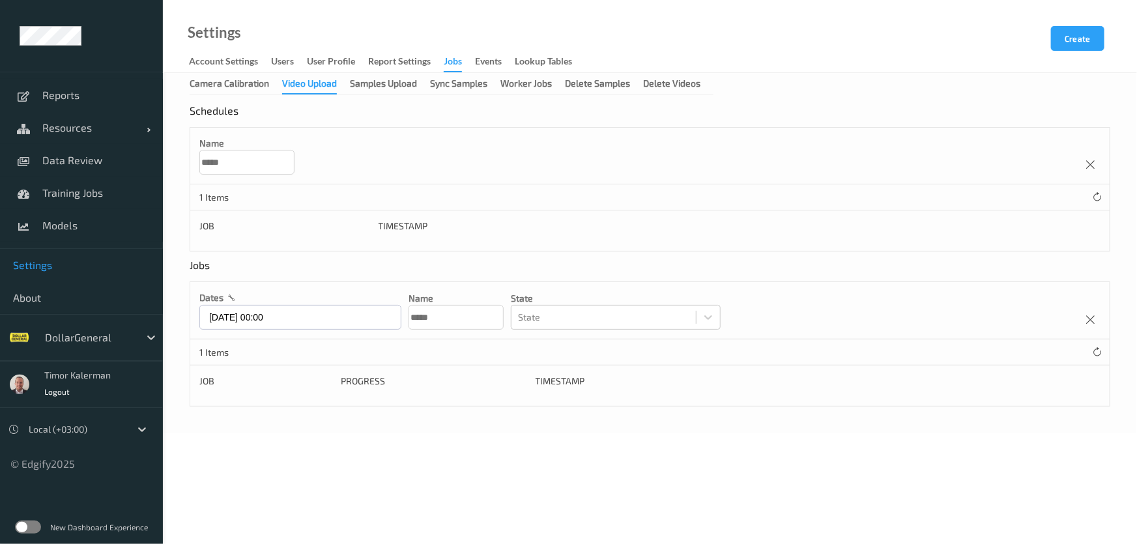
click at [244, 156] on input "*****" at bounding box center [246, 162] width 95 height 25
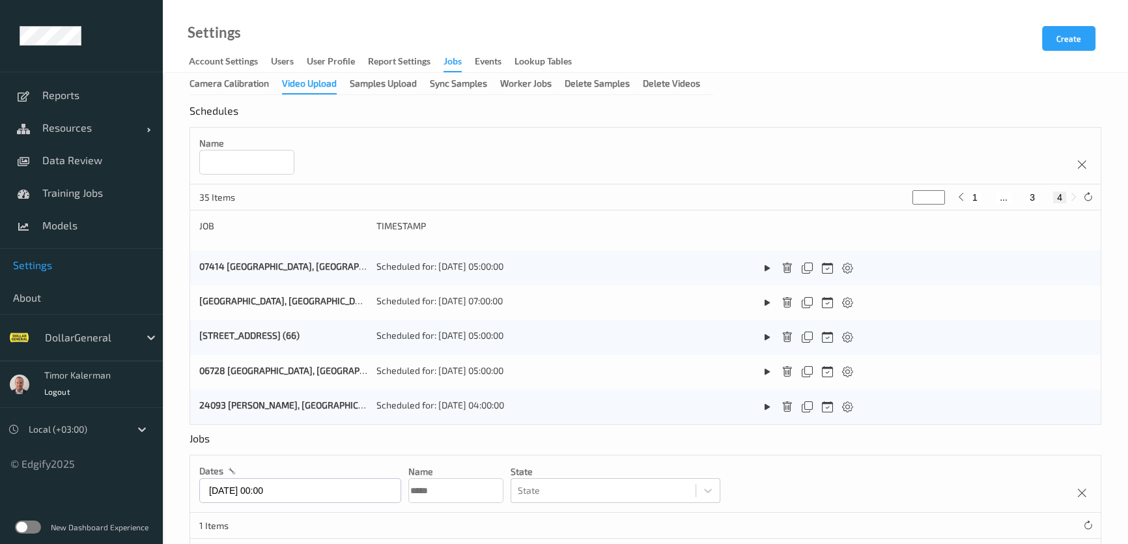
click at [978, 199] on button "1" at bounding box center [975, 198] width 13 height 12
type input "*"
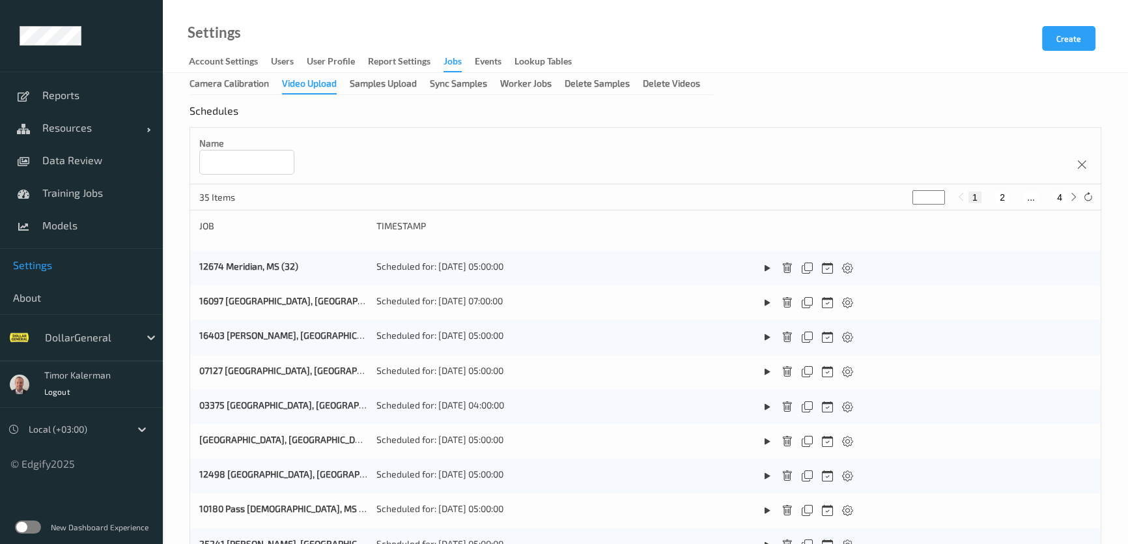
click at [272, 158] on input at bounding box center [246, 162] width 95 height 25
paste input "*****"
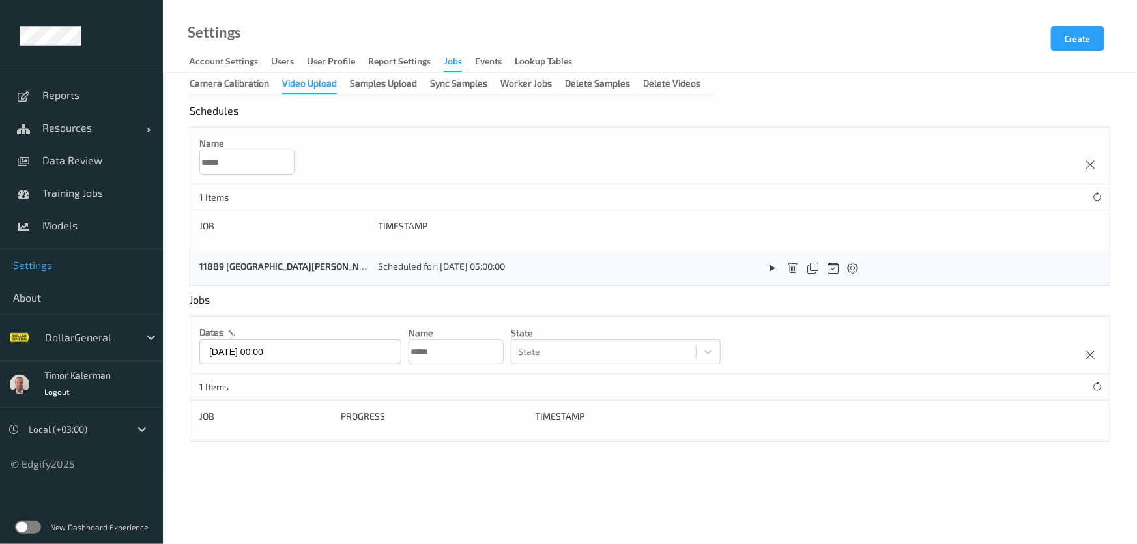
type input "*****"
click at [299, 352] on div "05/10/2025 00:00" at bounding box center [300, 351] width 202 height 25
click at [360, 354] on input "05/10/2025 00:00" at bounding box center [300, 351] width 202 height 25
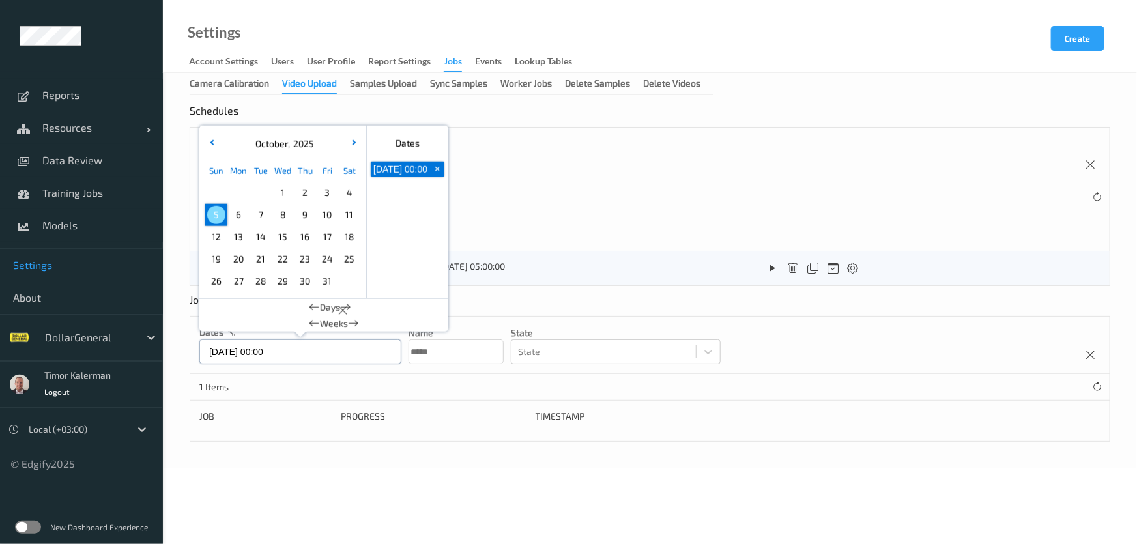
click at [360, 354] on input "05/10/2025 00:00" at bounding box center [300, 351] width 202 height 25
click at [214, 208] on span "5" at bounding box center [216, 215] width 18 height 18
type input "05/10/2025 00:00"
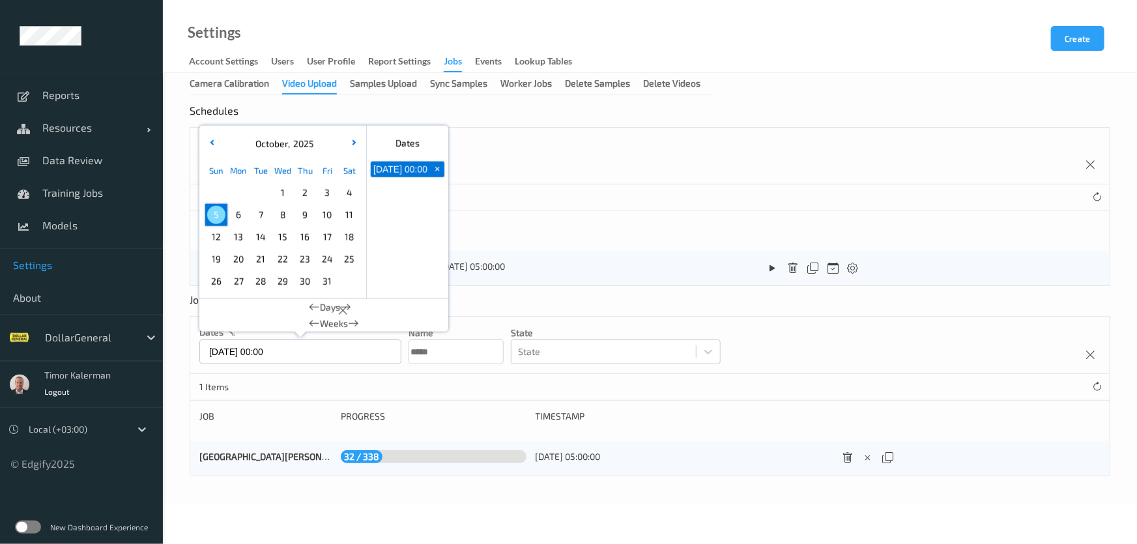
click at [670, 245] on div "Name ***** 1 Items Job Timestamp 11889 Fort Mitchell, AL (48) Scheduled for: 06…" at bounding box center [650, 206] width 921 height 159
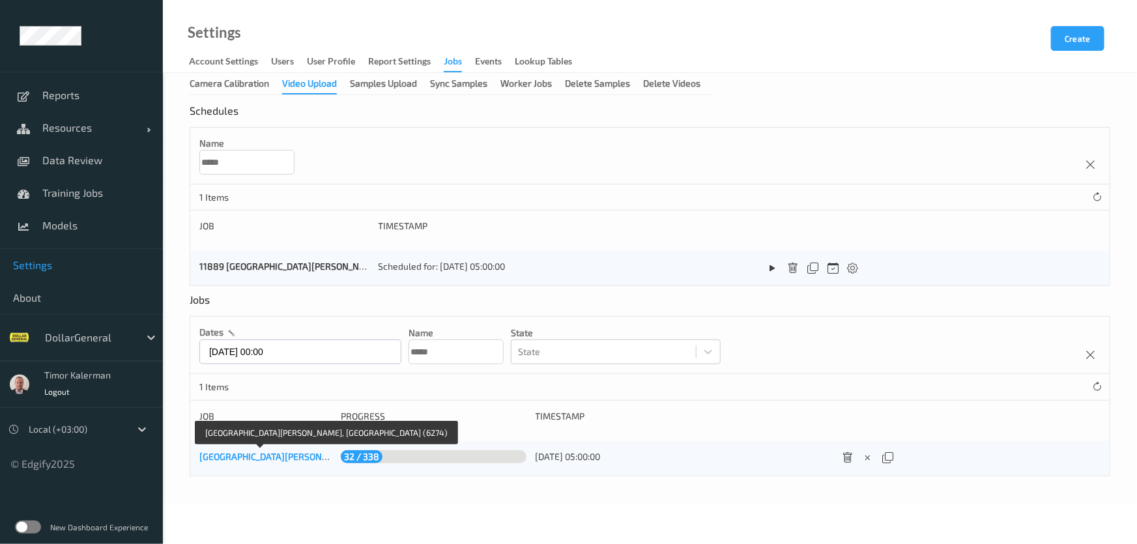
click at [304, 460] on link "11889 Fort Mitchell, AL (6274)" at bounding box center [336, 456] width 274 height 11
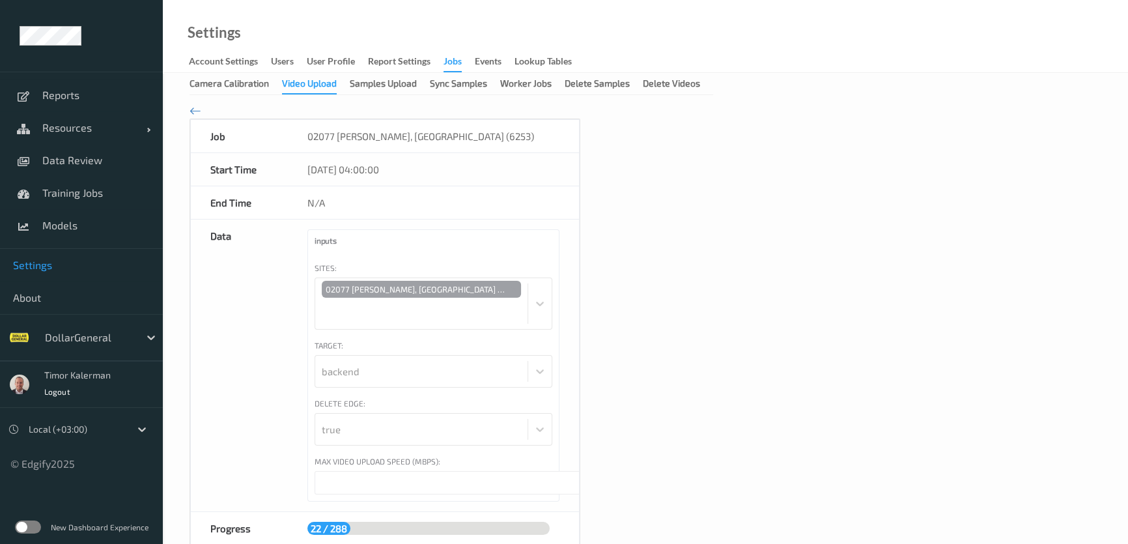
type input "****"
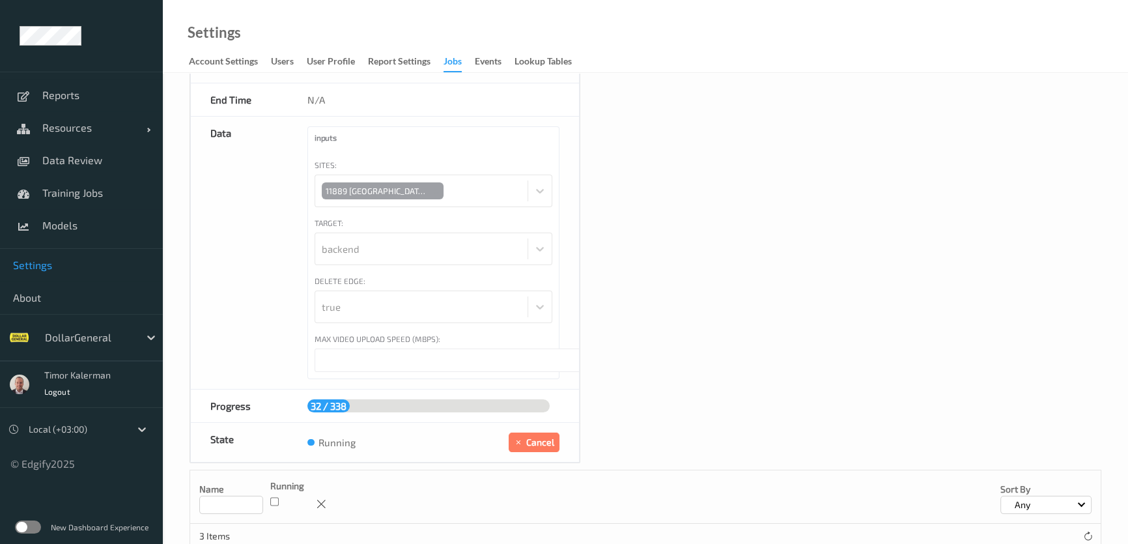
scroll to position [268, 0]
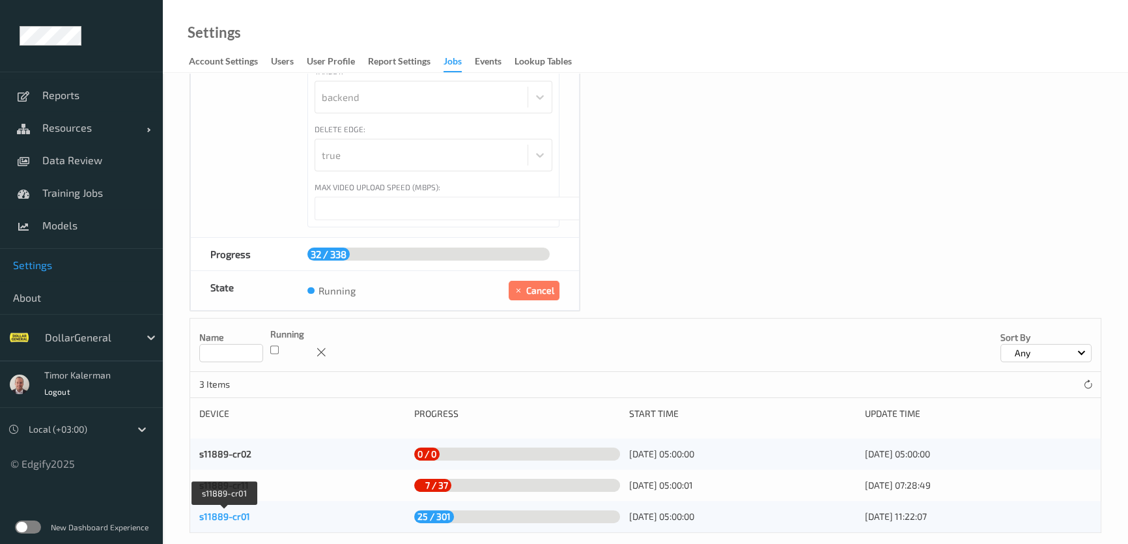
click at [235, 511] on link "s11889-cr01" at bounding box center [224, 516] width 51 height 11
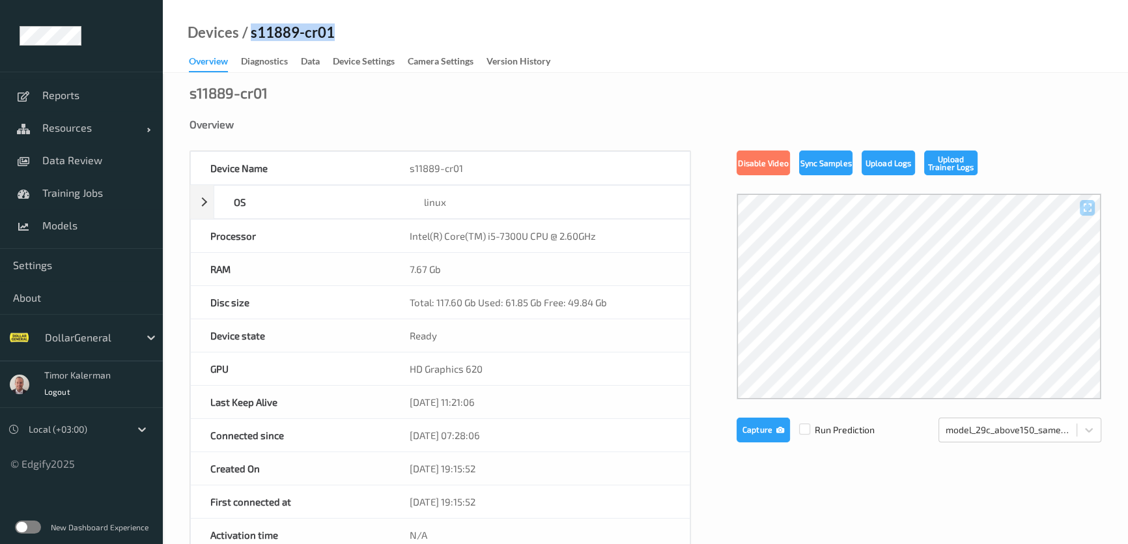
drag, startPoint x: 339, startPoint y: 29, endPoint x: 252, endPoint y: 27, distance: 86.7
click at [252, 27] on div "Devices / s11889-cr01 Overview Diagnostics Data Device Settings Camera Settings…" at bounding box center [645, 36] width 965 height 73
copy div "s11889-cr01"
click at [320, 68] on div "Data" at bounding box center [310, 63] width 19 height 16
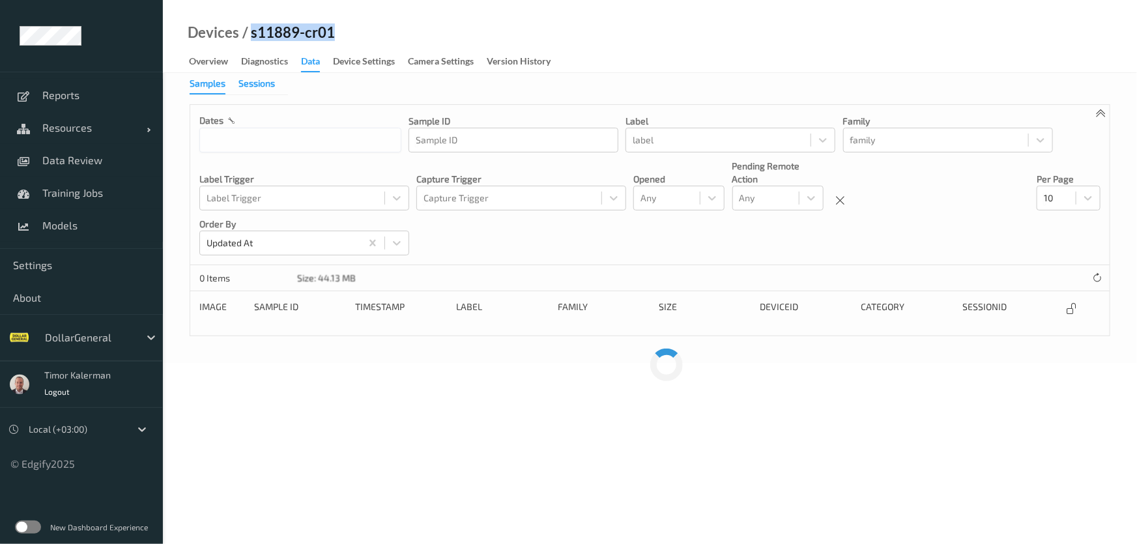
click at [268, 88] on div "Sessions" at bounding box center [256, 85] width 36 height 16
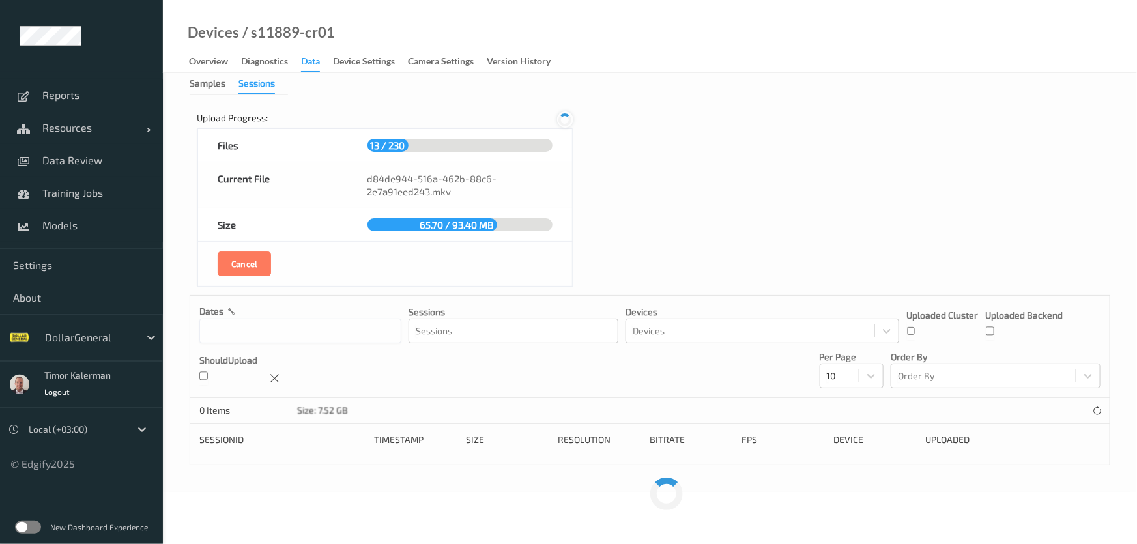
click at [569, 117] on icon at bounding box center [565, 120] width 16 height 16
click at [569, 117] on icon at bounding box center [564, 119] width 13 height 13
click at [569, 117] on icon at bounding box center [565, 120] width 16 height 16
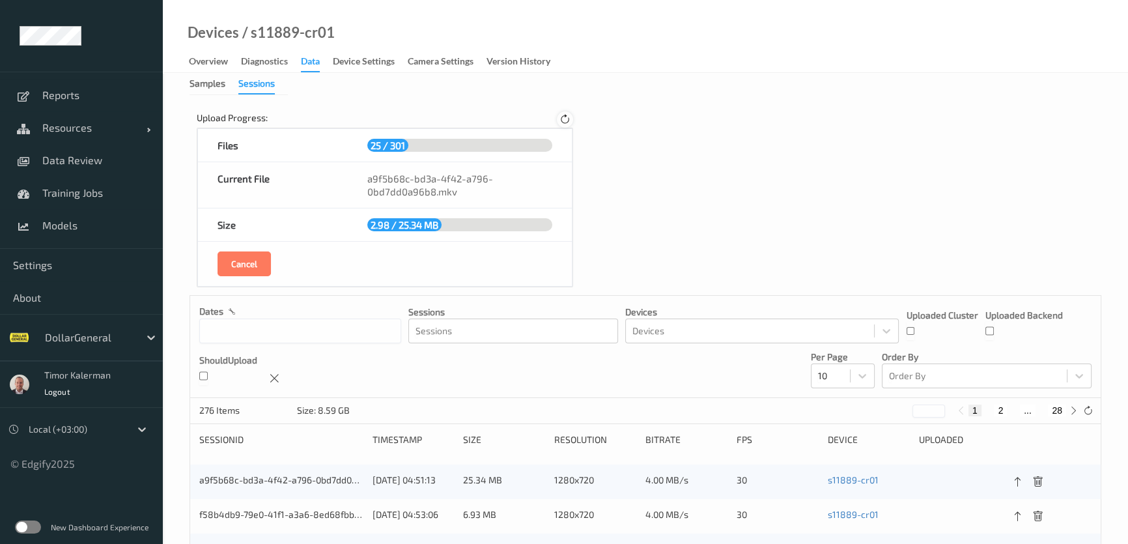
click at [565, 117] on icon at bounding box center [565, 120] width 11 height 12
click at [565, 117] on icon at bounding box center [564, 120] width 13 height 14
click at [565, 118] on icon at bounding box center [565, 120] width 18 height 18
click at [565, 118] on icon at bounding box center [564, 119] width 13 height 13
click at [565, 118] on icon at bounding box center [565, 120] width 16 height 16
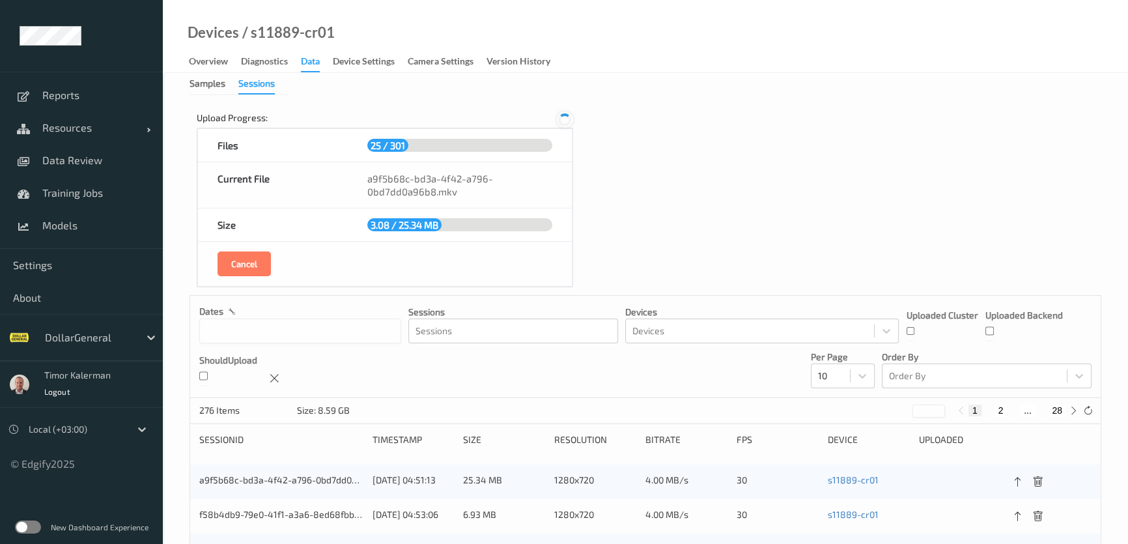
click at [565, 118] on icon at bounding box center [564, 119] width 13 height 13
click at [565, 118] on icon at bounding box center [564, 120] width 13 height 14
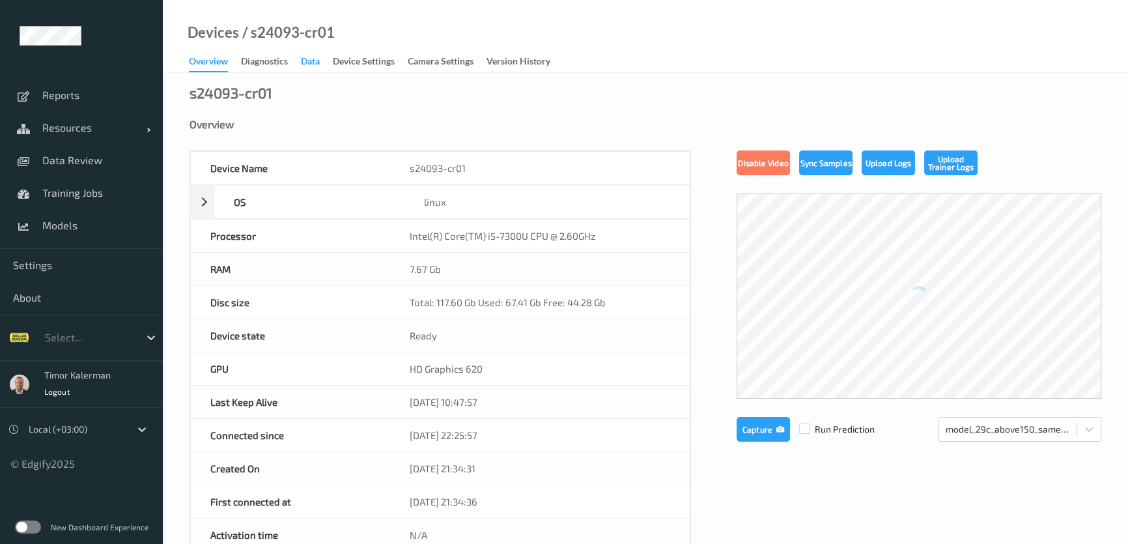
click at [307, 62] on div "Data" at bounding box center [310, 63] width 19 height 16
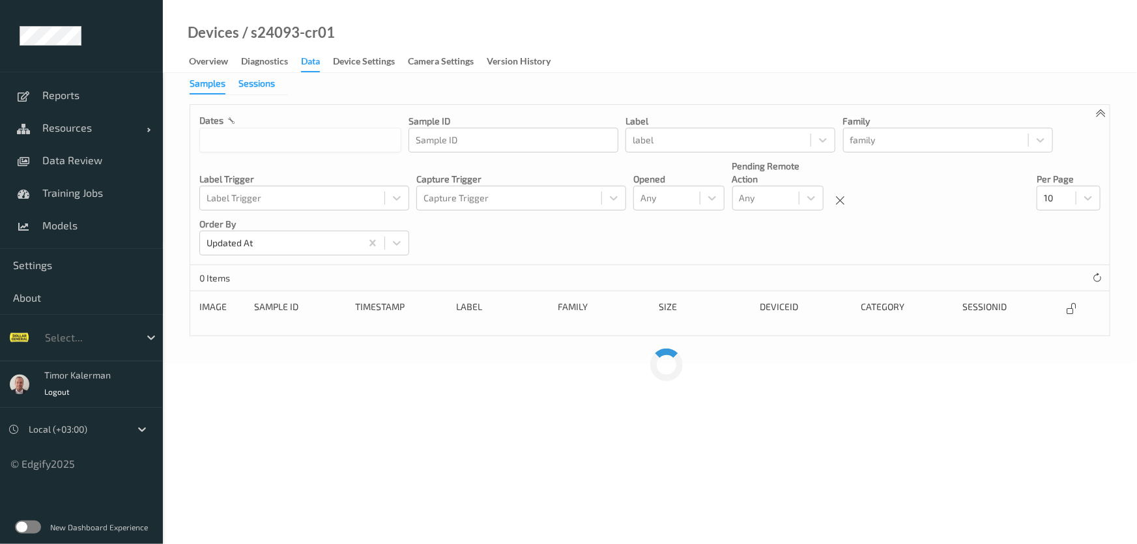
click at [242, 88] on div "Sessions" at bounding box center [256, 85] width 36 height 16
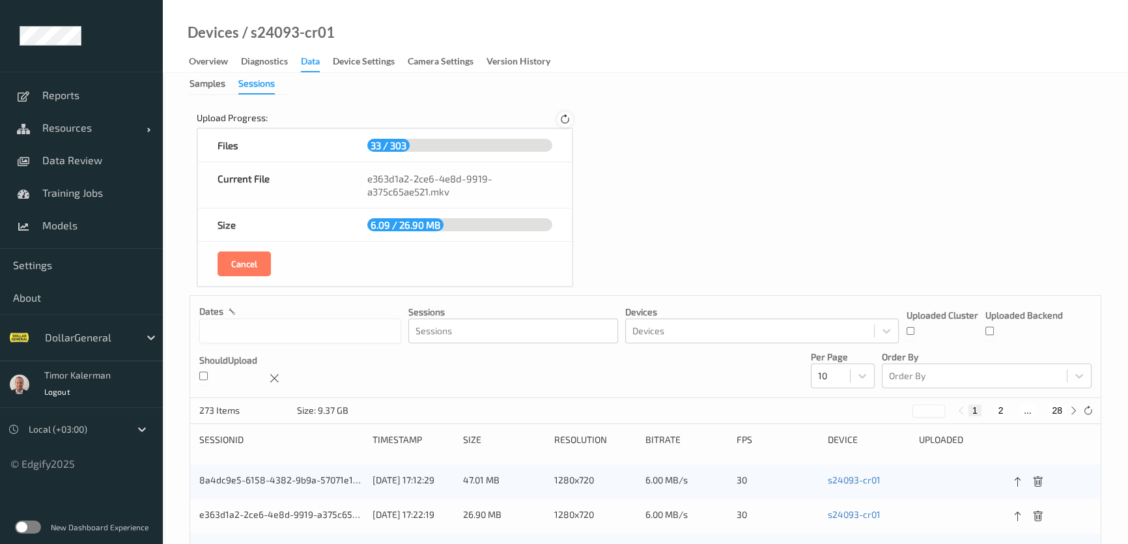
click at [560, 117] on icon at bounding box center [565, 120] width 11 height 12
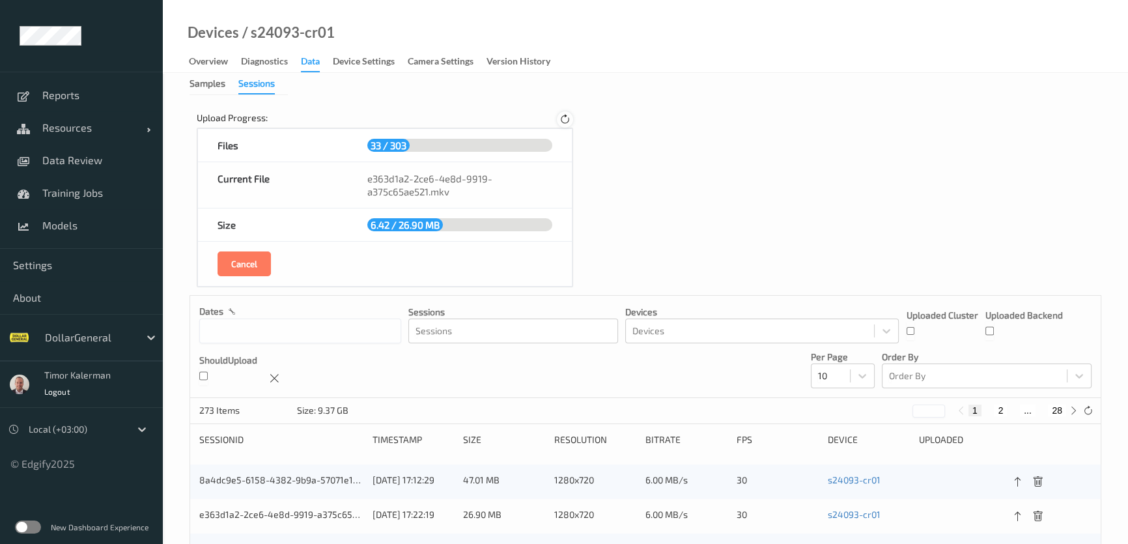
click at [560, 117] on icon at bounding box center [565, 120] width 11 height 12
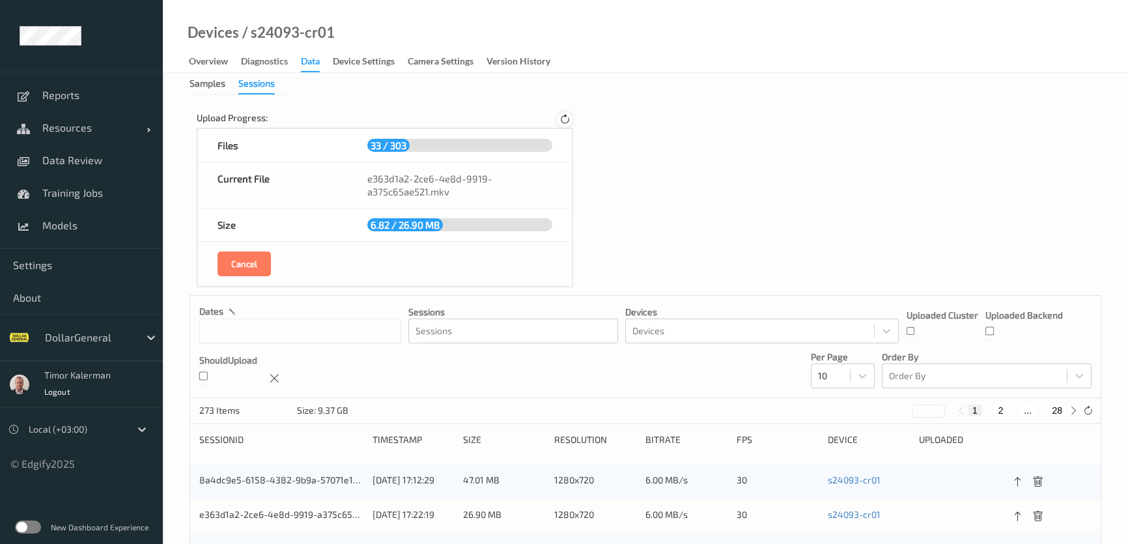
click at [560, 117] on icon at bounding box center [565, 120] width 11 height 12
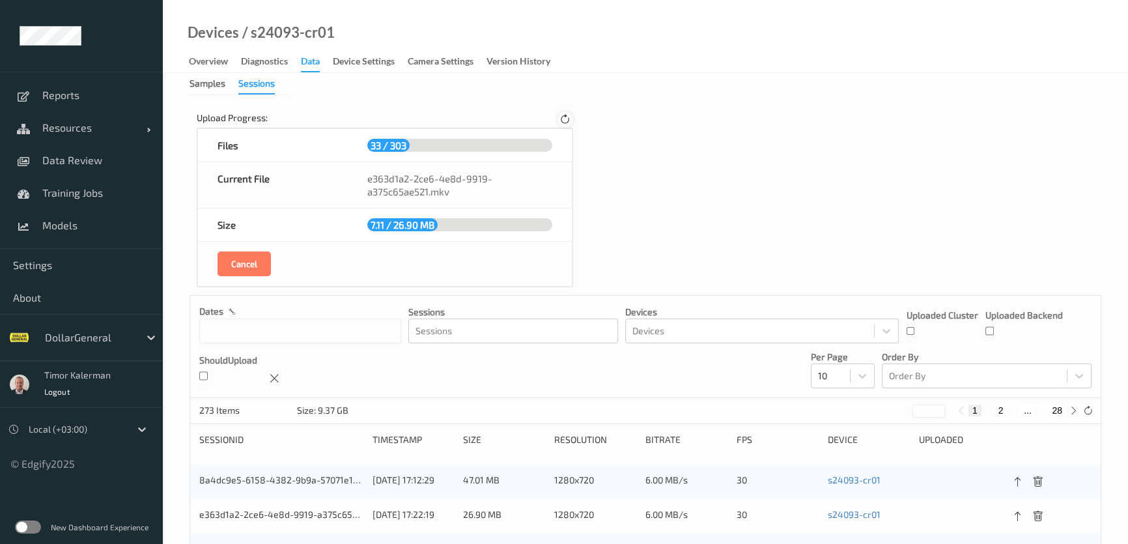
click at [560, 117] on icon at bounding box center [565, 120] width 11 height 12
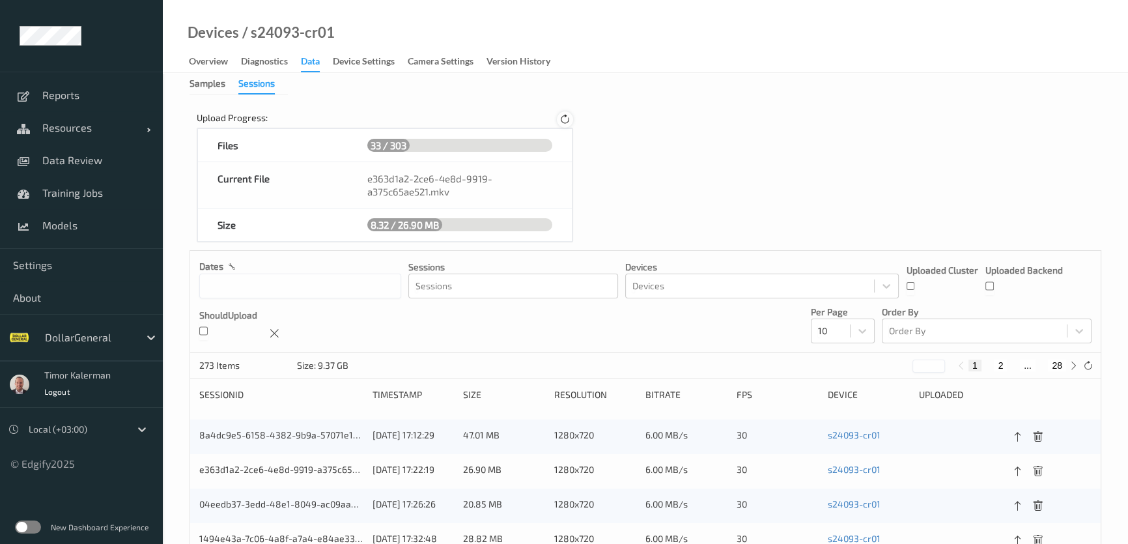
click at [563, 120] on icon at bounding box center [565, 120] width 11 height 12
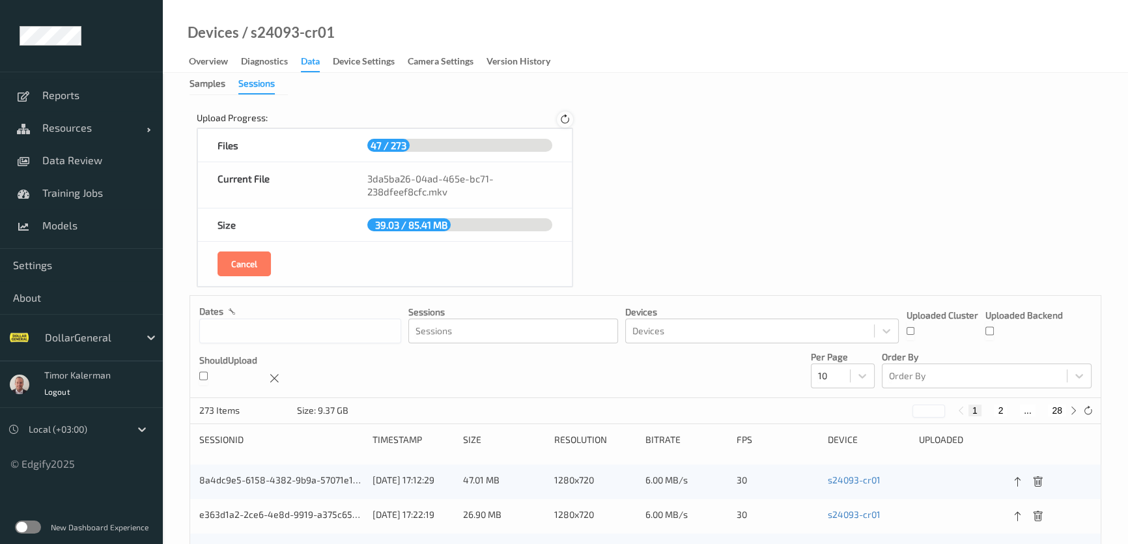
click at [563, 120] on icon at bounding box center [565, 120] width 11 height 12
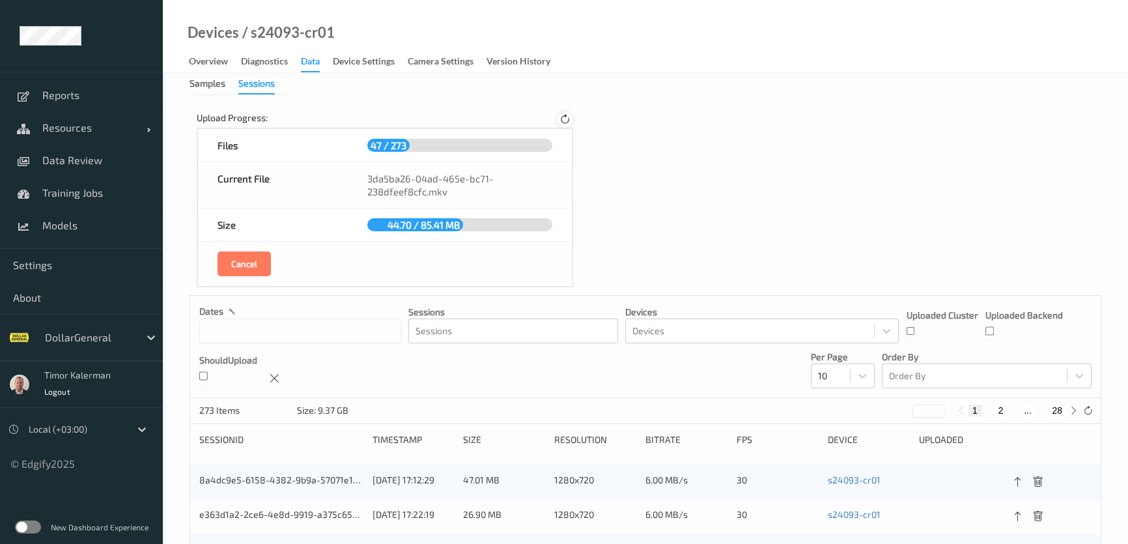
click at [563, 120] on icon at bounding box center [565, 120] width 11 height 12
click at [563, 120] on icon at bounding box center [565, 120] width 16 height 16
click at [563, 120] on icon at bounding box center [565, 120] width 18 height 18
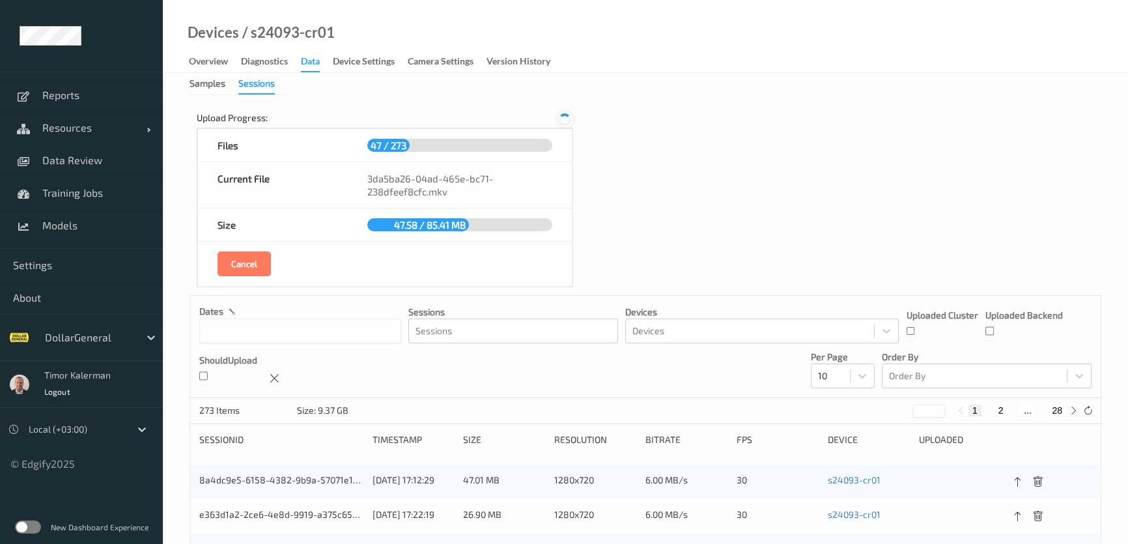
click at [563, 120] on icon at bounding box center [565, 120] width 16 height 16
click at [563, 120] on icon at bounding box center [565, 120] width 18 height 18
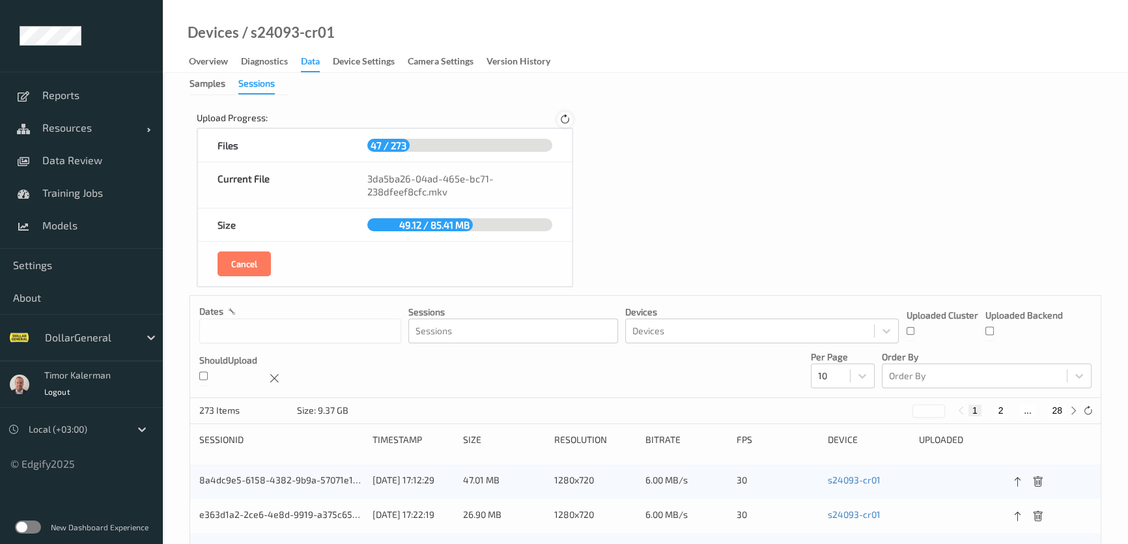
click at [563, 120] on icon at bounding box center [565, 120] width 11 height 12
click at [563, 120] on icon at bounding box center [564, 119] width 13 height 13
click at [563, 120] on icon at bounding box center [565, 120] width 18 height 18
click at [560, 117] on icon at bounding box center [565, 120] width 14 height 14
click at [564, 118] on icon at bounding box center [565, 119] width 16 height 16
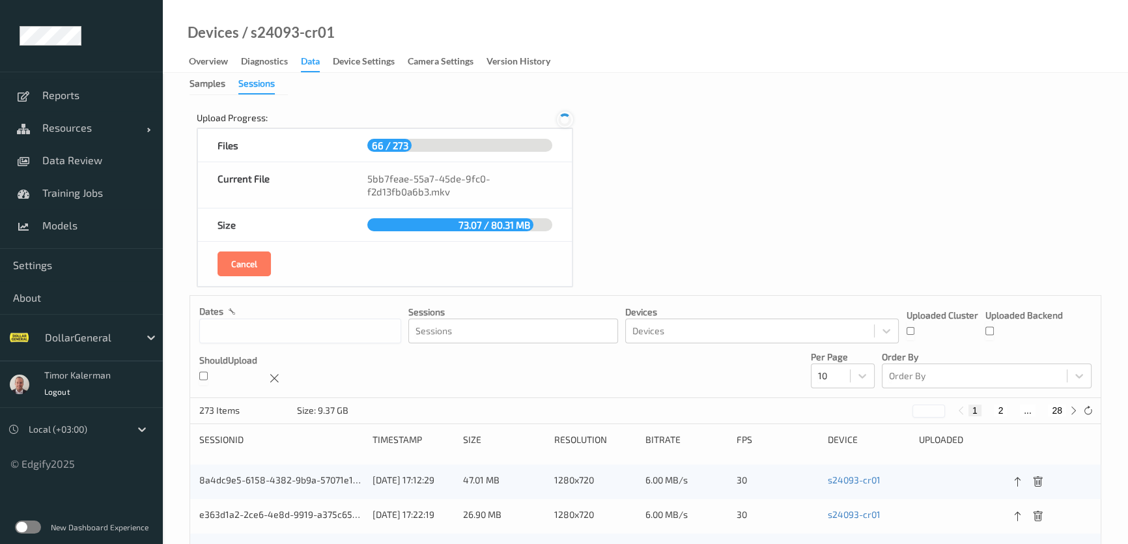
click at [565, 119] on icon at bounding box center [564, 119] width 17 height 17
click at [565, 119] on icon at bounding box center [565, 120] width 18 height 18
click at [565, 119] on icon at bounding box center [565, 120] width 14 height 14
click at [565, 119] on icon at bounding box center [564, 119] width 13 height 13
click at [565, 119] on icon at bounding box center [565, 120] width 18 height 18
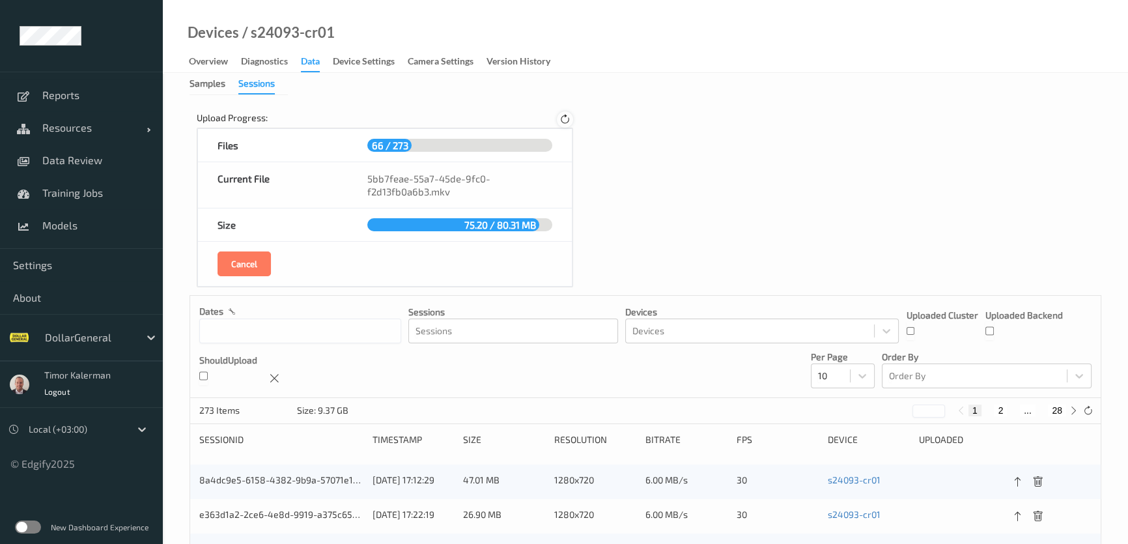
click at [565, 119] on icon at bounding box center [565, 119] width 15 height 15
click at [565, 119] on icon at bounding box center [565, 120] width 11 height 12
click at [565, 119] on icon at bounding box center [565, 120] width 14 height 14
click at [565, 119] on icon at bounding box center [565, 120] width 18 height 18
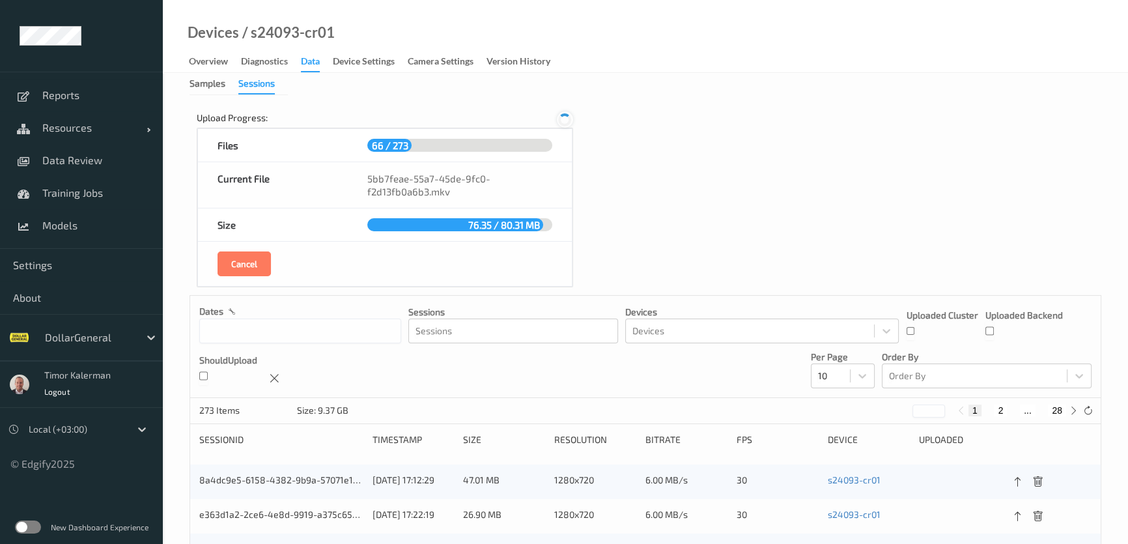
click at [565, 119] on icon at bounding box center [565, 120] width 14 height 14
click at [565, 119] on icon at bounding box center [565, 119] width 16 height 16
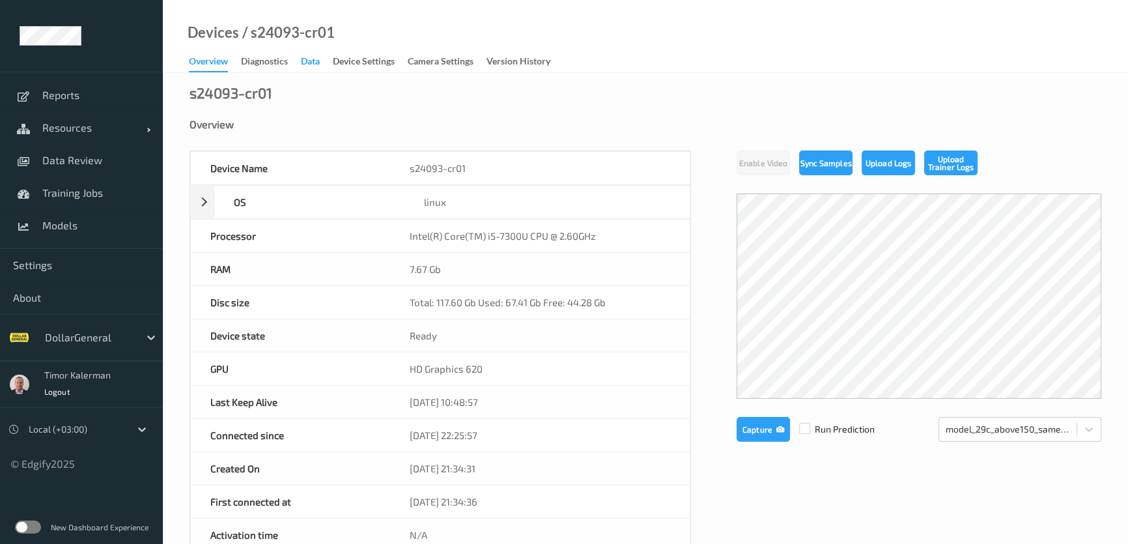
click at [306, 63] on div "Data" at bounding box center [310, 63] width 19 height 16
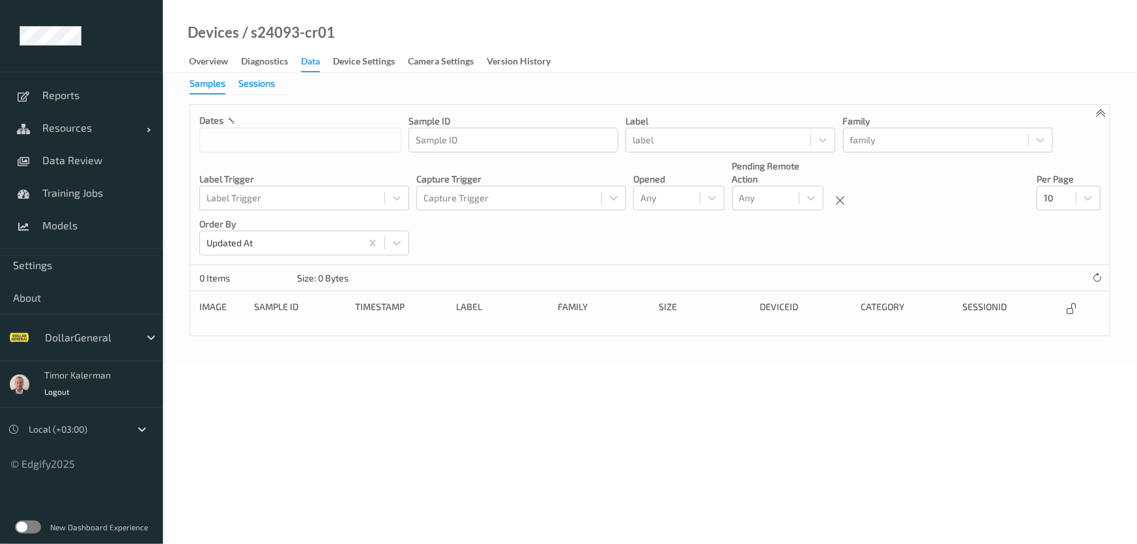
click at [248, 81] on div "Sessions" at bounding box center [256, 85] width 36 height 16
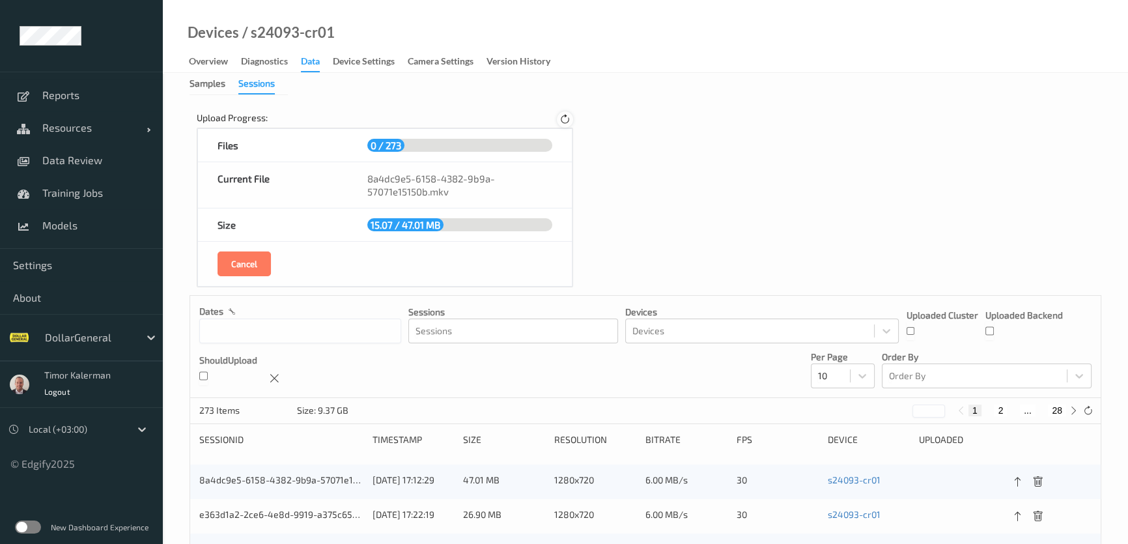
click at [565, 121] on icon at bounding box center [565, 120] width 11 height 12
click at [565, 119] on icon at bounding box center [565, 120] width 11 height 12
click at [567, 121] on icon at bounding box center [565, 120] width 11 height 12
click at [568, 121] on icon at bounding box center [565, 120] width 11 height 12
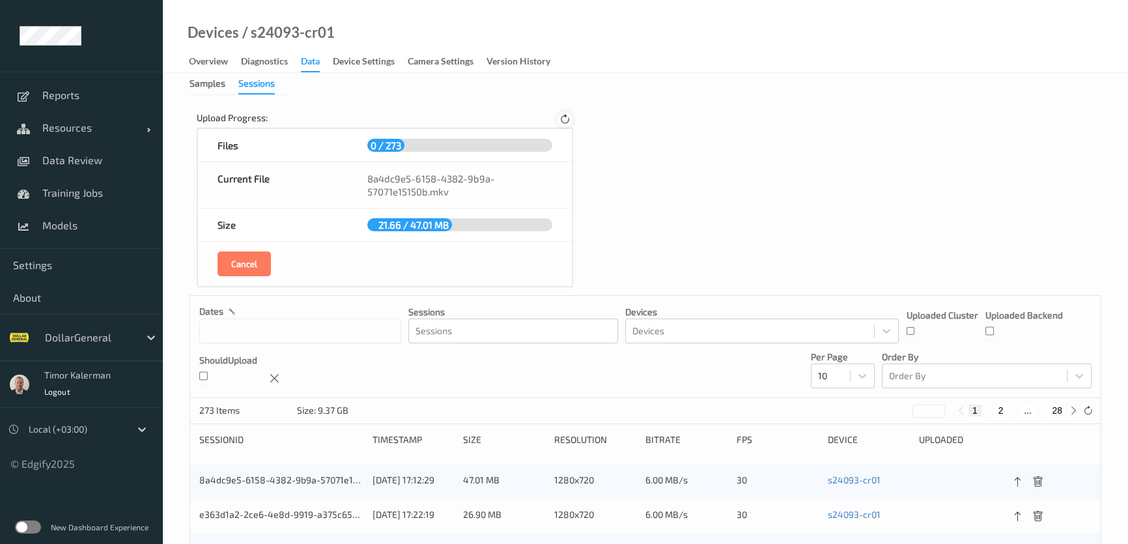
click at [568, 121] on icon at bounding box center [565, 120] width 11 height 12
click at [560, 124] on icon at bounding box center [565, 120] width 11 height 12
click at [562, 120] on icon at bounding box center [565, 120] width 11 height 12
click at [562, 120] on icon at bounding box center [565, 120] width 18 height 18
click at [562, 120] on icon at bounding box center [565, 120] width 16 height 16
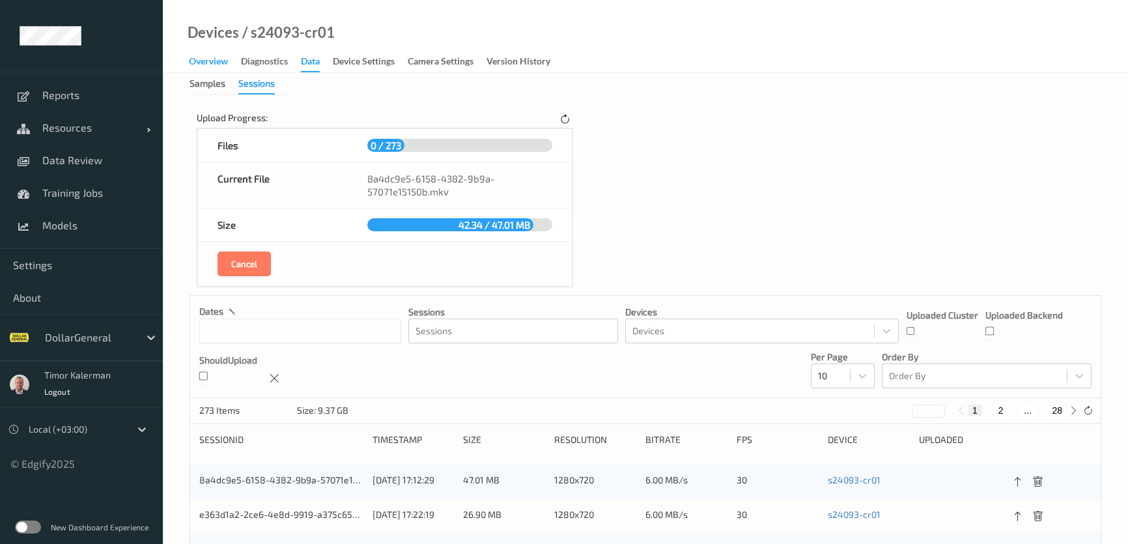
click at [216, 63] on div "Overview" at bounding box center [208, 63] width 39 height 16
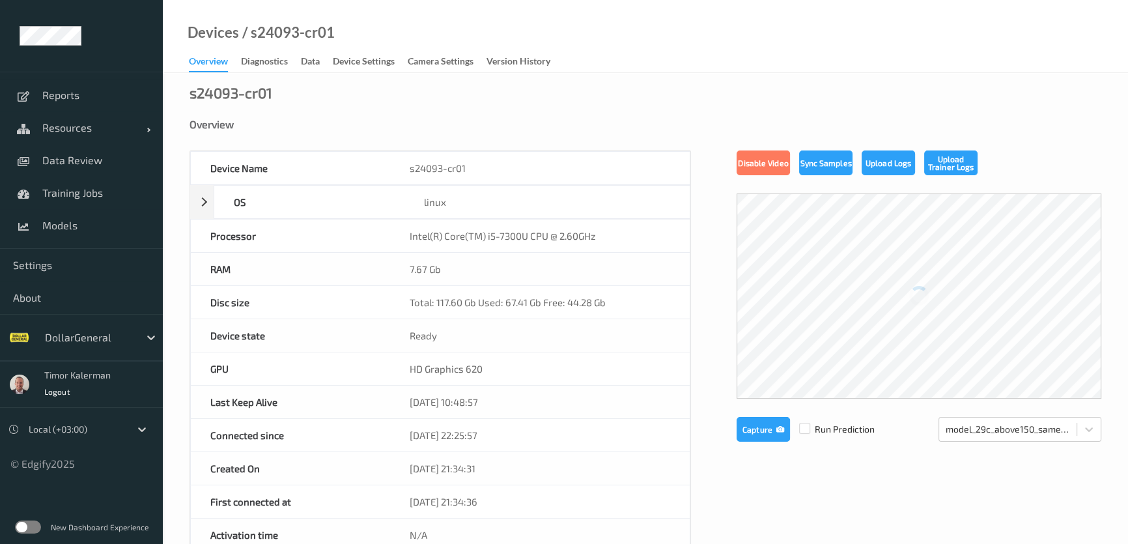
click at [277, 38] on div "/ s24093-cr01" at bounding box center [287, 32] width 96 height 13
drag, startPoint x: 332, startPoint y: 33, endPoint x: 251, endPoint y: 36, distance: 80.9
click at [251, 36] on div "Devices / s24093-cr01 Overview Diagnostics Data Device Settings Camera Settings…" at bounding box center [645, 36] width 965 height 73
copy div "s24093-cr01"
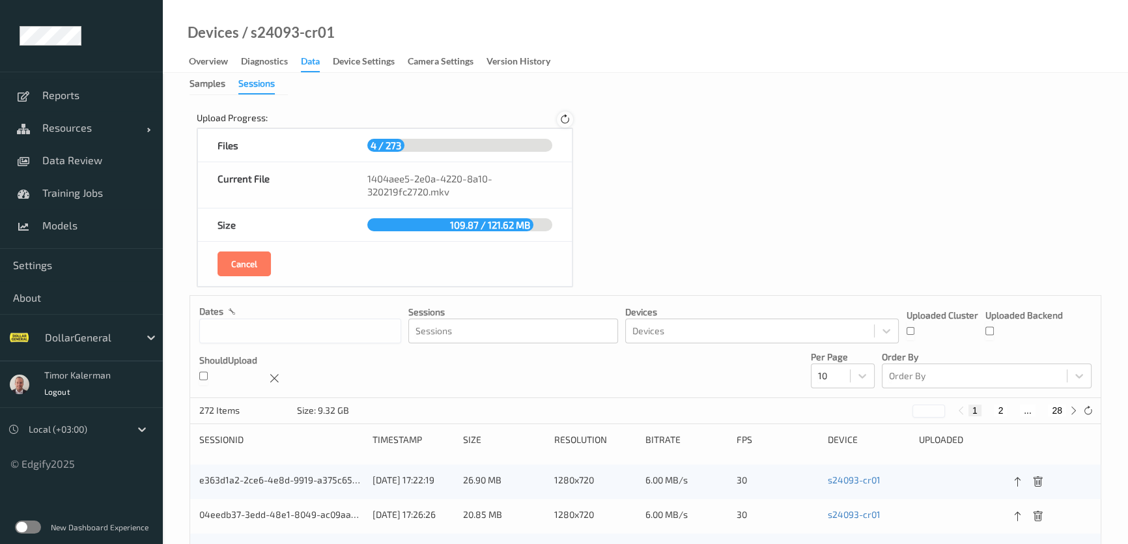
click at [564, 118] on icon at bounding box center [565, 120] width 11 height 12
click at [565, 118] on icon at bounding box center [565, 120] width 16 height 16
click at [566, 121] on icon at bounding box center [564, 119] width 13 height 13
click at [566, 121] on icon at bounding box center [565, 120] width 14 height 14
click at [566, 121] on icon at bounding box center [565, 120] width 16 height 16
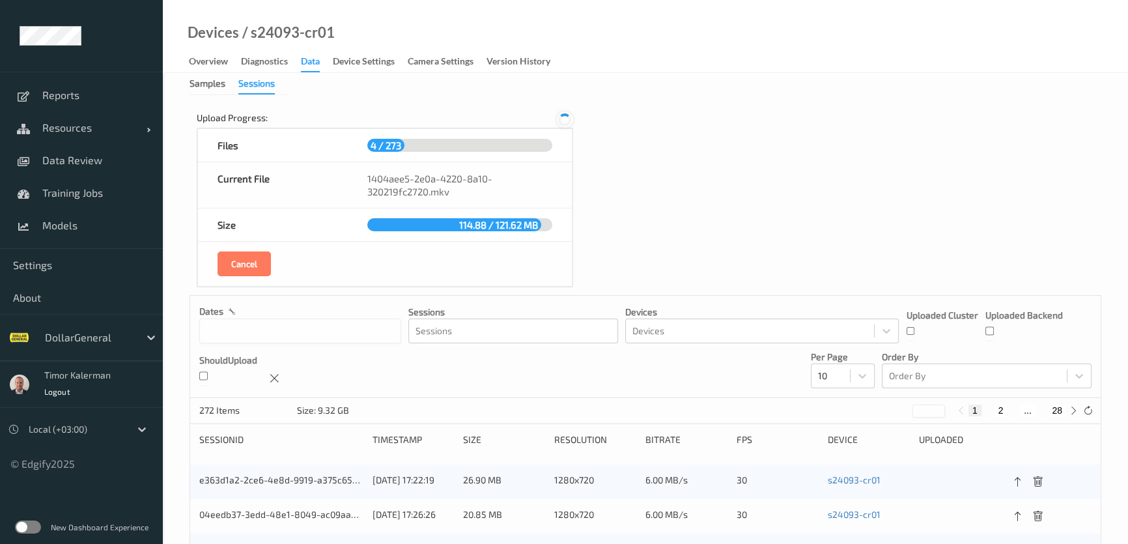
click at [566, 121] on icon at bounding box center [565, 120] width 18 height 18
click at [566, 121] on icon at bounding box center [565, 120] width 14 height 14
click at [566, 121] on icon at bounding box center [565, 119] width 16 height 16
click at [566, 121] on icon at bounding box center [565, 120] width 18 height 18
click at [566, 121] on icon at bounding box center [565, 120] width 16 height 16
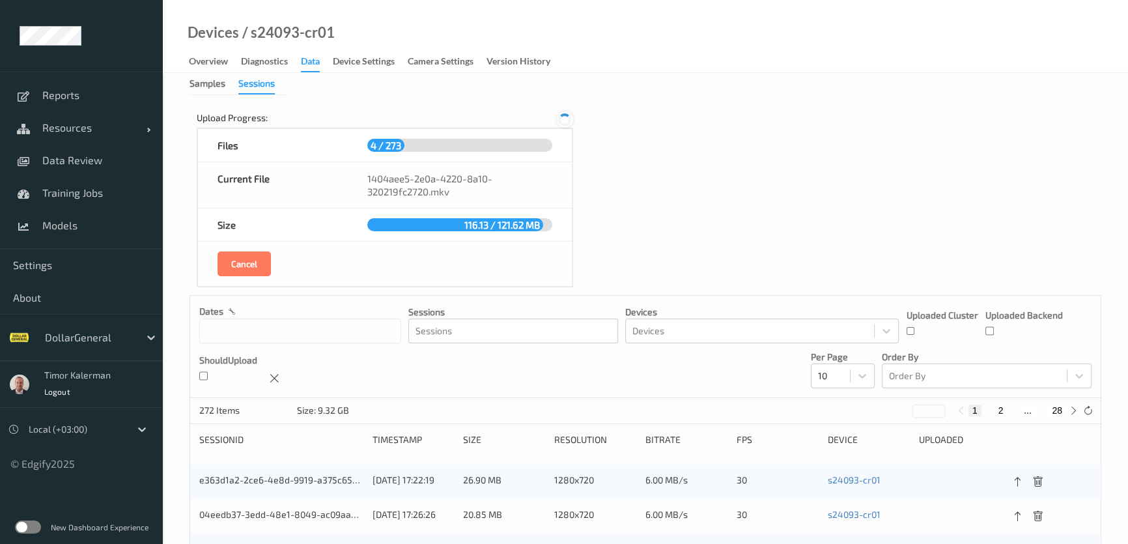
click at [566, 121] on icon at bounding box center [564, 119] width 13 height 13
click at [566, 121] on icon at bounding box center [565, 120] width 18 height 18
click at [566, 121] on icon at bounding box center [565, 120] width 16 height 16
click at [566, 121] on icon at bounding box center [564, 119] width 17 height 17
click at [566, 121] on icon at bounding box center [565, 120] width 16 height 16
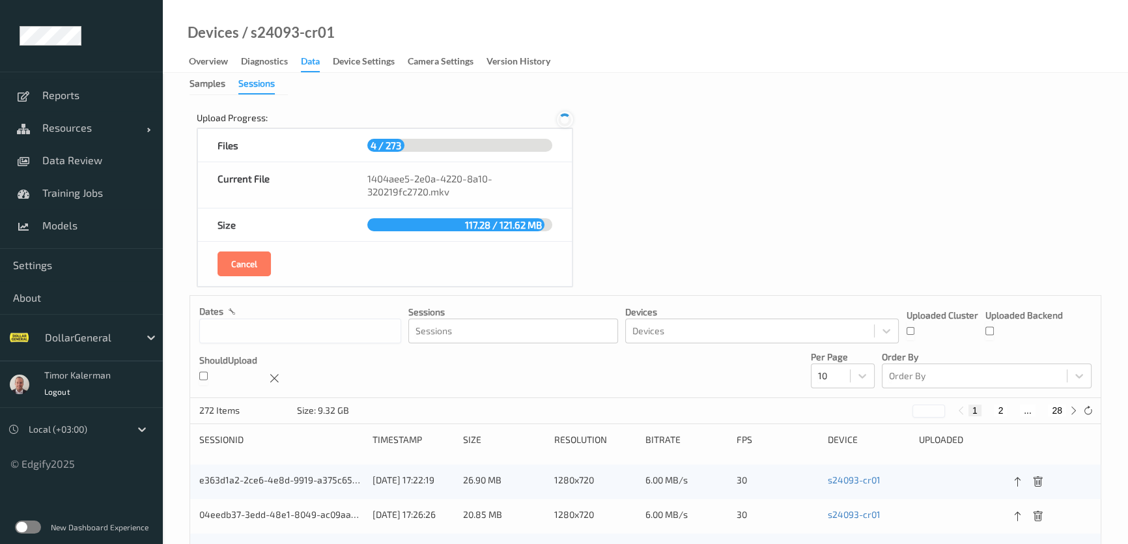
click at [566, 121] on icon at bounding box center [565, 120] width 18 height 18
click at [566, 121] on icon at bounding box center [564, 120] width 13 height 14
click at [566, 121] on icon at bounding box center [565, 120] width 11 height 12
click at [566, 121] on icon at bounding box center [565, 120] width 18 height 18
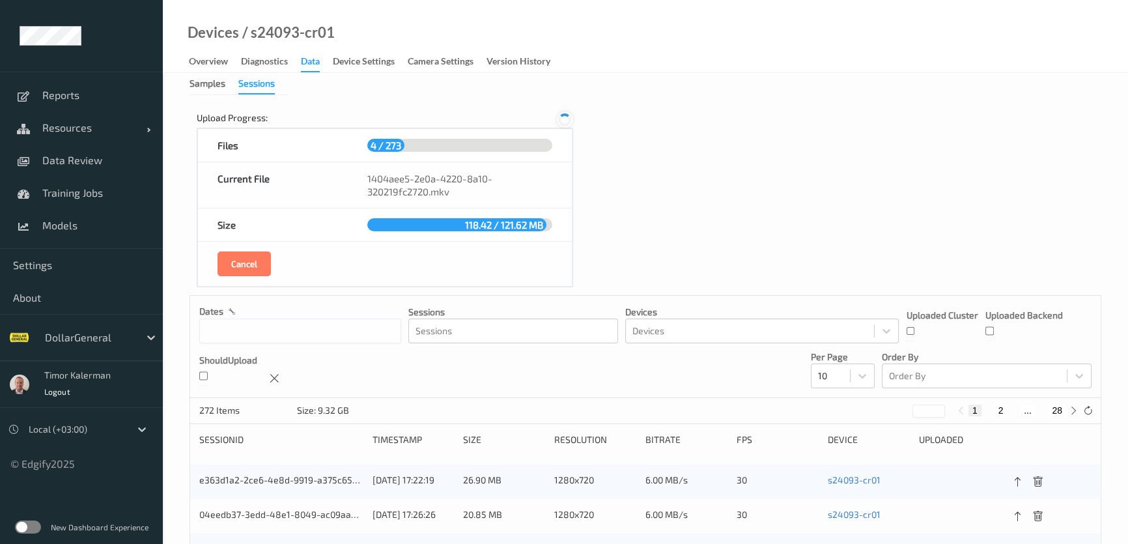
click at [566, 121] on icon at bounding box center [564, 119] width 13 height 13
click at [566, 121] on icon at bounding box center [565, 120] width 18 height 18
click at [566, 121] on icon at bounding box center [565, 120] width 16 height 16
click at [566, 121] on icon at bounding box center [564, 119] width 13 height 13
click at [566, 121] on icon at bounding box center [565, 120] width 18 height 18
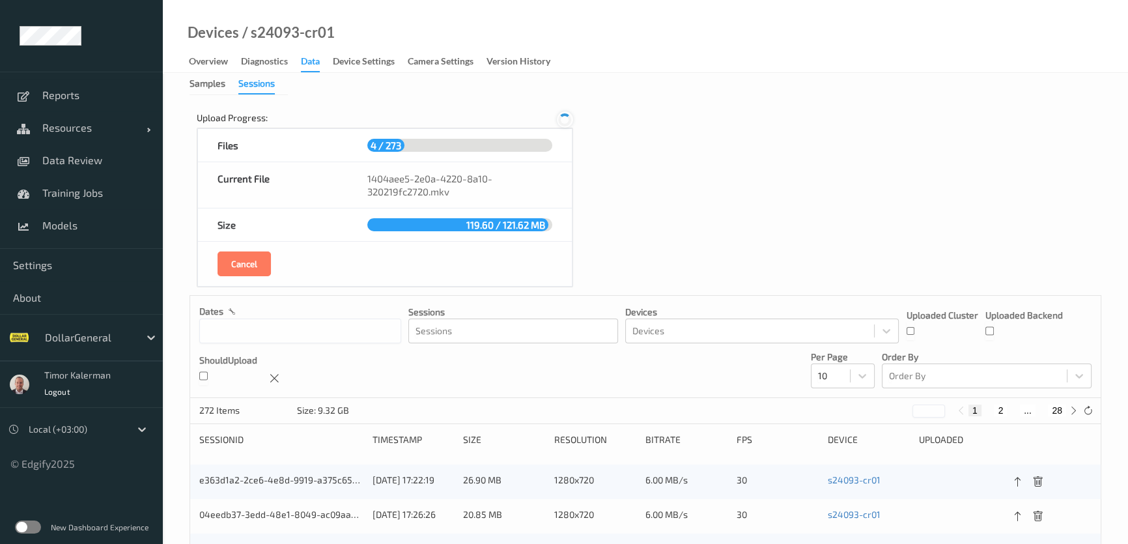
click at [566, 121] on icon at bounding box center [565, 120] width 18 height 18
click at [566, 121] on icon at bounding box center [565, 120] width 16 height 16
click at [566, 121] on icon at bounding box center [565, 120] width 18 height 18
click at [566, 121] on icon at bounding box center [564, 119] width 13 height 13
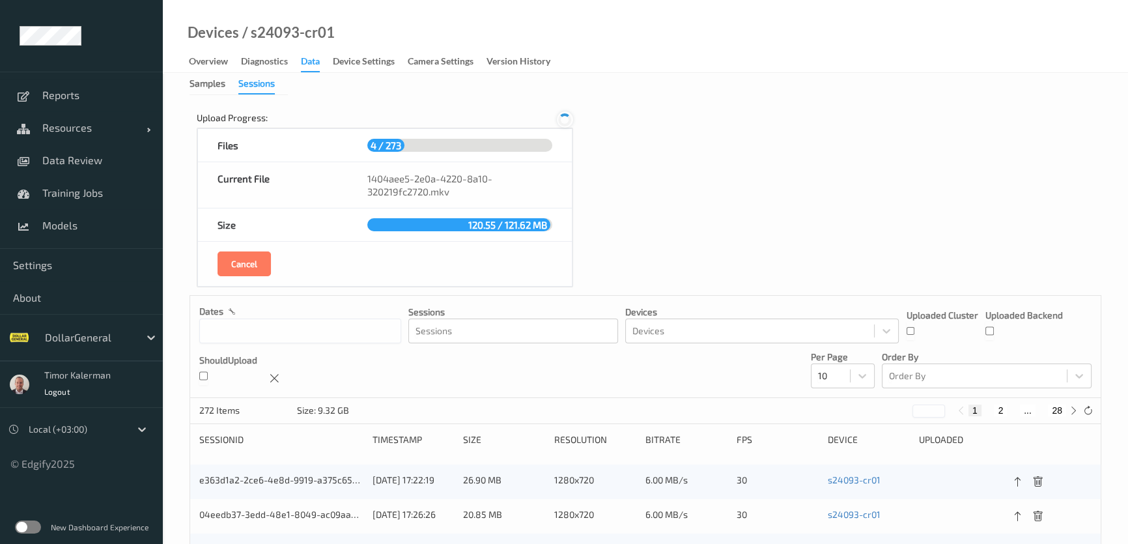
click at [566, 121] on icon at bounding box center [565, 120] width 16 height 16
click at [566, 121] on icon at bounding box center [564, 119] width 17 height 17
click at [566, 121] on icon at bounding box center [565, 120] width 18 height 18
click at [566, 121] on icon at bounding box center [564, 120] width 13 height 14
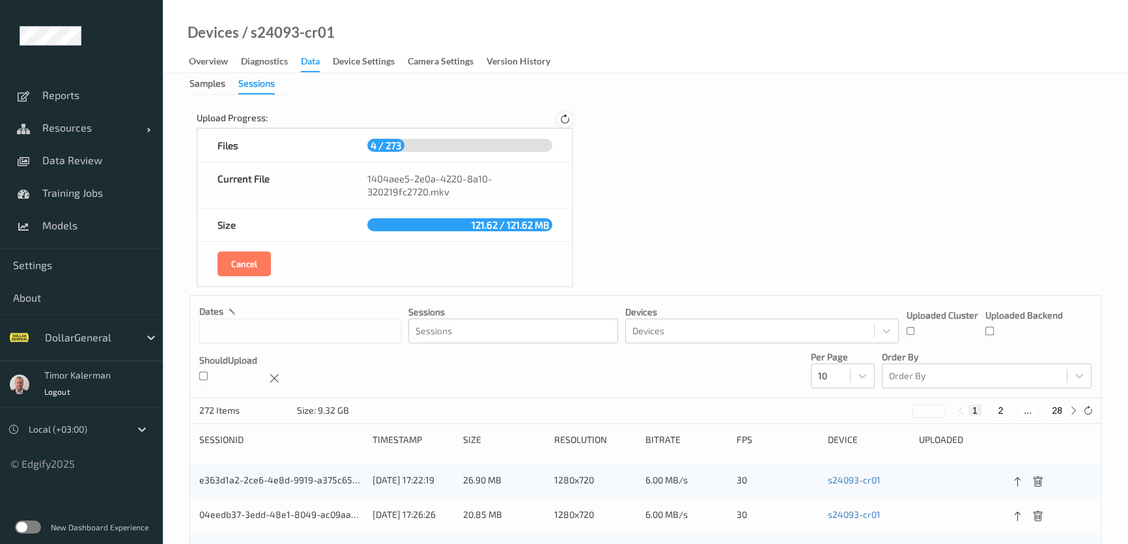
click at [566, 121] on icon at bounding box center [565, 120] width 16 height 16
click at [566, 121] on icon at bounding box center [564, 119] width 17 height 17
click at [566, 121] on icon at bounding box center [565, 120] width 11 height 12
click at [566, 121] on icon at bounding box center [564, 119] width 17 height 17
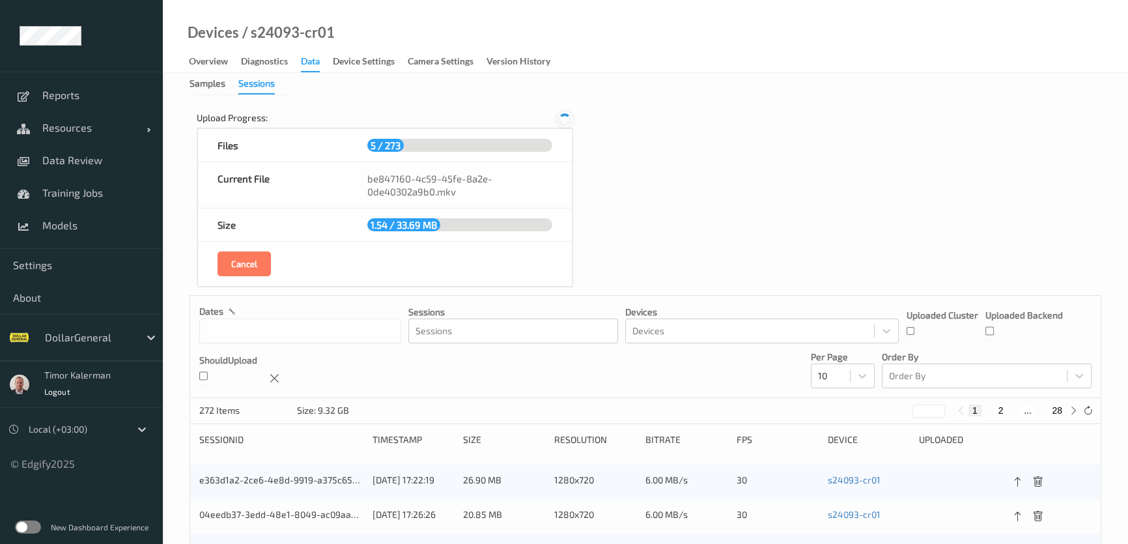
click at [566, 121] on icon at bounding box center [565, 120] width 18 height 18
click at [566, 121] on icon at bounding box center [565, 120] width 16 height 16
click at [566, 121] on icon at bounding box center [564, 119] width 17 height 17
click at [566, 121] on icon at bounding box center [564, 120] width 13 height 14
click at [566, 121] on icon at bounding box center [564, 119] width 13 height 13
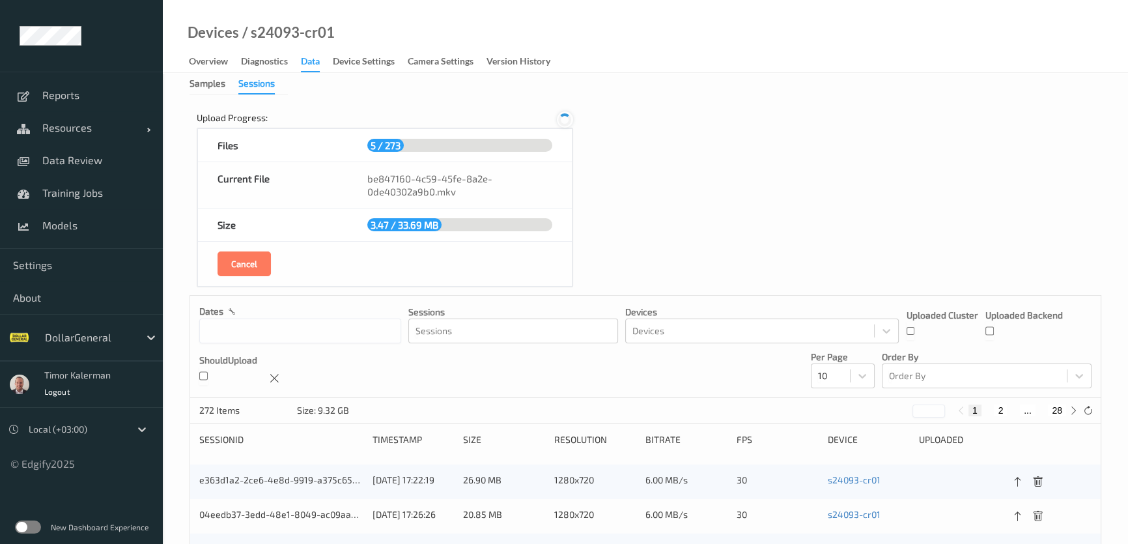
click at [566, 121] on icon at bounding box center [564, 119] width 13 height 13
click at [566, 121] on icon at bounding box center [564, 119] width 17 height 17
click at [566, 121] on icon at bounding box center [565, 120] width 16 height 16
click at [566, 121] on icon at bounding box center [565, 120] width 18 height 18
click at [566, 121] on icon at bounding box center [564, 120] width 13 height 14
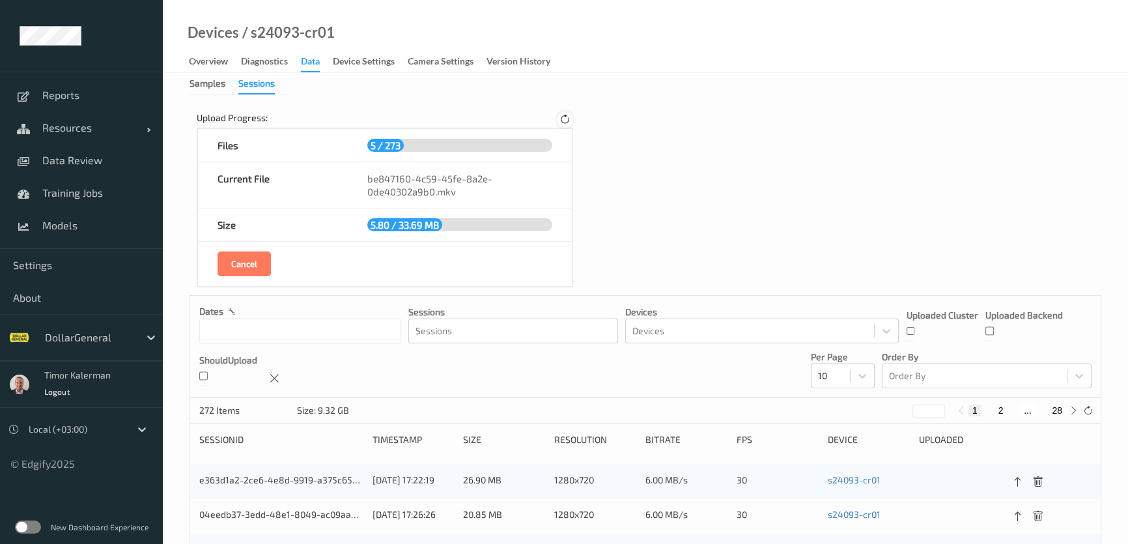
click at [566, 121] on icon at bounding box center [565, 120] width 14 height 14
click at [566, 121] on icon at bounding box center [565, 119] width 15 height 15
click at [566, 121] on icon at bounding box center [565, 120] width 16 height 16
click at [566, 121] on icon at bounding box center [565, 120] width 18 height 18
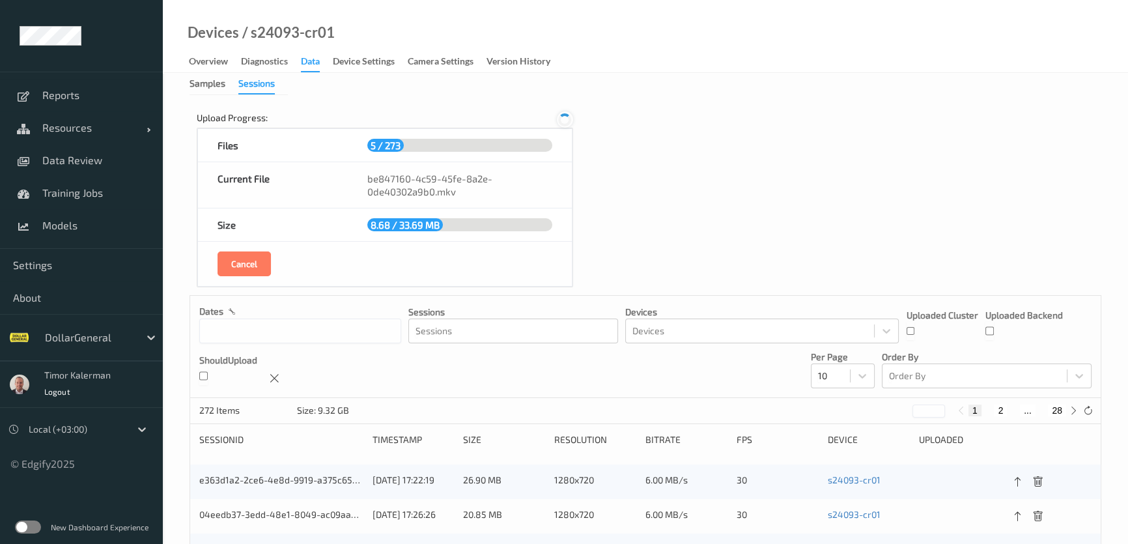
click at [566, 121] on icon at bounding box center [565, 120] width 18 height 18
click at [566, 121] on icon at bounding box center [565, 120] width 16 height 16
click at [566, 121] on icon at bounding box center [565, 120] width 18 height 18
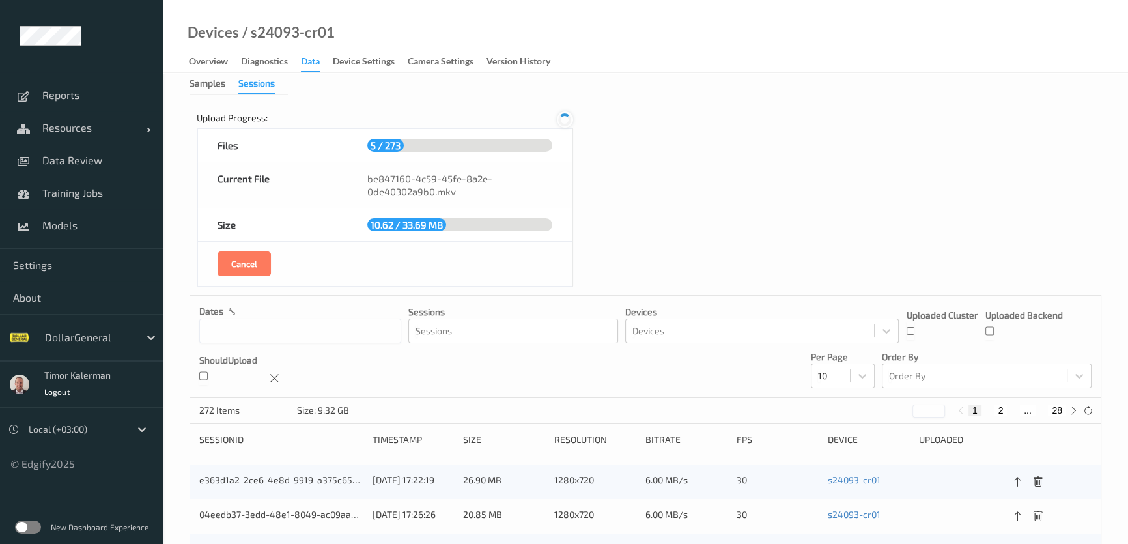
click at [566, 121] on icon at bounding box center [565, 120] width 18 height 18
click at [566, 121] on icon at bounding box center [565, 120] width 16 height 16
click at [566, 121] on icon at bounding box center [565, 119] width 15 height 15
click at [566, 121] on icon at bounding box center [565, 120] width 16 height 16
click at [566, 121] on icon at bounding box center [564, 119] width 13 height 13
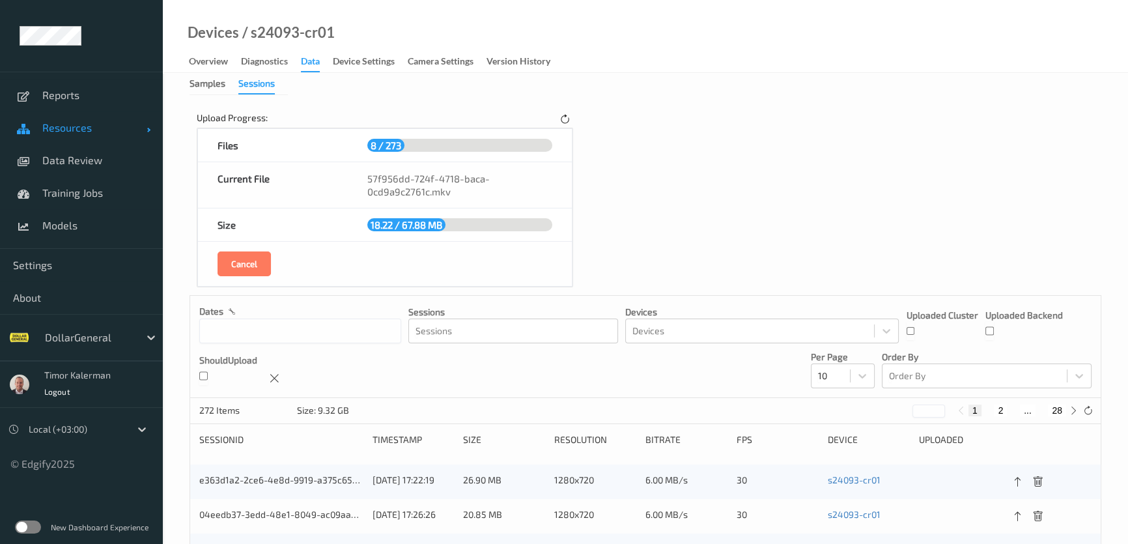
click at [79, 117] on link "Resources" at bounding box center [81, 127] width 163 height 33
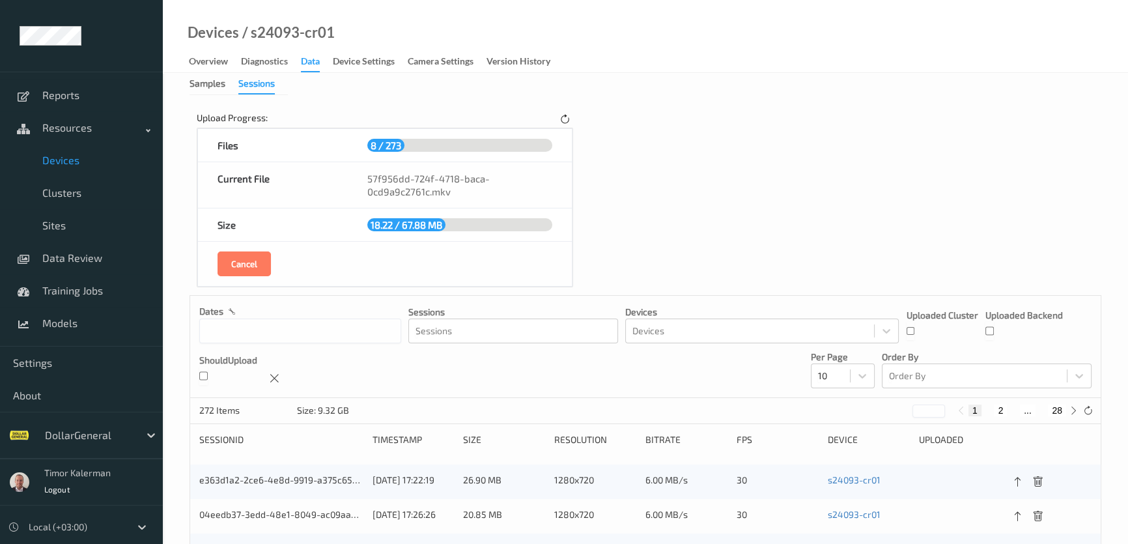
click at [72, 163] on span "Devices" at bounding box center [95, 160] width 107 height 13
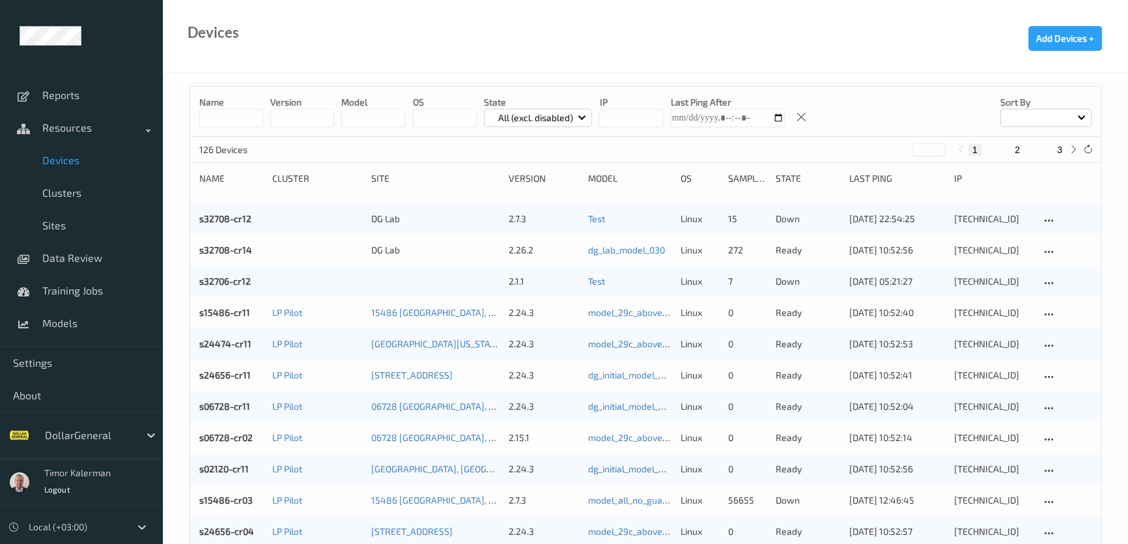
click at [216, 118] on input at bounding box center [231, 118] width 64 height 18
paste input "**********"
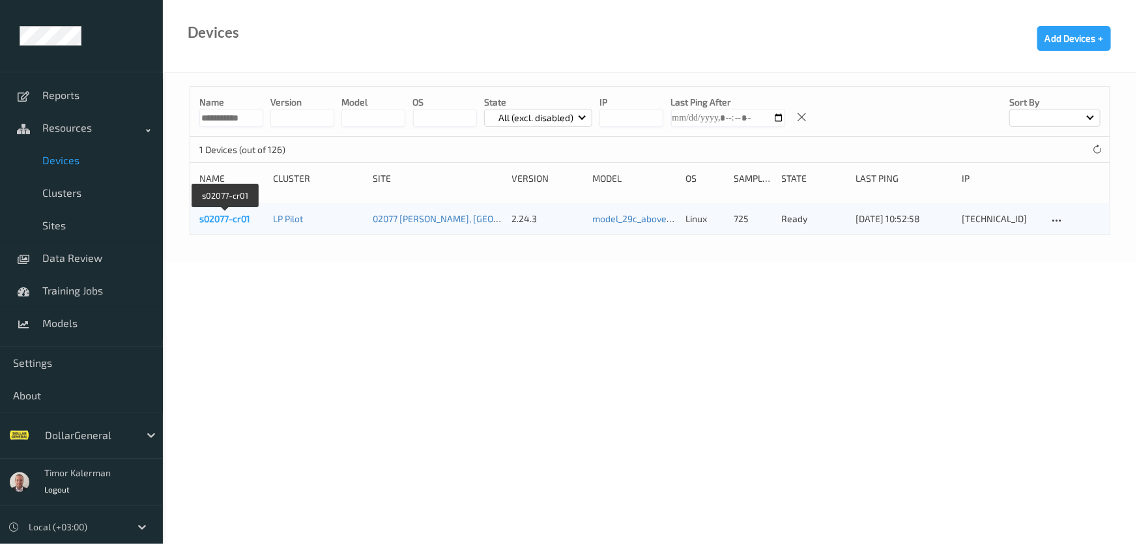
type input "**********"
click at [244, 215] on link "s02077-cr01" at bounding box center [224, 218] width 51 height 11
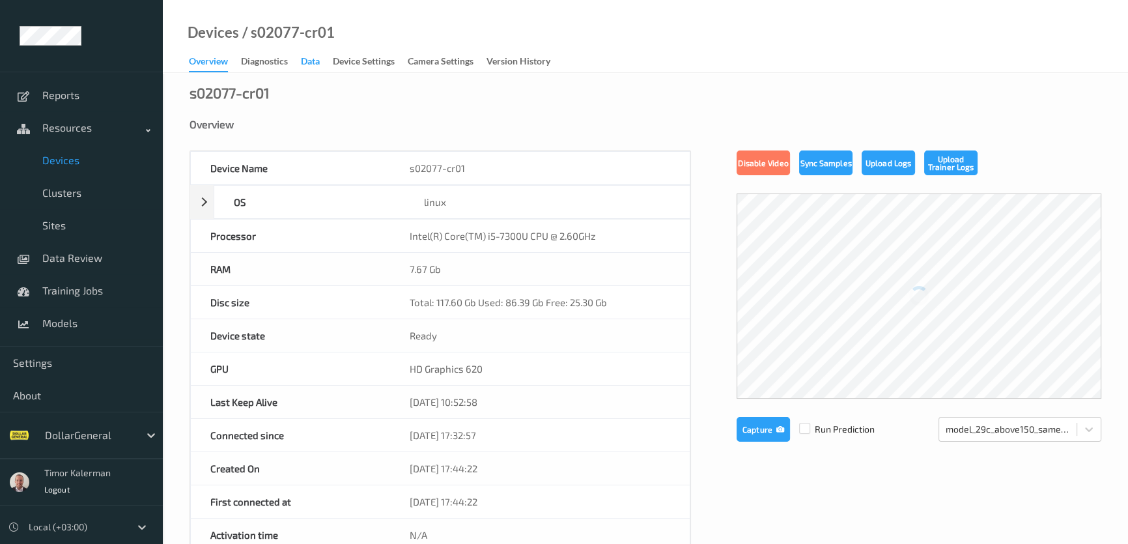
click at [305, 59] on div "Data" at bounding box center [310, 63] width 19 height 16
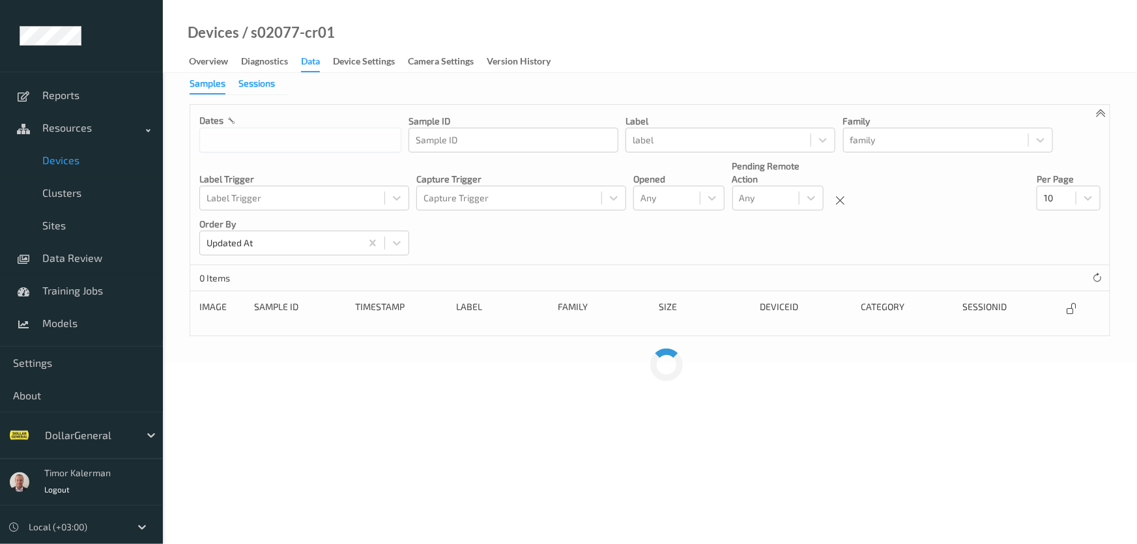
click at [267, 88] on div "Sessions" at bounding box center [256, 85] width 36 height 16
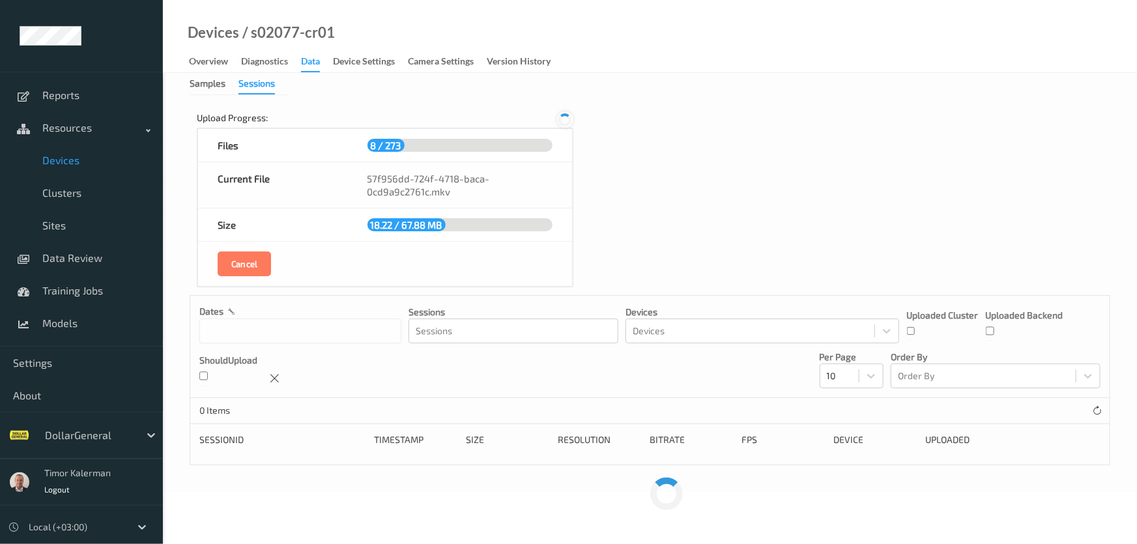
click at [567, 117] on icon at bounding box center [565, 120] width 18 height 18
click at [565, 119] on icon at bounding box center [564, 119] width 17 height 17
click at [565, 119] on icon at bounding box center [565, 120] width 18 height 18
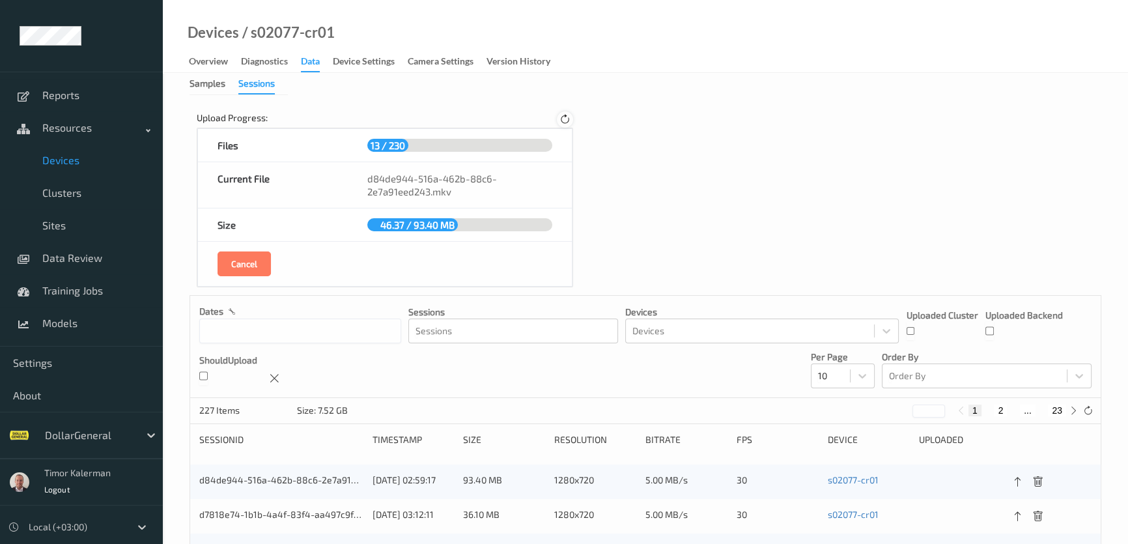
click at [562, 119] on icon at bounding box center [565, 120] width 16 height 16
click at [566, 119] on icon at bounding box center [565, 119] width 15 height 15
click at [566, 119] on icon at bounding box center [565, 120] width 18 height 18
click at [566, 119] on icon at bounding box center [565, 120] width 14 height 14
click at [566, 121] on icon at bounding box center [565, 119] width 15 height 15
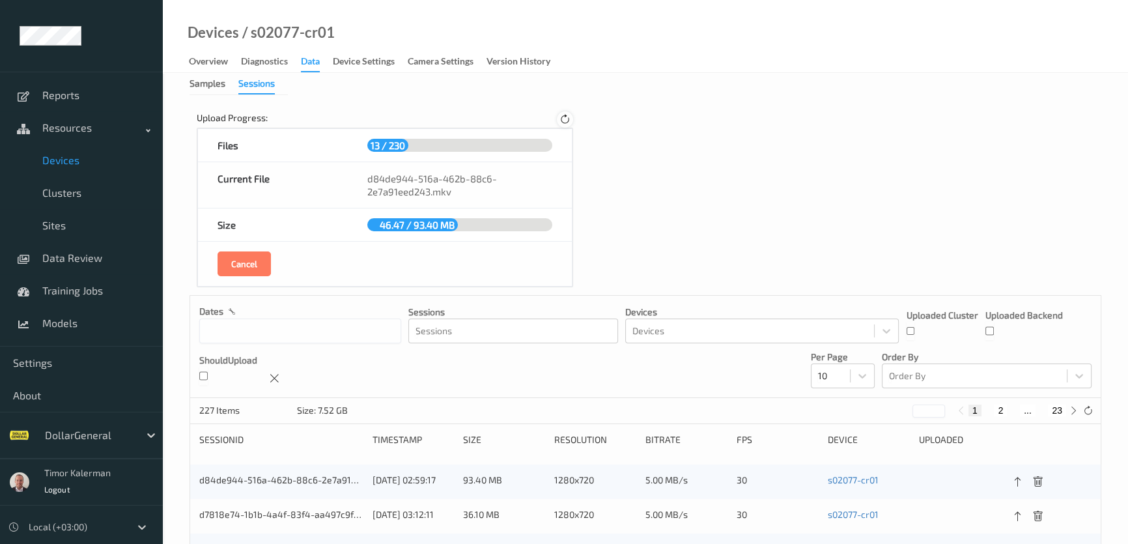
click at [566, 121] on icon at bounding box center [565, 119] width 16 height 16
click at [566, 121] on icon at bounding box center [565, 119] width 15 height 15
click at [566, 121] on icon at bounding box center [565, 120] width 11 height 12
click at [562, 120] on icon at bounding box center [564, 120] width 13 height 14
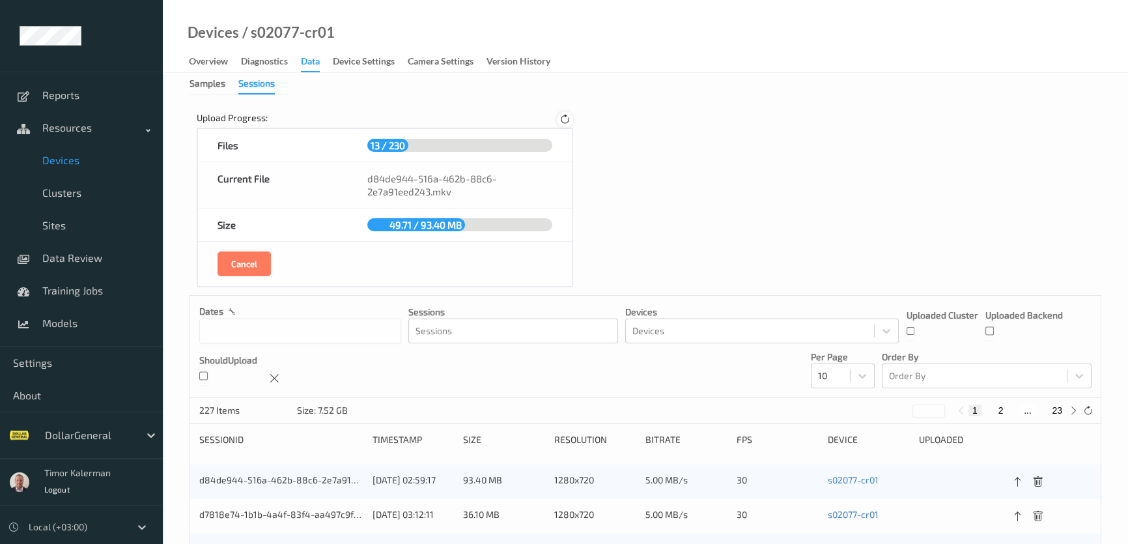
click at [562, 122] on icon at bounding box center [565, 120] width 16 height 16
click at [385, 63] on div "Device Settings" at bounding box center [364, 63] width 62 height 16
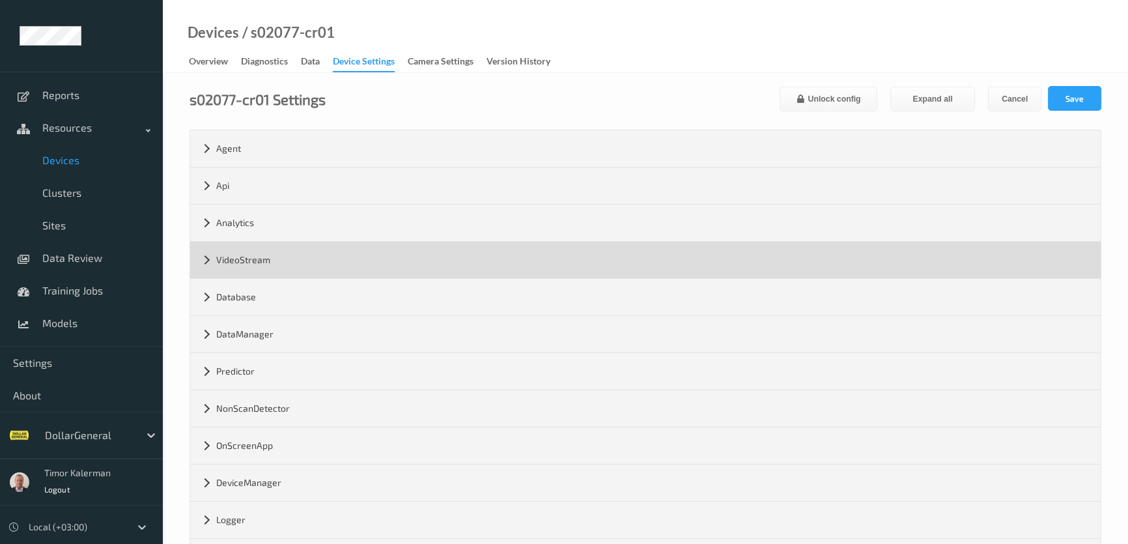
click at [321, 265] on div "VideoStream" at bounding box center [645, 260] width 911 height 36
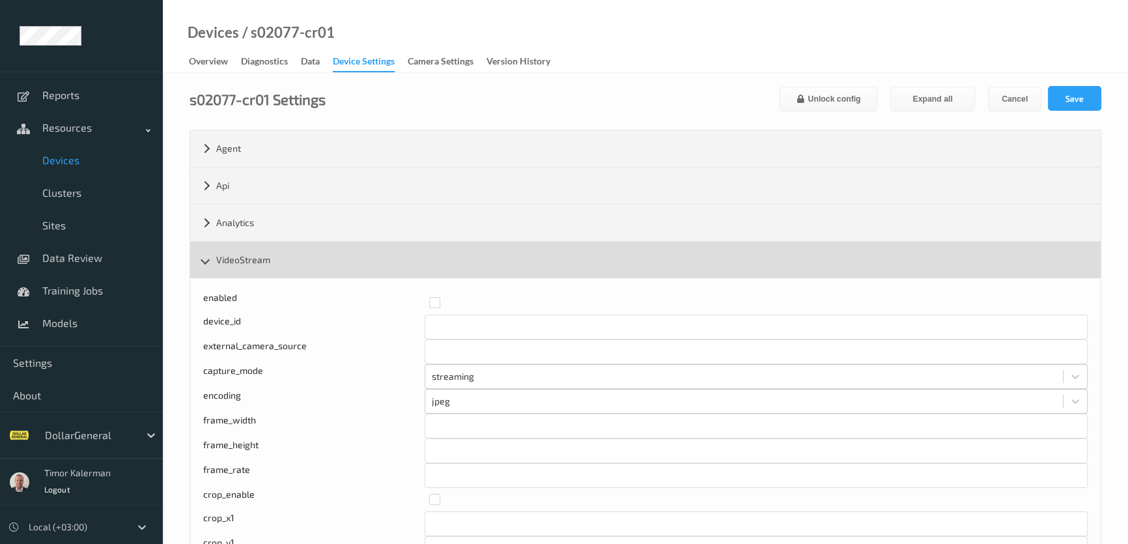
click at [334, 255] on div "VideoStream" at bounding box center [645, 260] width 911 height 36
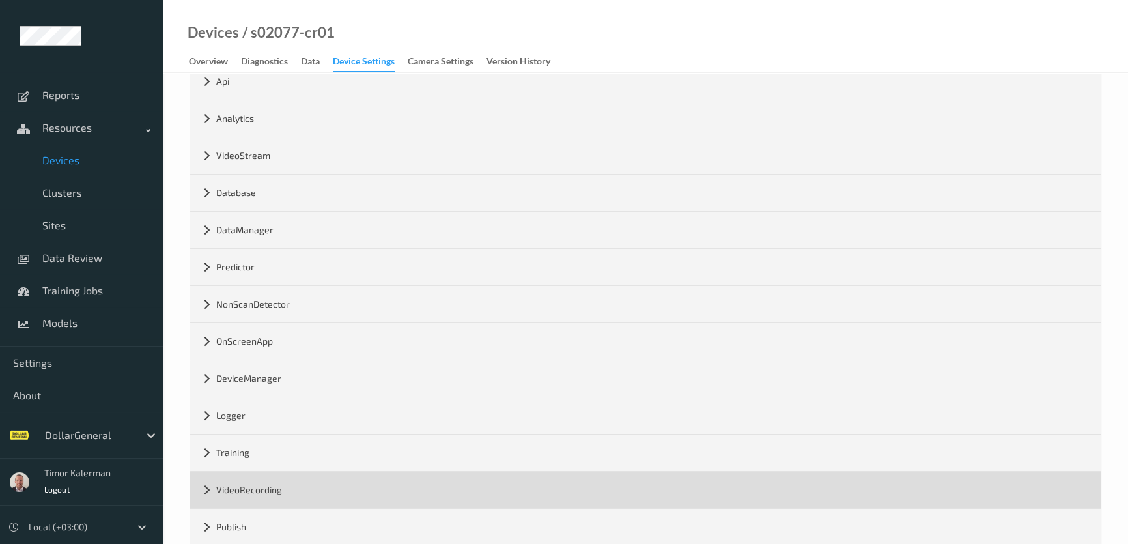
scroll to position [205, 0]
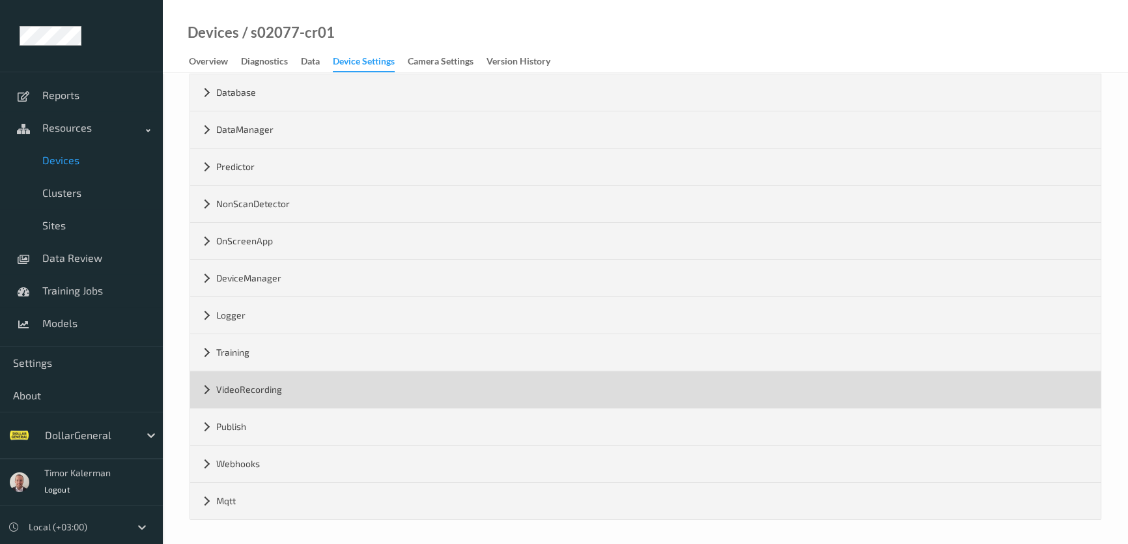
click at [319, 386] on div "VideoRecording" at bounding box center [645, 389] width 911 height 36
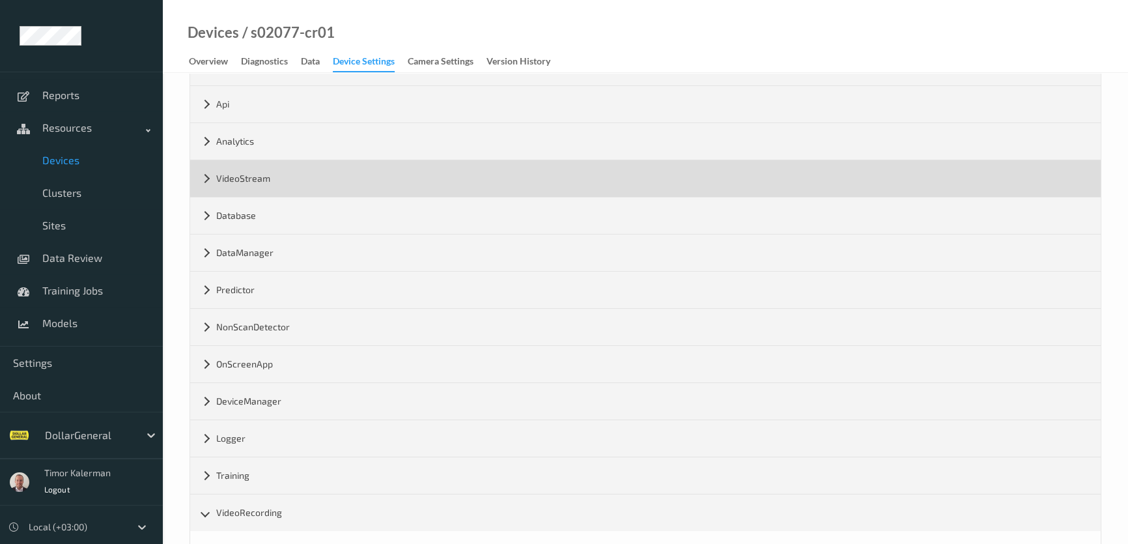
scroll to position [0, 0]
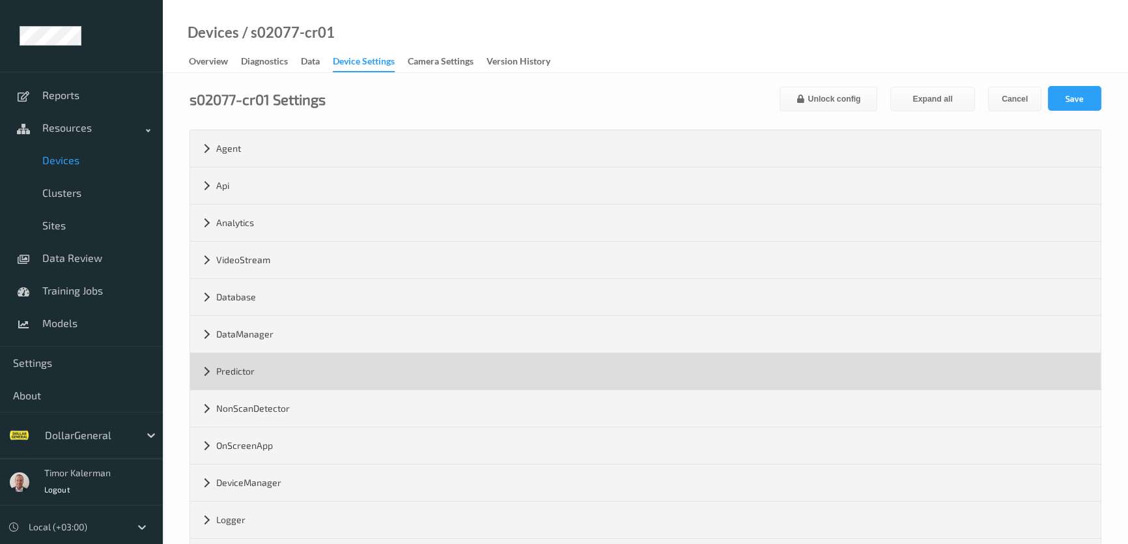
click at [317, 385] on div "Predictor" at bounding box center [645, 371] width 911 height 36
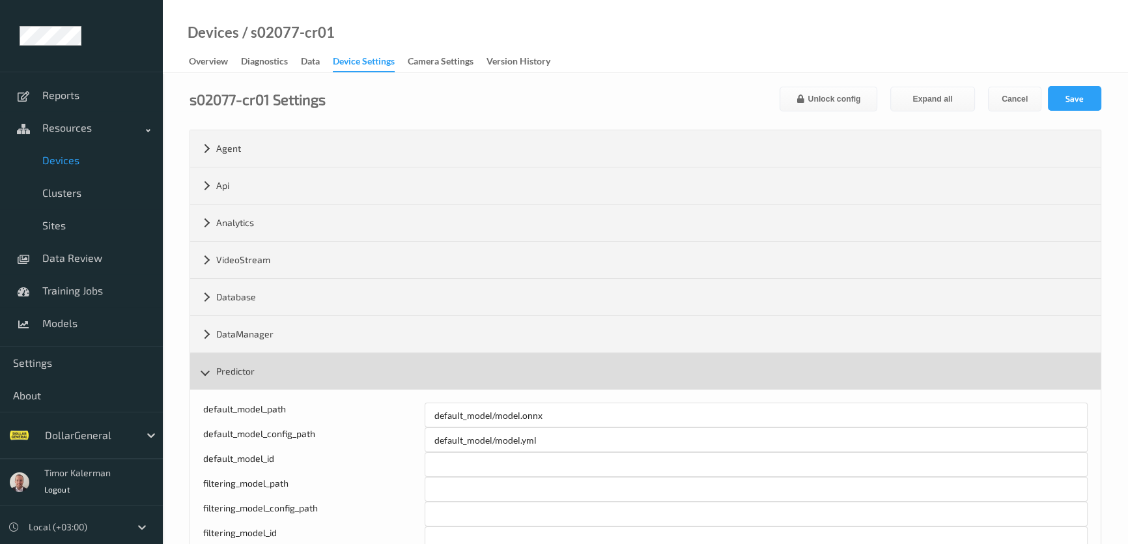
click at [326, 358] on div "Predictor" at bounding box center [645, 371] width 911 height 36
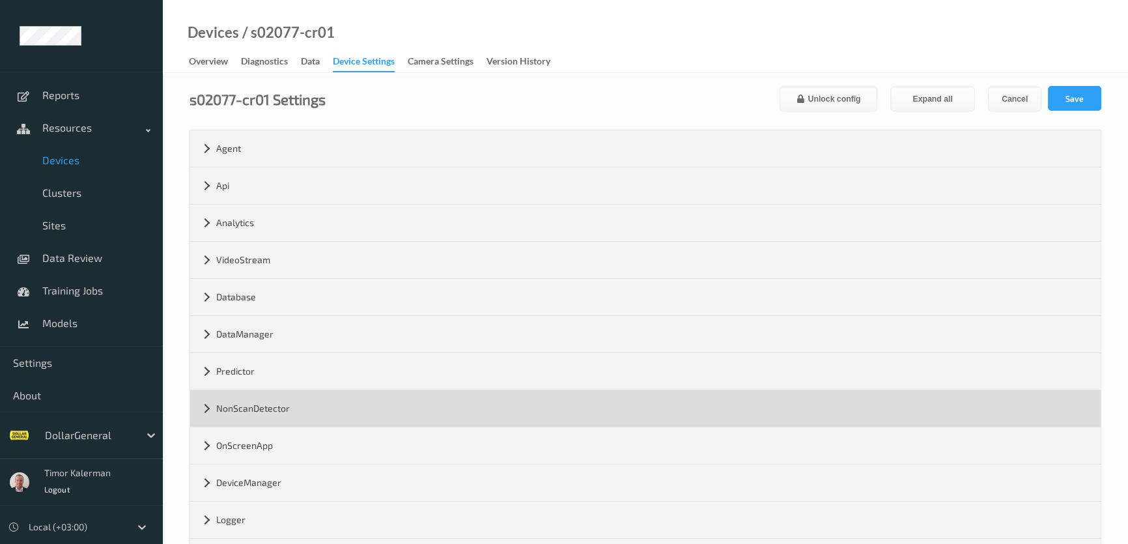
click at [323, 402] on div "NonScanDetector" at bounding box center [645, 408] width 911 height 36
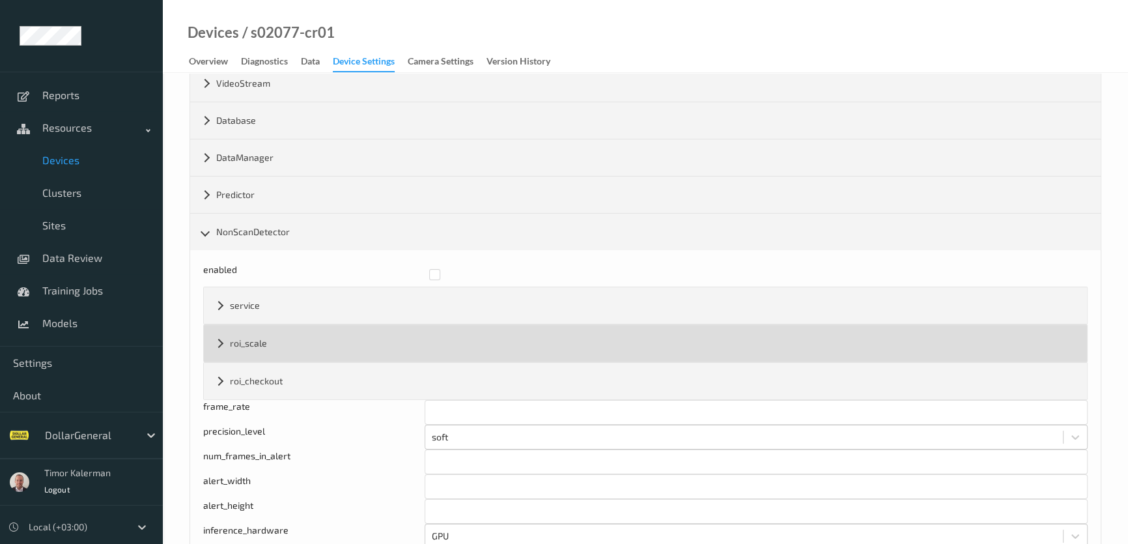
scroll to position [177, 0]
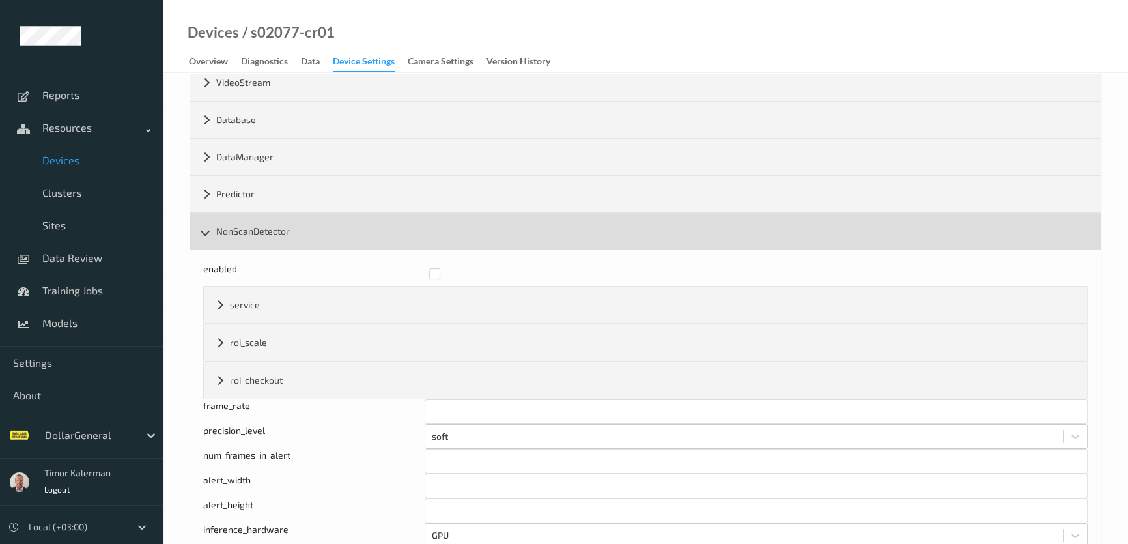
click at [332, 238] on div "NonScanDetector" at bounding box center [645, 231] width 911 height 36
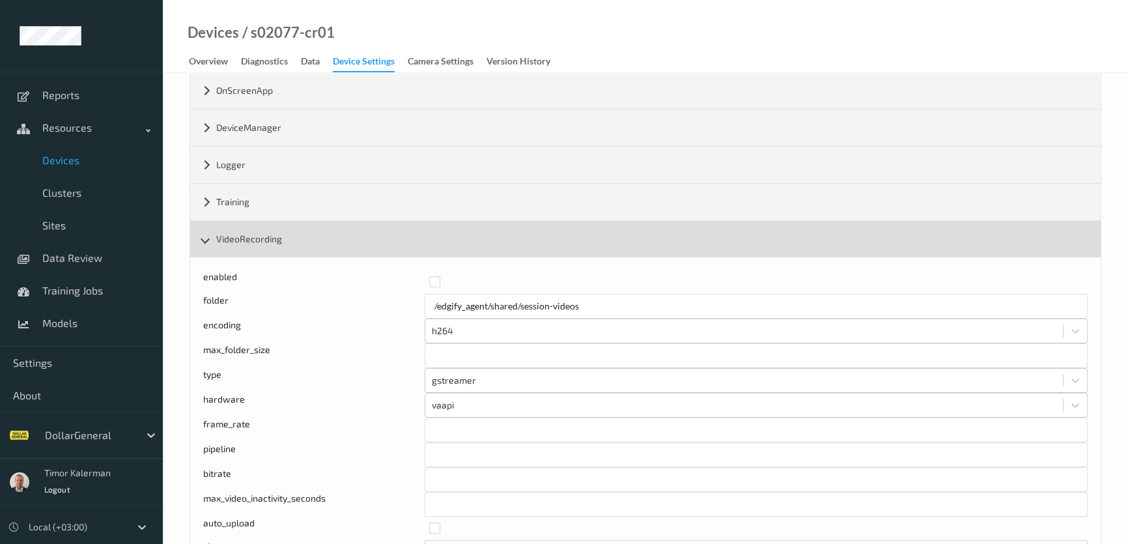
click at [321, 237] on div "VideoRecording" at bounding box center [645, 239] width 911 height 36
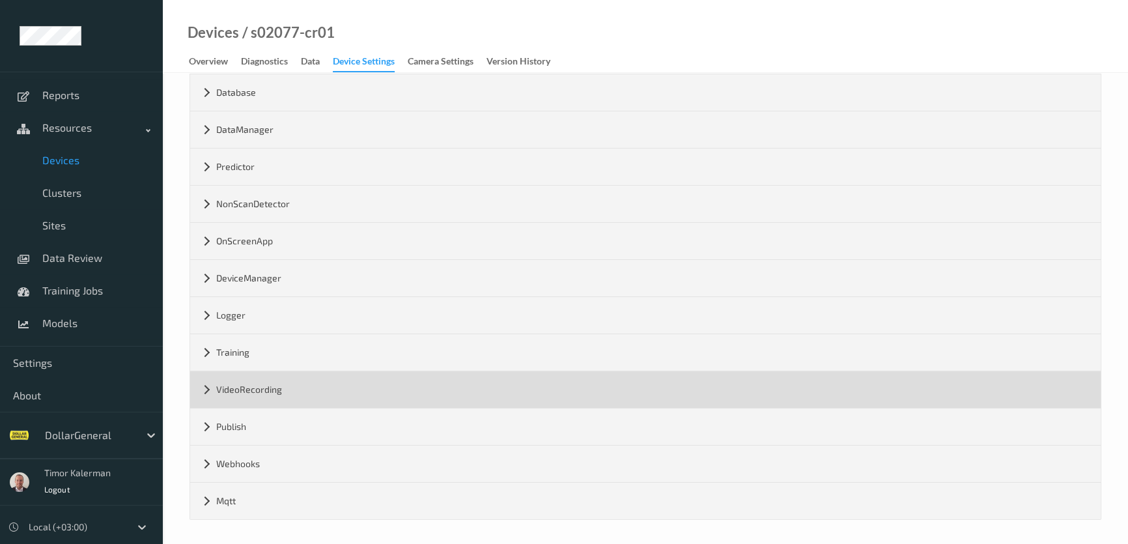
click at [283, 391] on div "VideoRecording" at bounding box center [645, 389] width 911 height 36
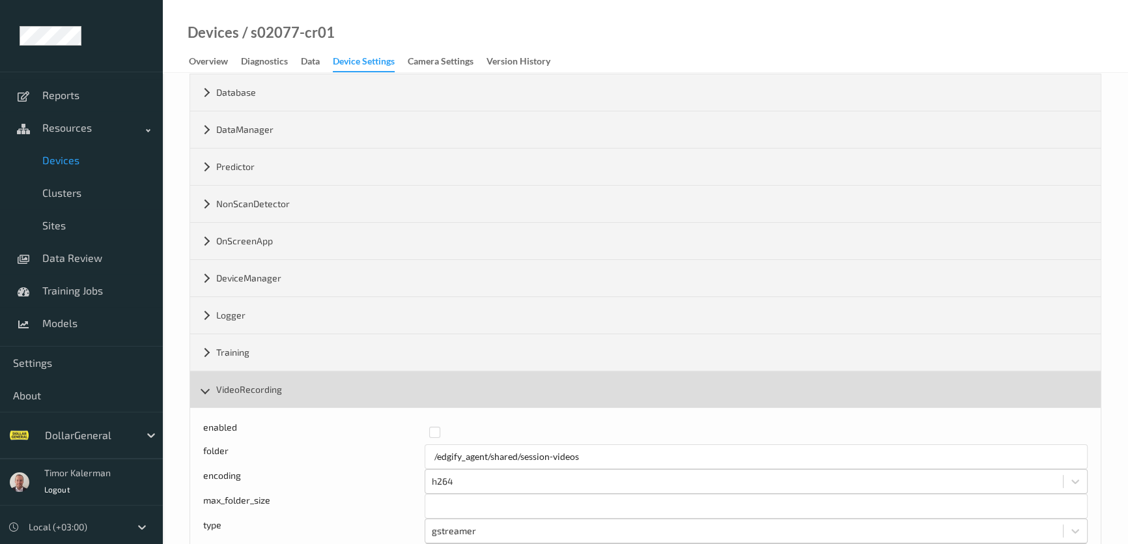
scroll to position [355, 0]
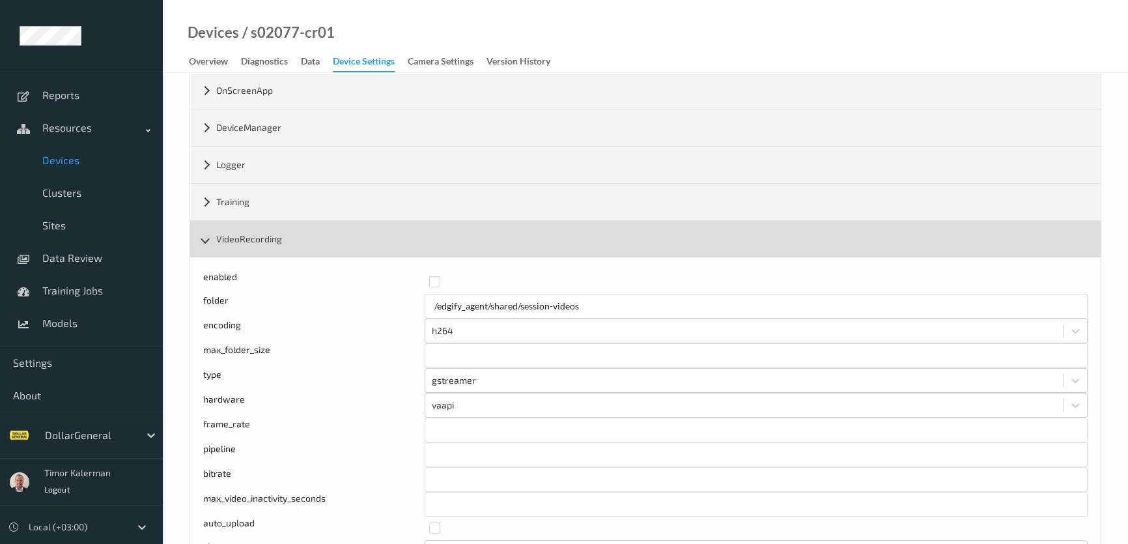
click at [279, 239] on div "VideoRecording" at bounding box center [645, 239] width 911 height 36
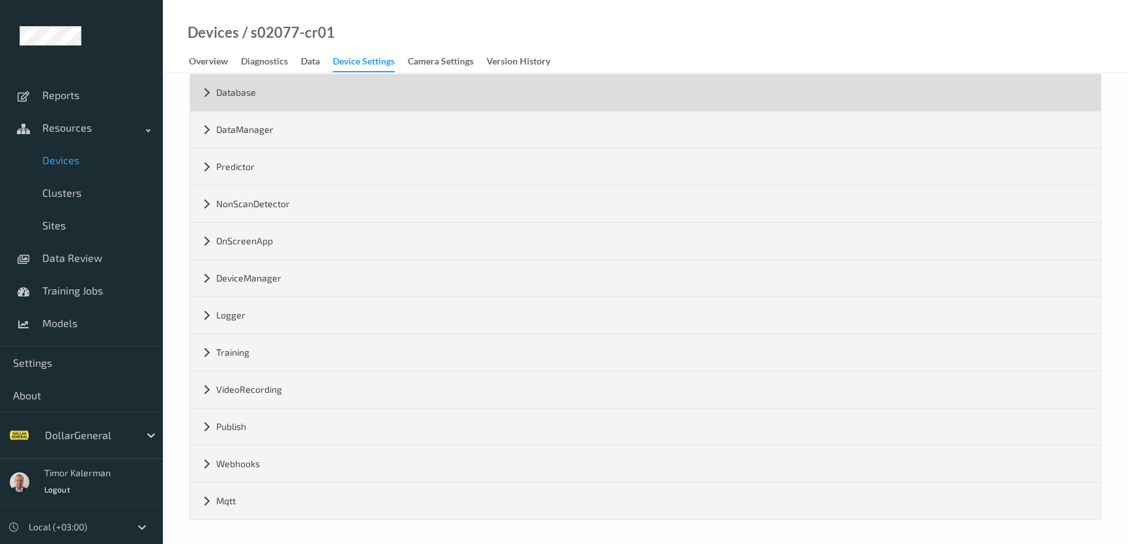
scroll to position [0, 0]
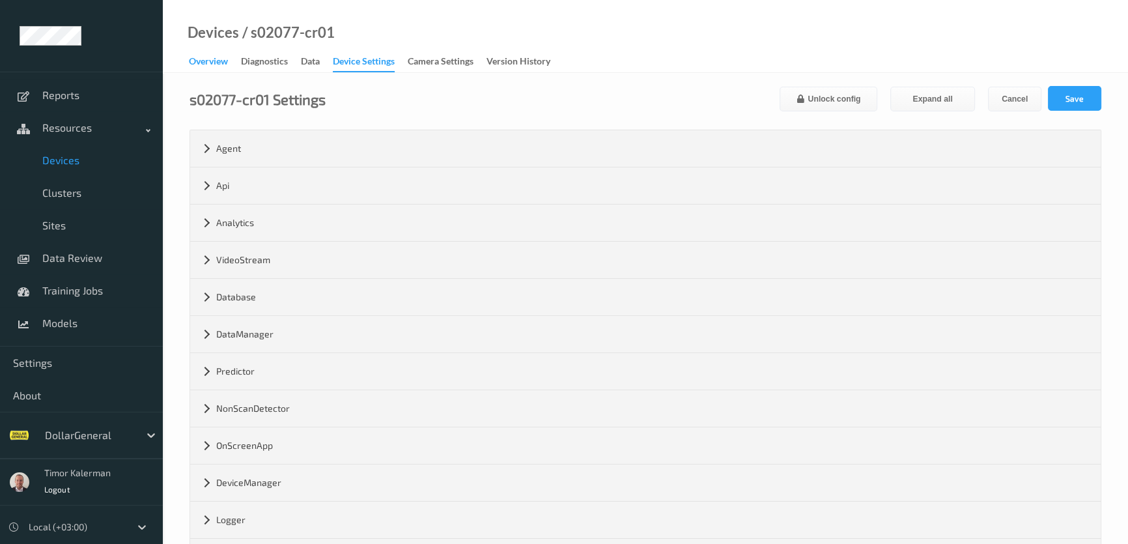
click at [220, 62] on div "Overview" at bounding box center [208, 63] width 39 height 16
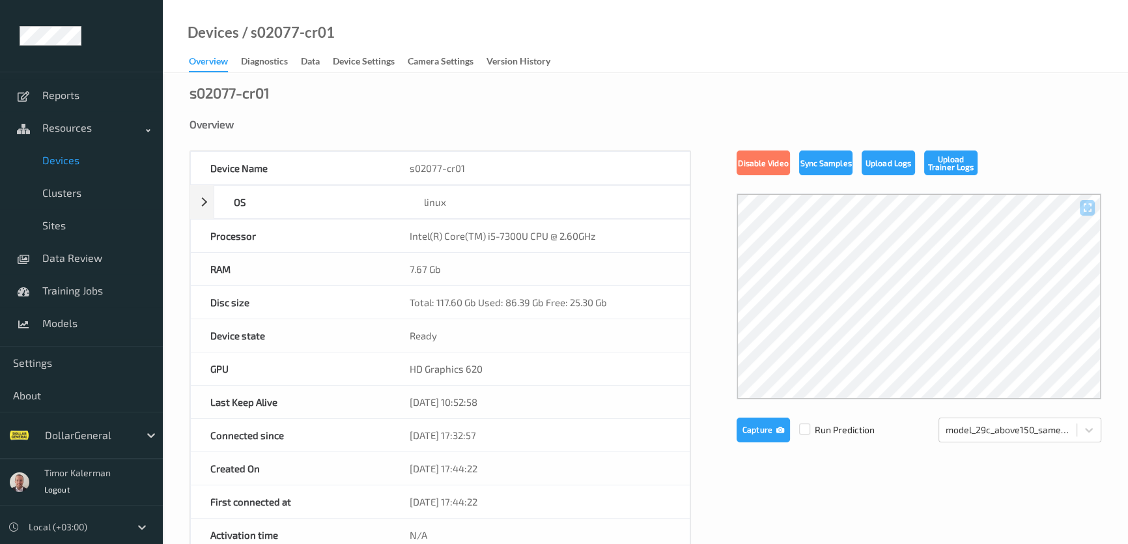
click at [821, 356] on div at bounding box center [919, 296] width 365 height 206
click at [825, 235] on div at bounding box center [919, 296] width 365 height 206
